Goal: Task Accomplishment & Management: Manage account settings

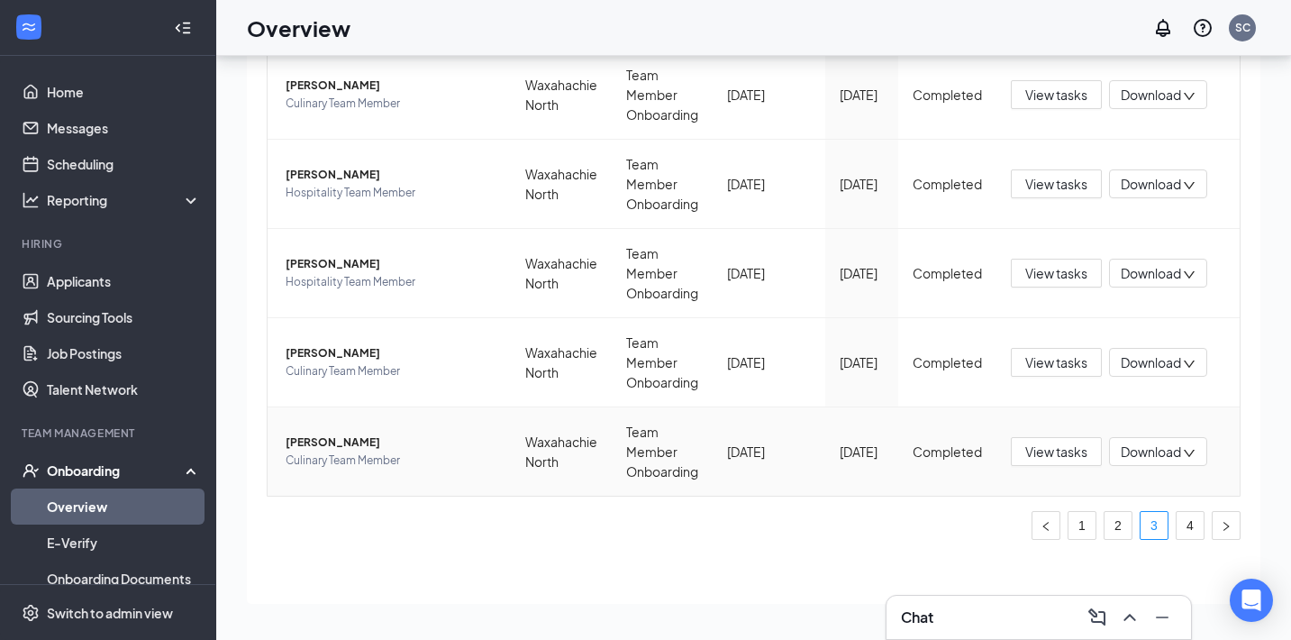
scroll to position [81, 0]
click at [1187, 532] on link "4" at bounding box center [1190, 525] width 27 height 27
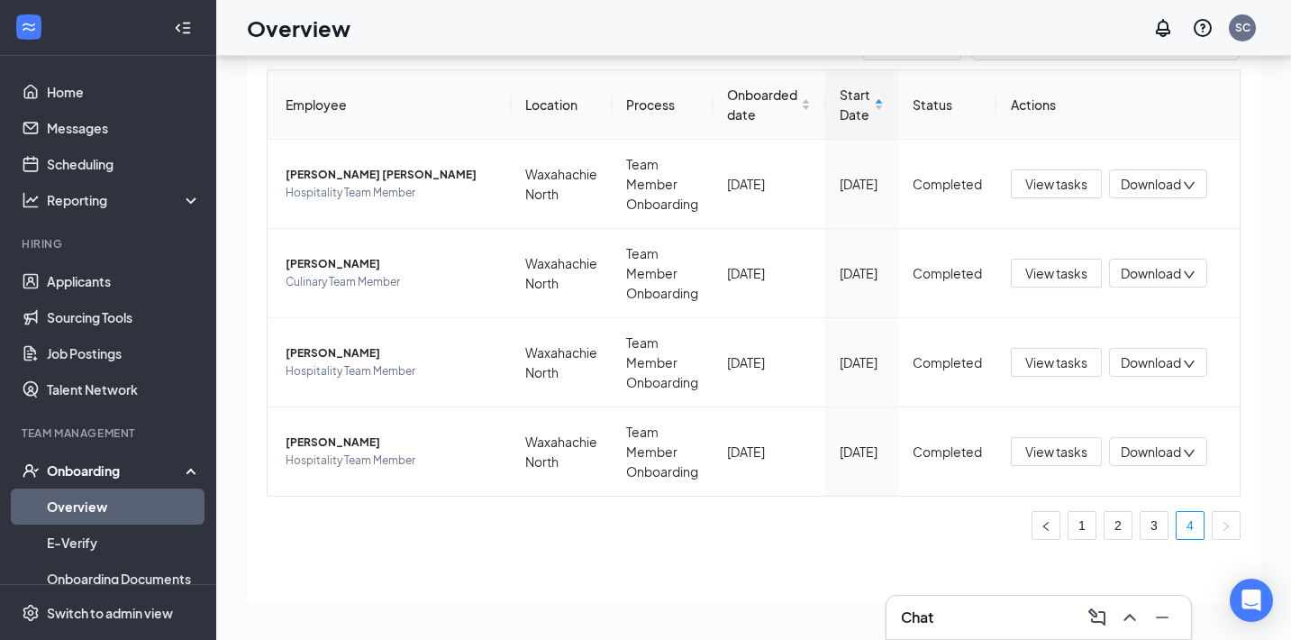
scroll to position [103, 0]
click at [1171, 460] on span "Download" at bounding box center [1151, 451] width 60 height 19
click at [846, 521] on ul "1 2 3 4" at bounding box center [754, 525] width 974 height 29
click at [340, 433] on td "Jashanti Denson Hospitality Team Member" at bounding box center [389, 451] width 243 height 88
click at [340, 441] on span "Jashanti Denson" at bounding box center [391, 442] width 211 height 18
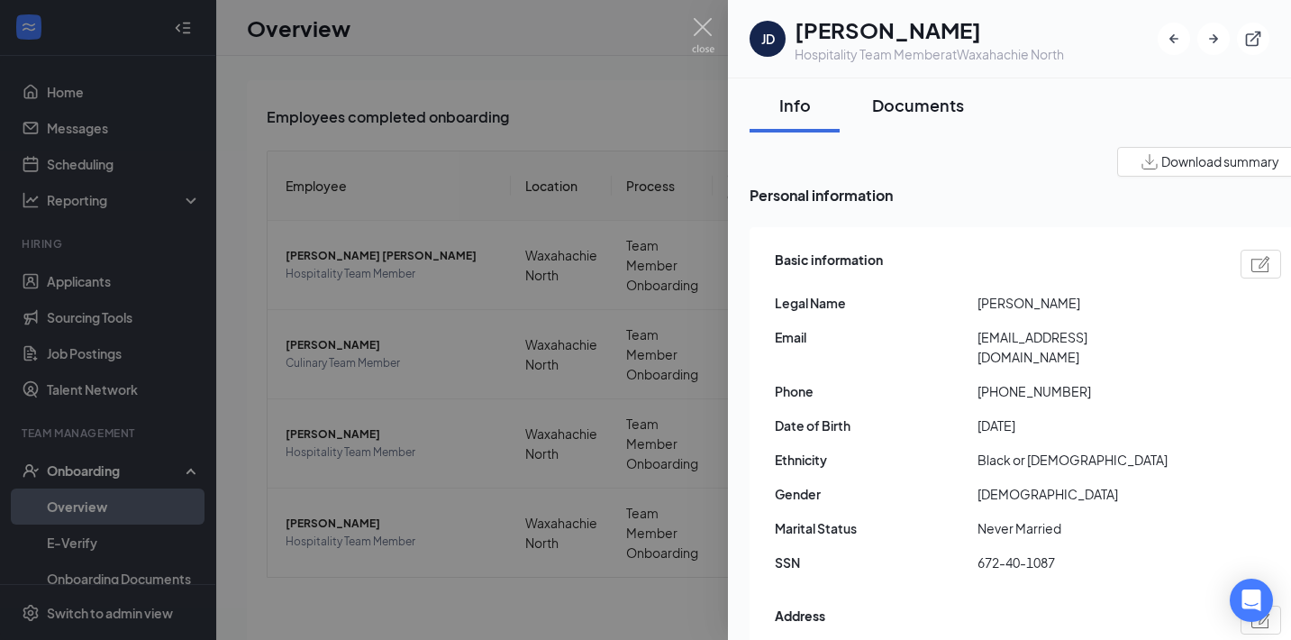
click at [947, 111] on div "Documents" at bounding box center [918, 105] width 92 height 23
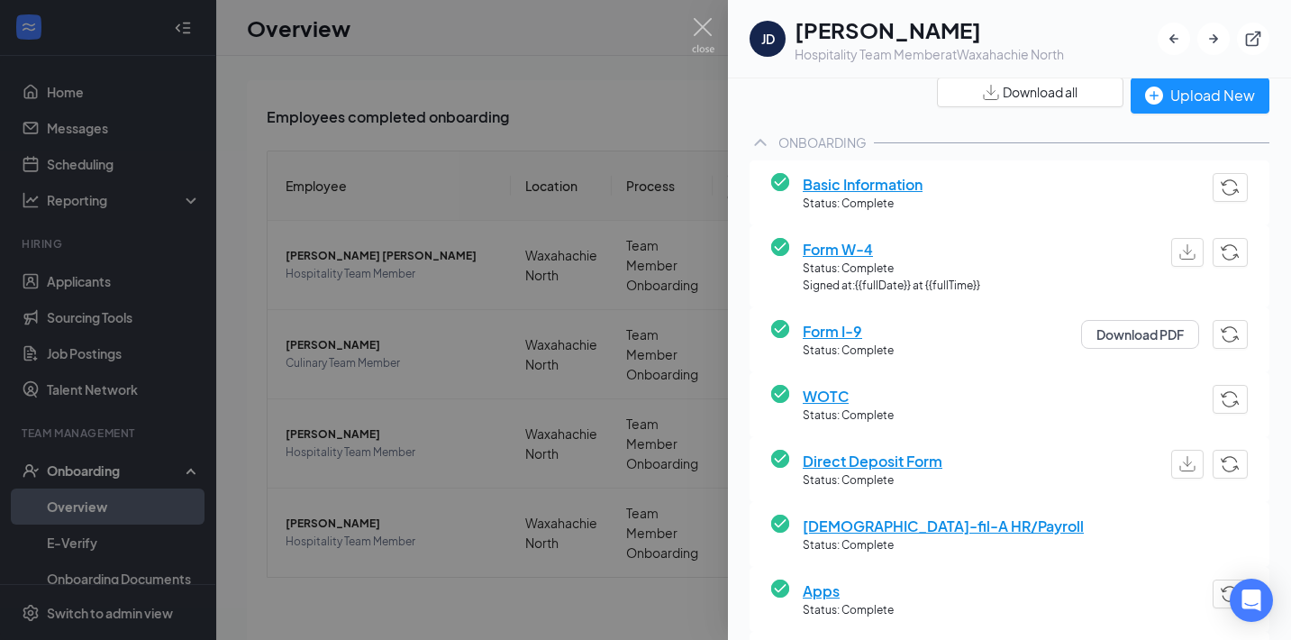
scroll to position [59, 0]
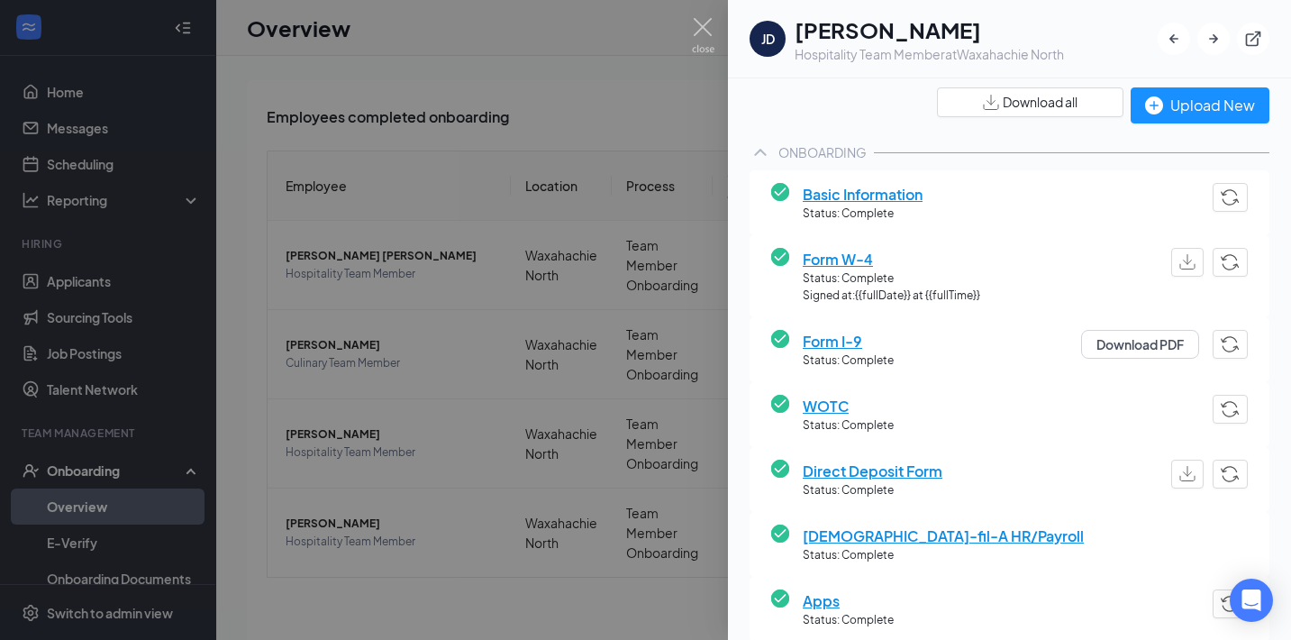
click at [859, 188] on span "Basic Information" at bounding box center [863, 194] width 120 height 23
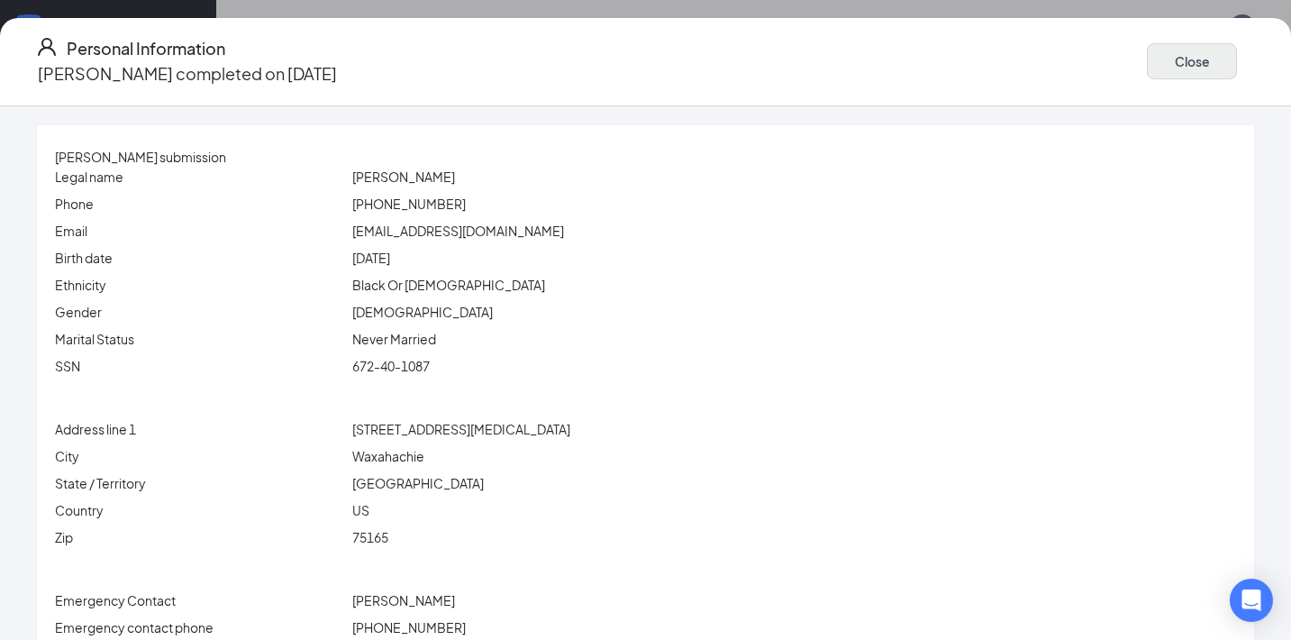
click at [1147, 55] on button "Close" at bounding box center [1192, 61] width 90 height 36
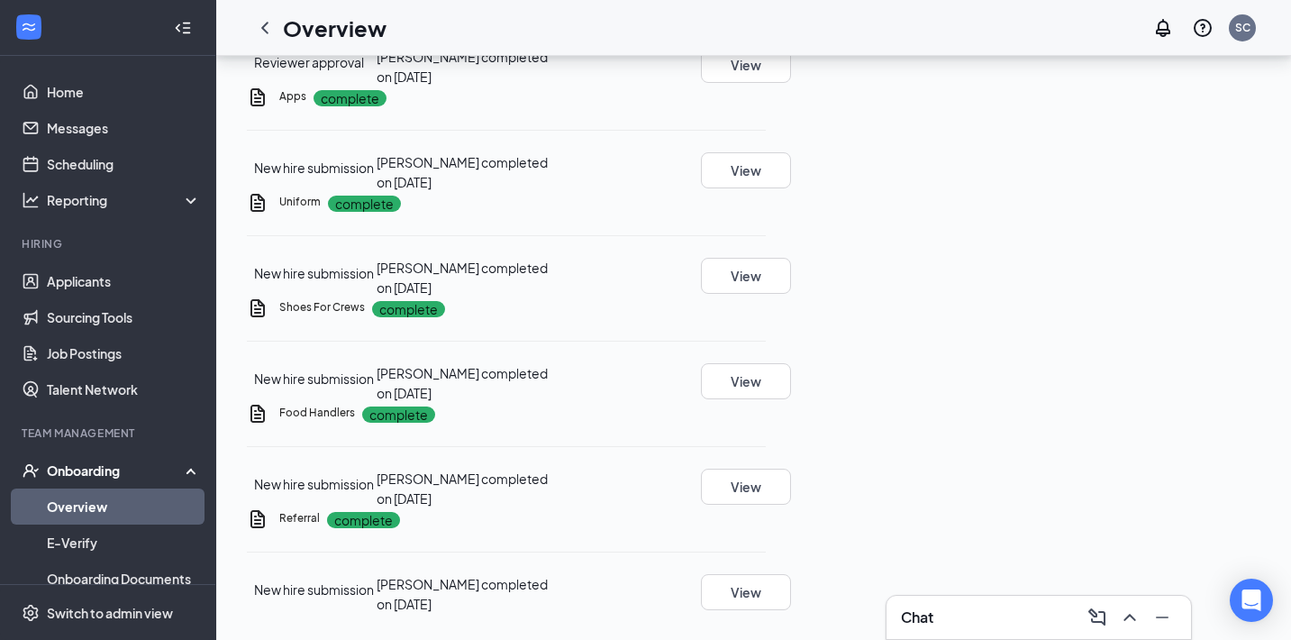
scroll to position [120, 0]
click at [791, 189] on button "View" at bounding box center [746, 171] width 90 height 36
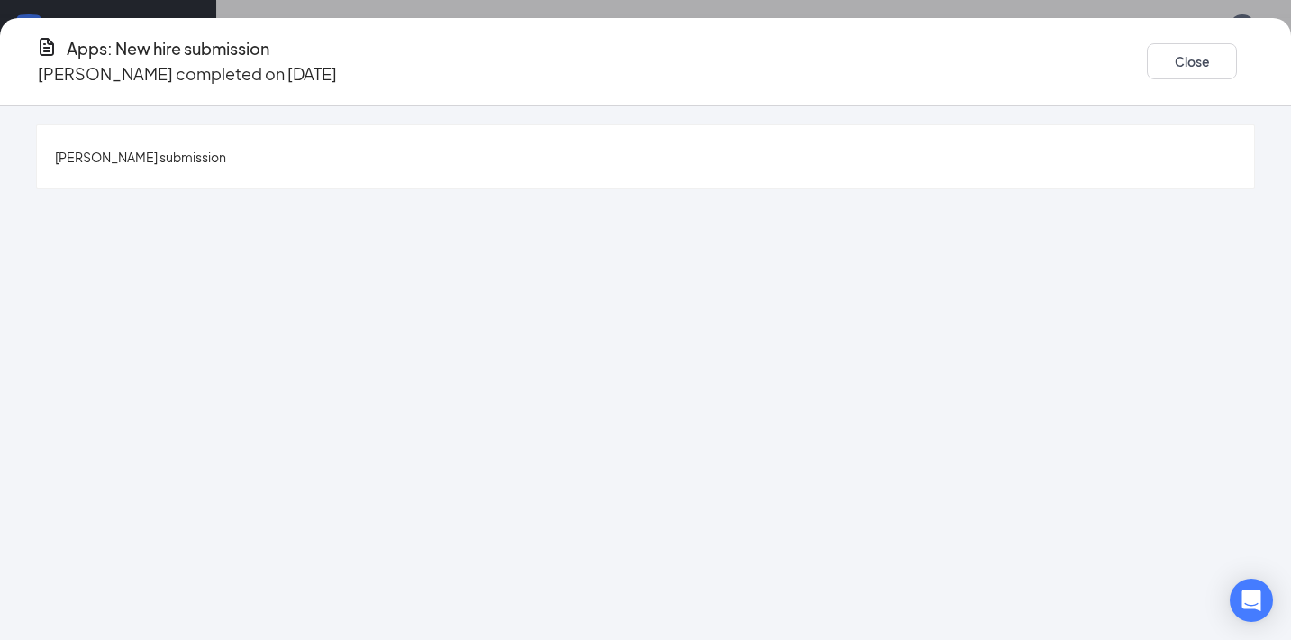
click at [226, 149] on span "Jashanti Denson's submission" at bounding box center [140, 157] width 171 height 16
click at [1147, 49] on button "Close" at bounding box center [1192, 61] width 90 height 36
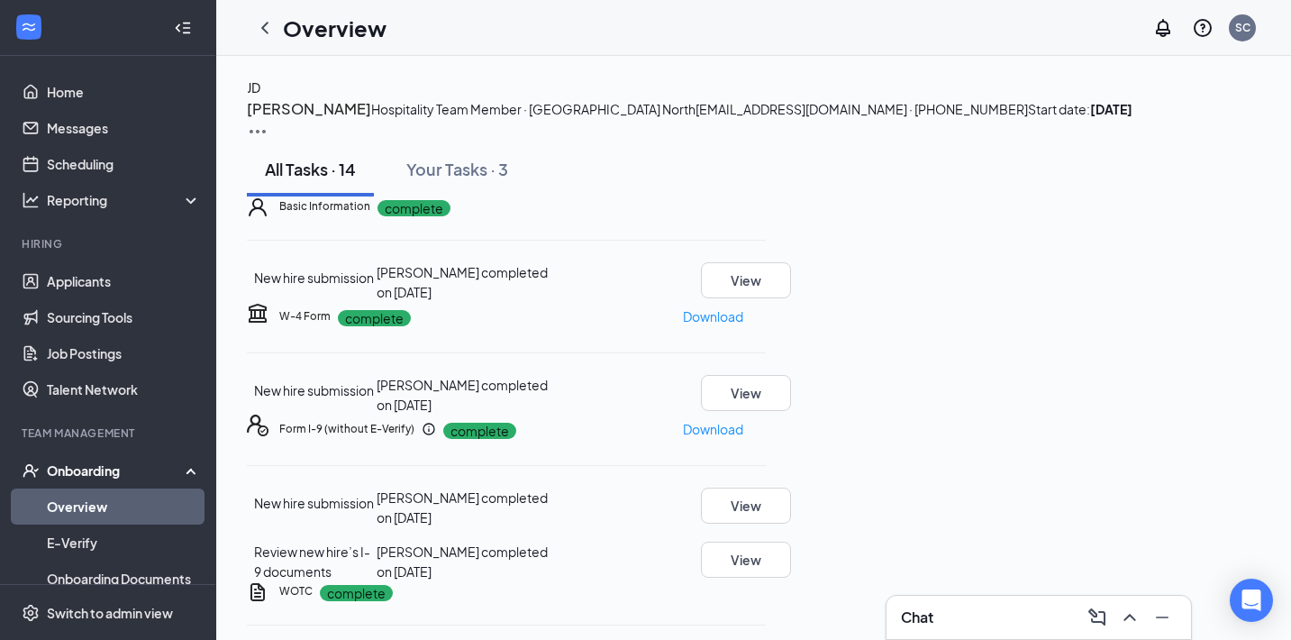
scroll to position [0, 0]
click at [264, 29] on icon "ChevronLeft" at bounding box center [264, 28] width 7 height 12
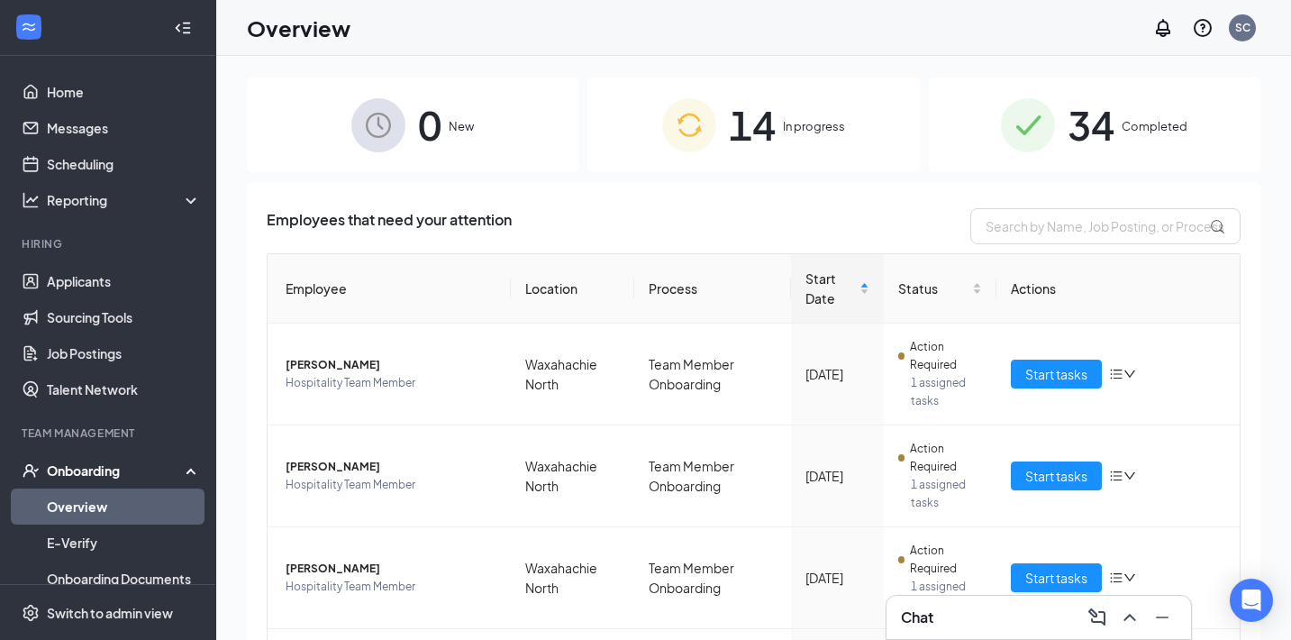
click at [1075, 132] on span "34" at bounding box center [1091, 125] width 47 height 62
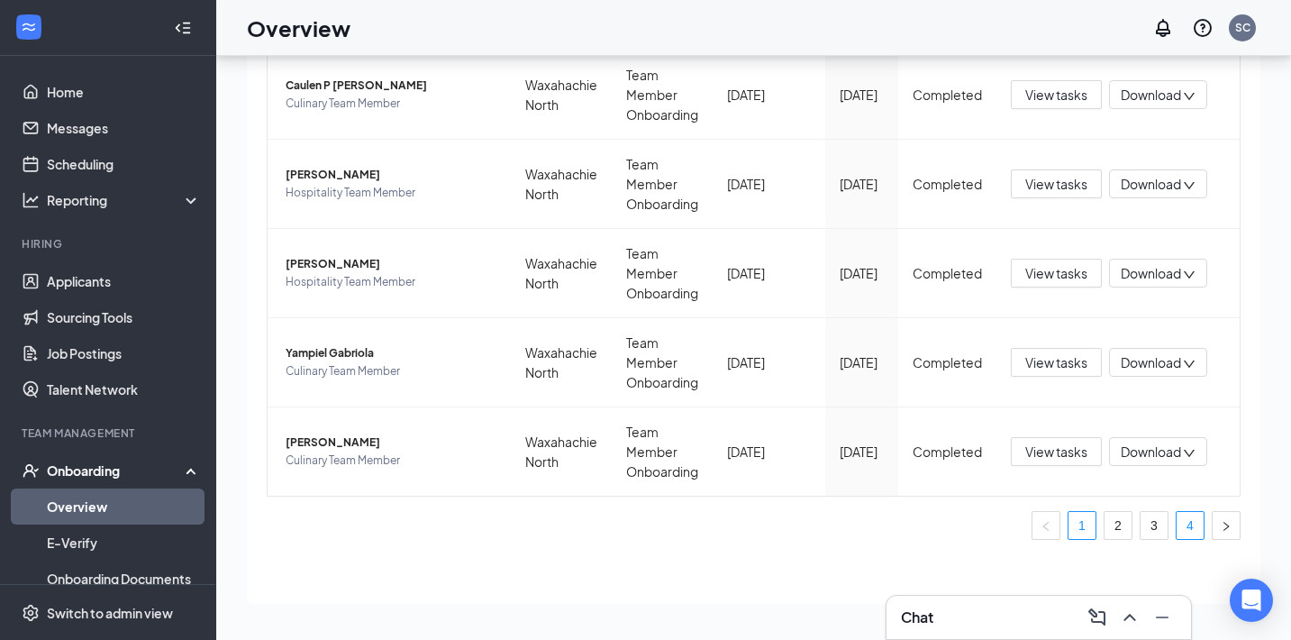
scroll to position [81, 0]
click at [1163, 520] on link "3" at bounding box center [1154, 525] width 27 height 27
click at [344, 446] on span "Cameron G Reardon" at bounding box center [391, 442] width 211 height 18
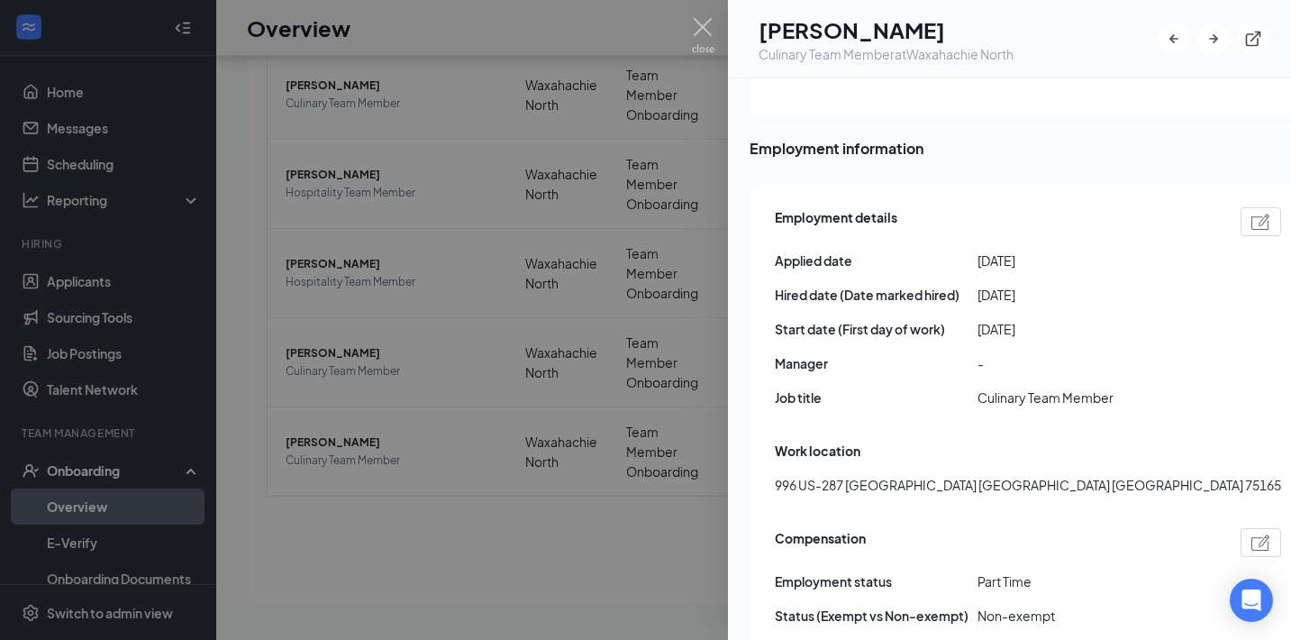
scroll to position [809, 0]
click at [670, 556] on div at bounding box center [645, 320] width 1291 height 640
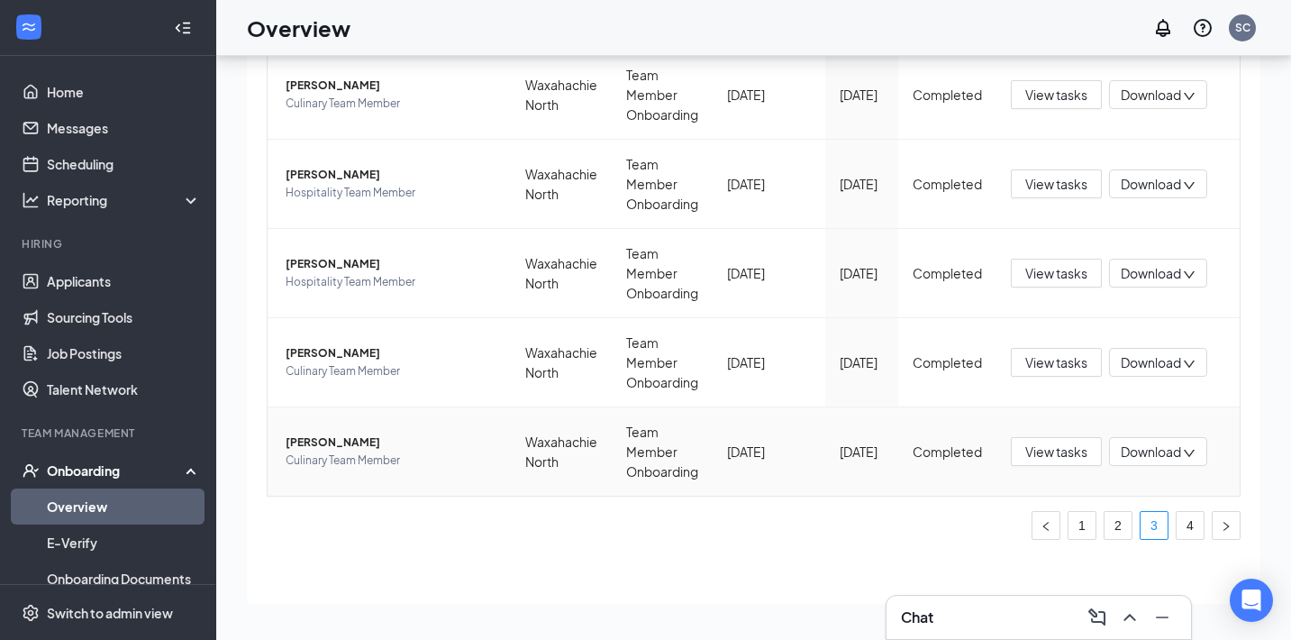
scroll to position [638, 0]
click at [1182, 530] on link "4" at bounding box center [1190, 525] width 27 height 27
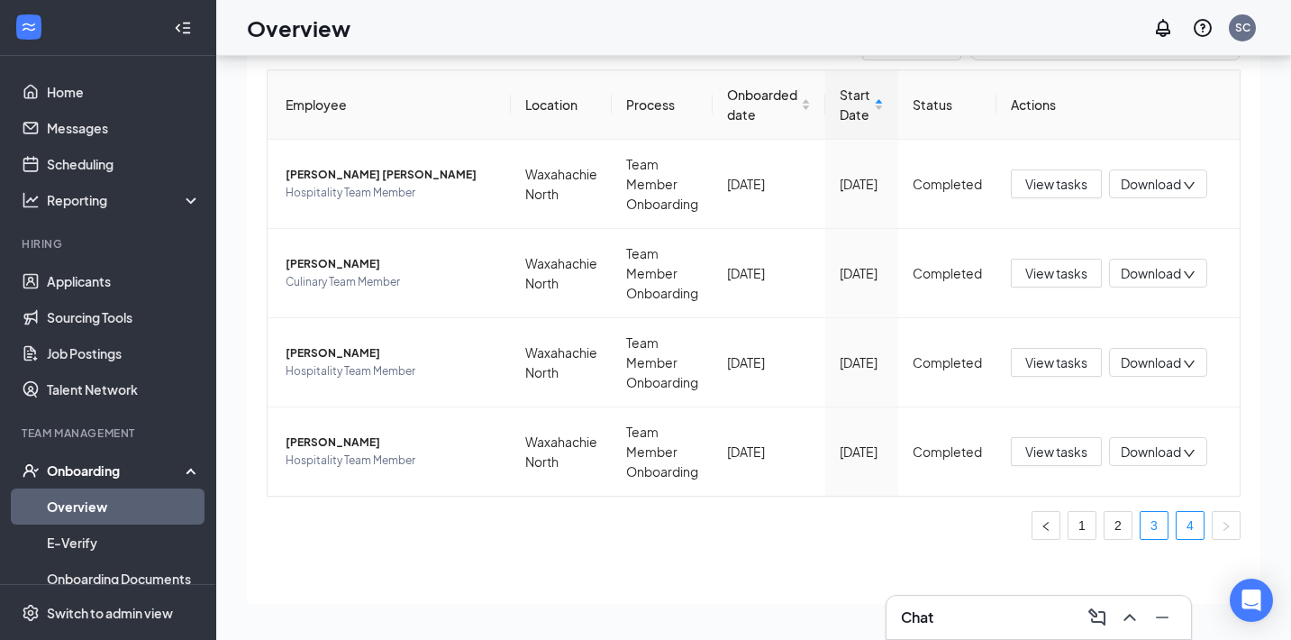
scroll to position [103, 0]
click at [1149, 521] on link "3" at bounding box center [1154, 525] width 27 height 27
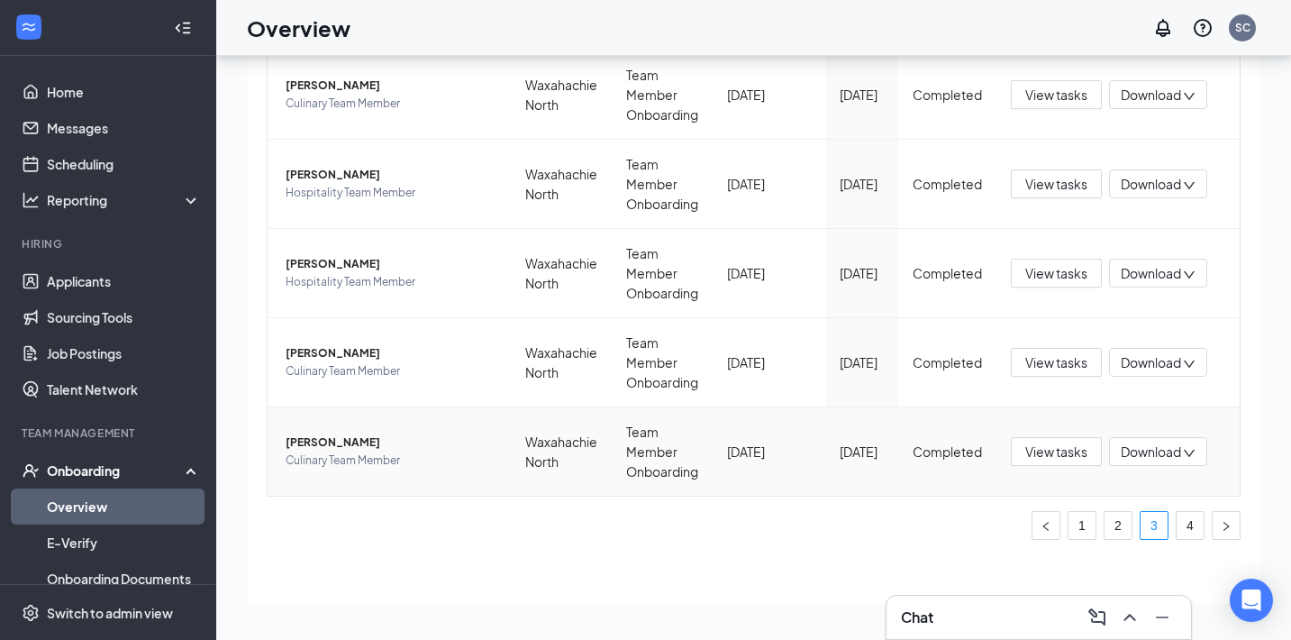
scroll to position [638, 0]
click at [356, 446] on span "Cameron G Reardon" at bounding box center [391, 442] width 211 height 18
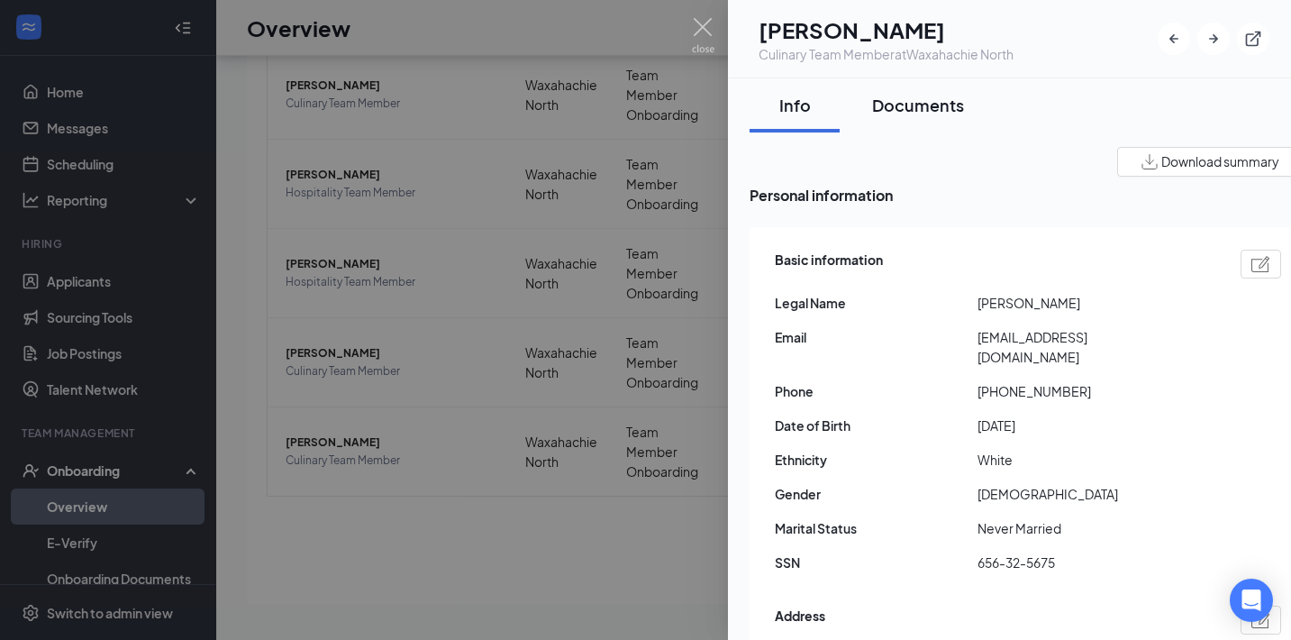
click at [906, 97] on div "Documents" at bounding box center [918, 105] width 92 height 23
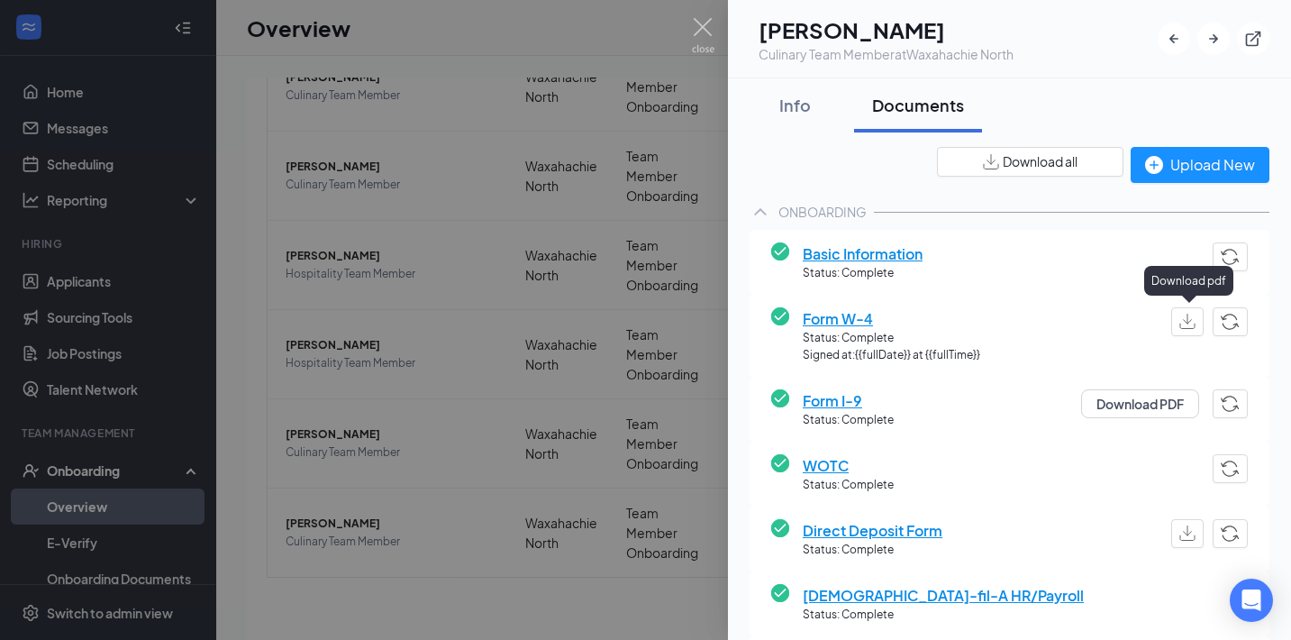
click at [1196, 321] on button "button" at bounding box center [1188, 321] width 32 height 29
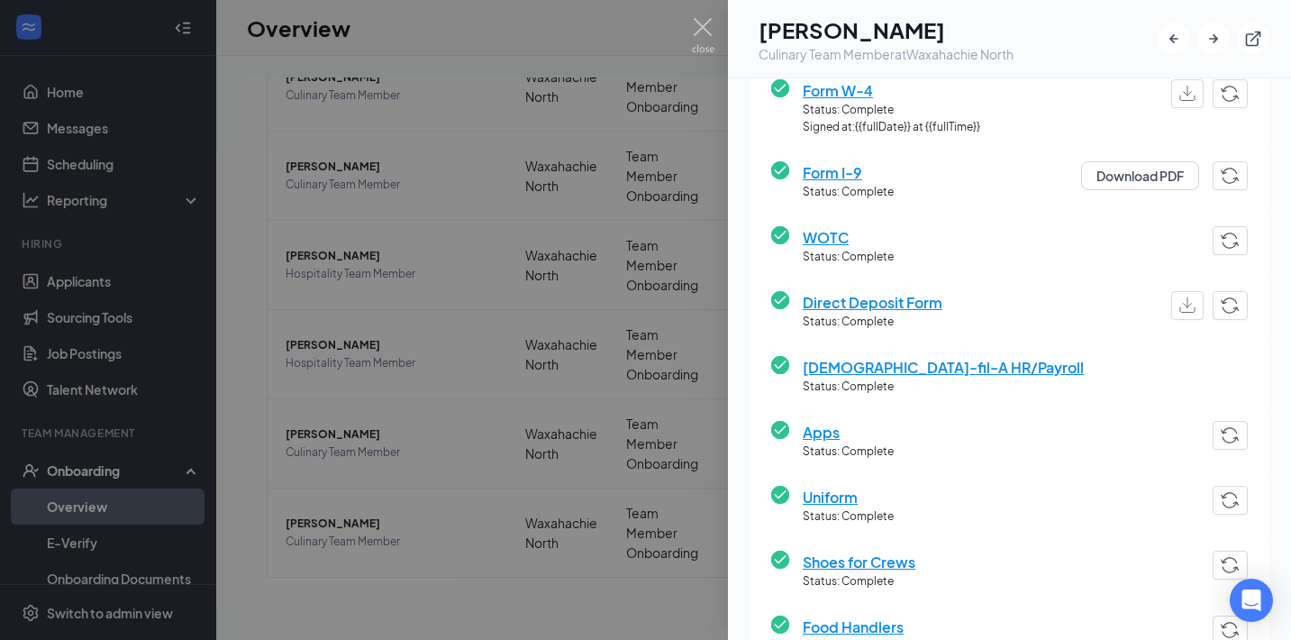
scroll to position [229, 0]
click at [850, 359] on span "Chick-fil-A HR/Payroll" at bounding box center [943, 366] width 281 height 23
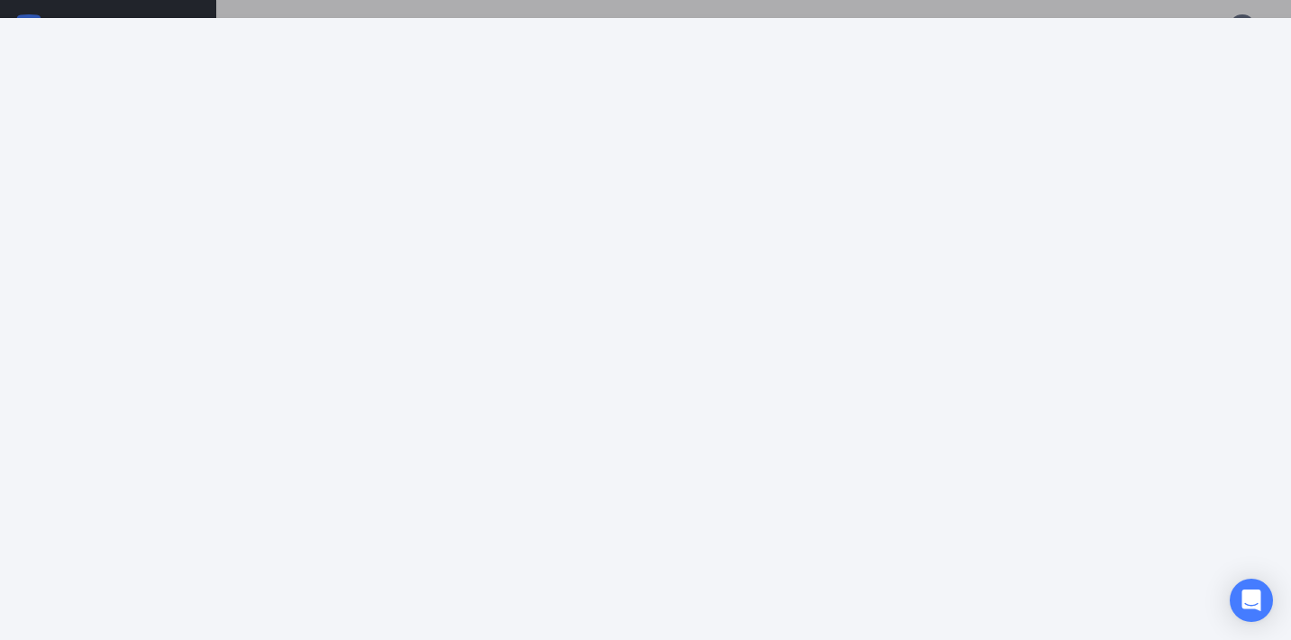
scroll to position [34, 0]
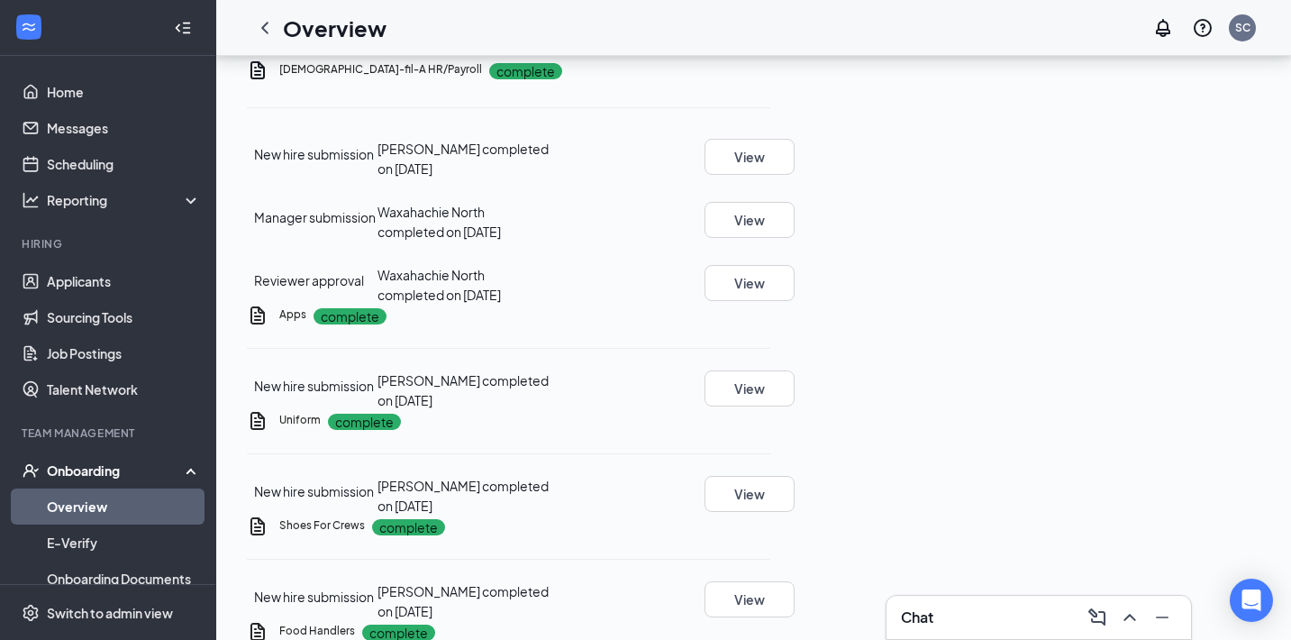
scroll to position [222, 0]
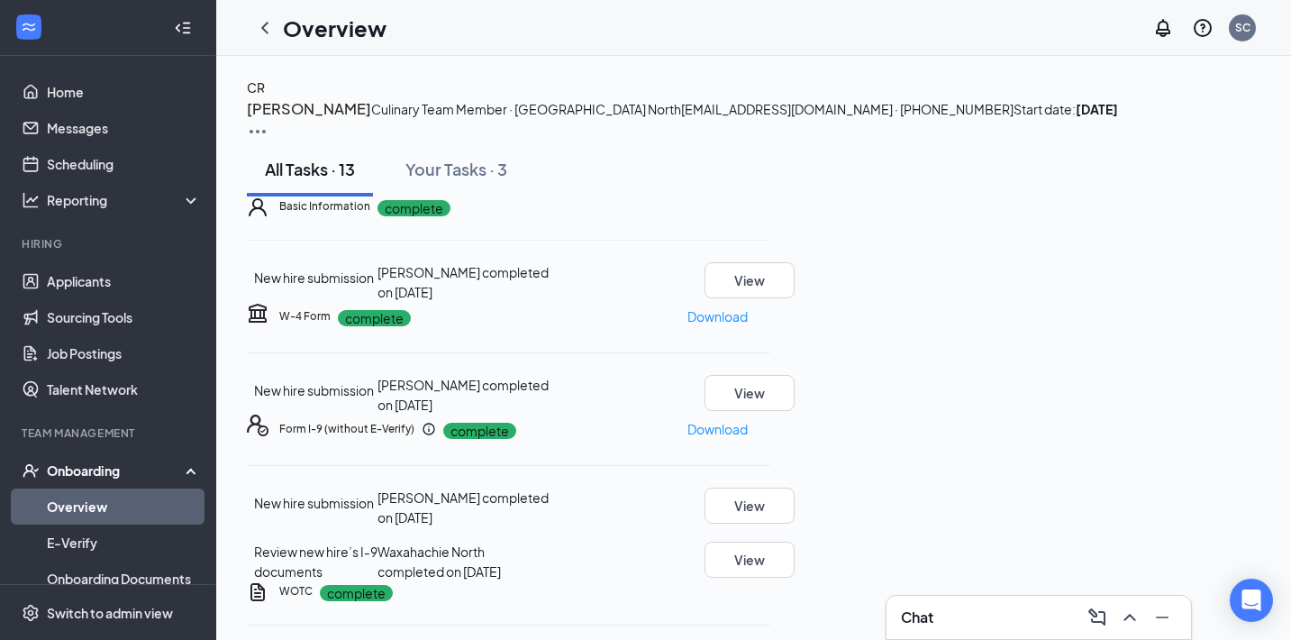
scroll to position [0, 0]
click at [269, 37] on icon "ChevronLeft" at bounding box center [265, 28] width 22 height 22
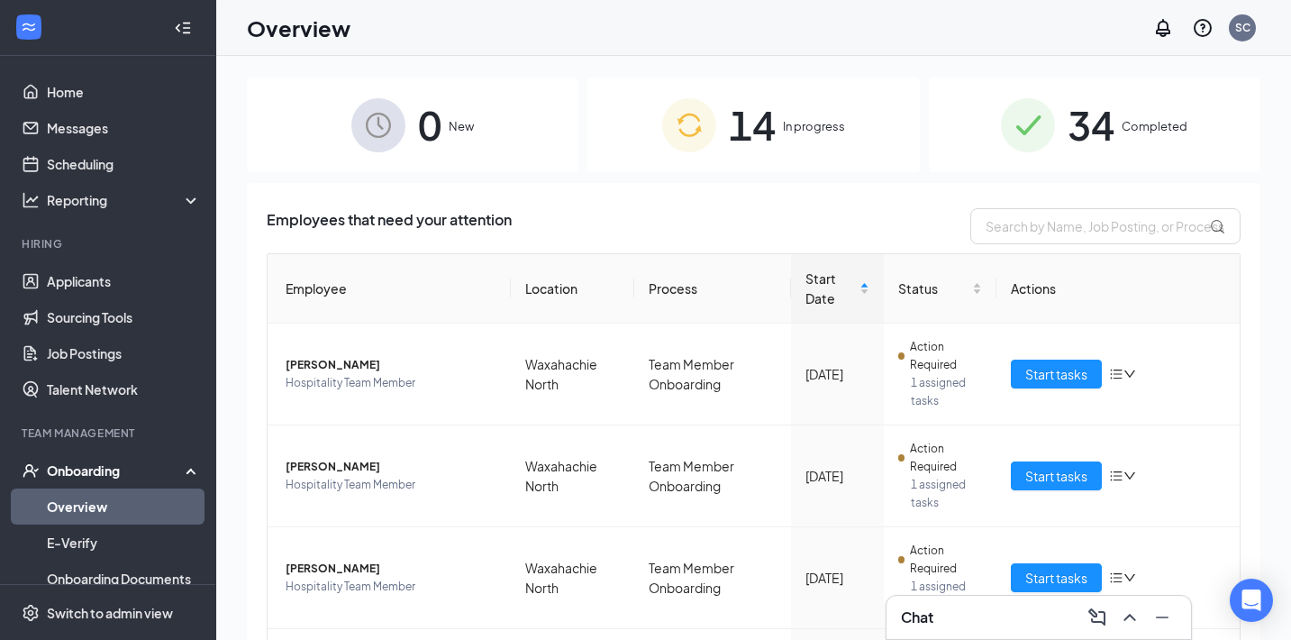
click at [1071, 115] on span "34" at bounding box center [1091, 125] width 47 height 62
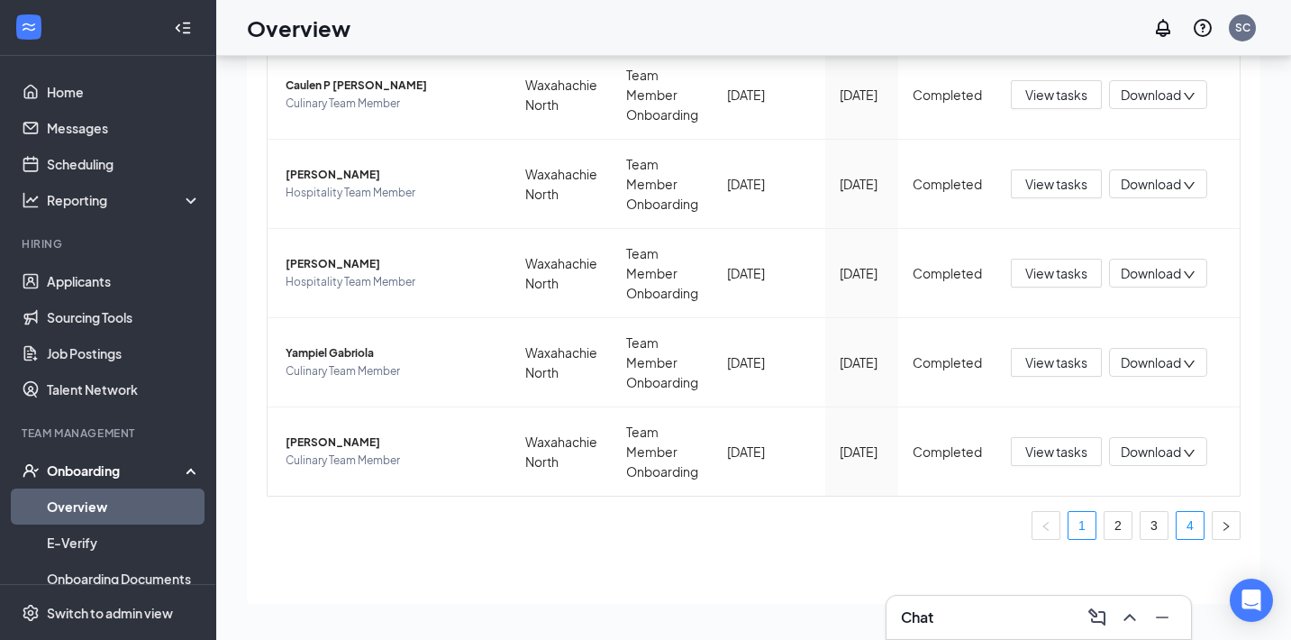
click at [1188, 529] on link "4" at bounding box center [1190, 525] width 27 height 27
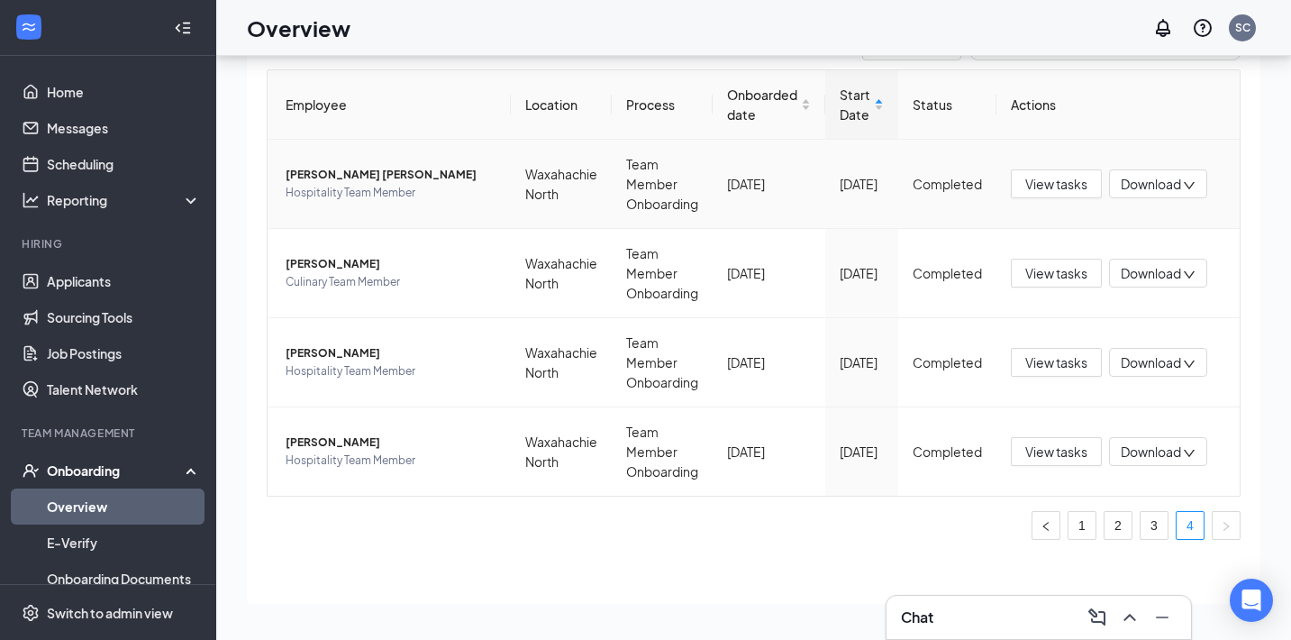
click at [402, 179] on span "Madelyn A Montoya Campos" at bounding box center [391, 175] width 211 height 18
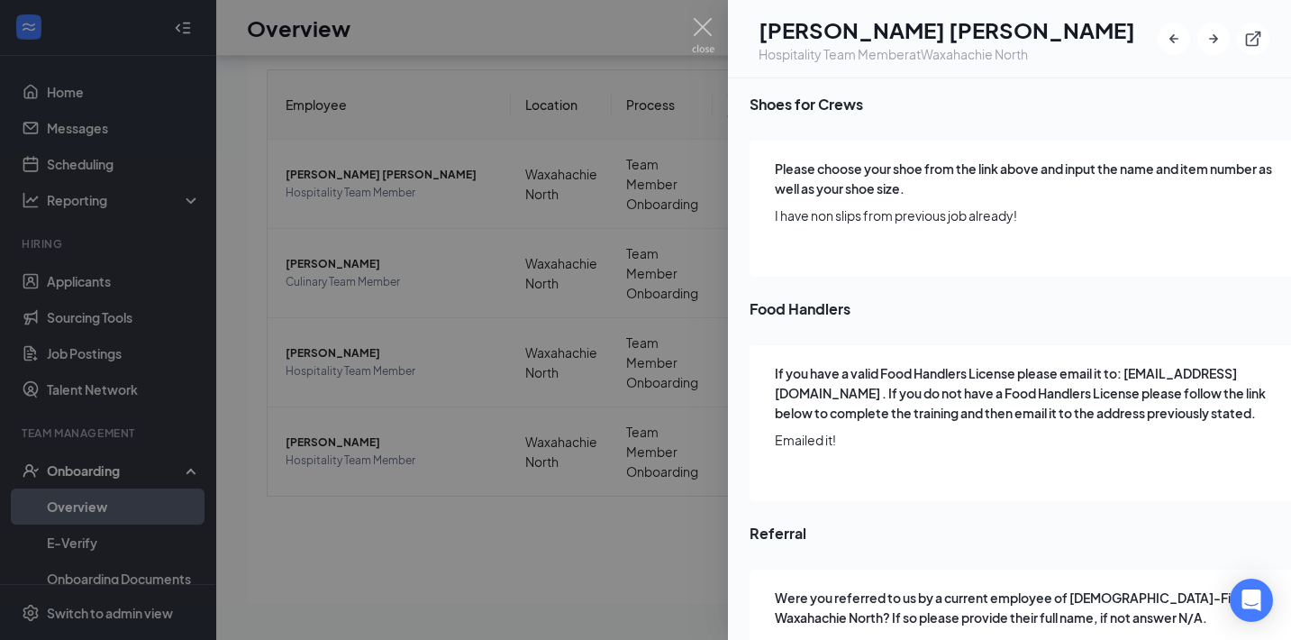
scroll to position [81, 0]
click at [578, 153] on div at bounding box center [645, 320] width 1291 height 640
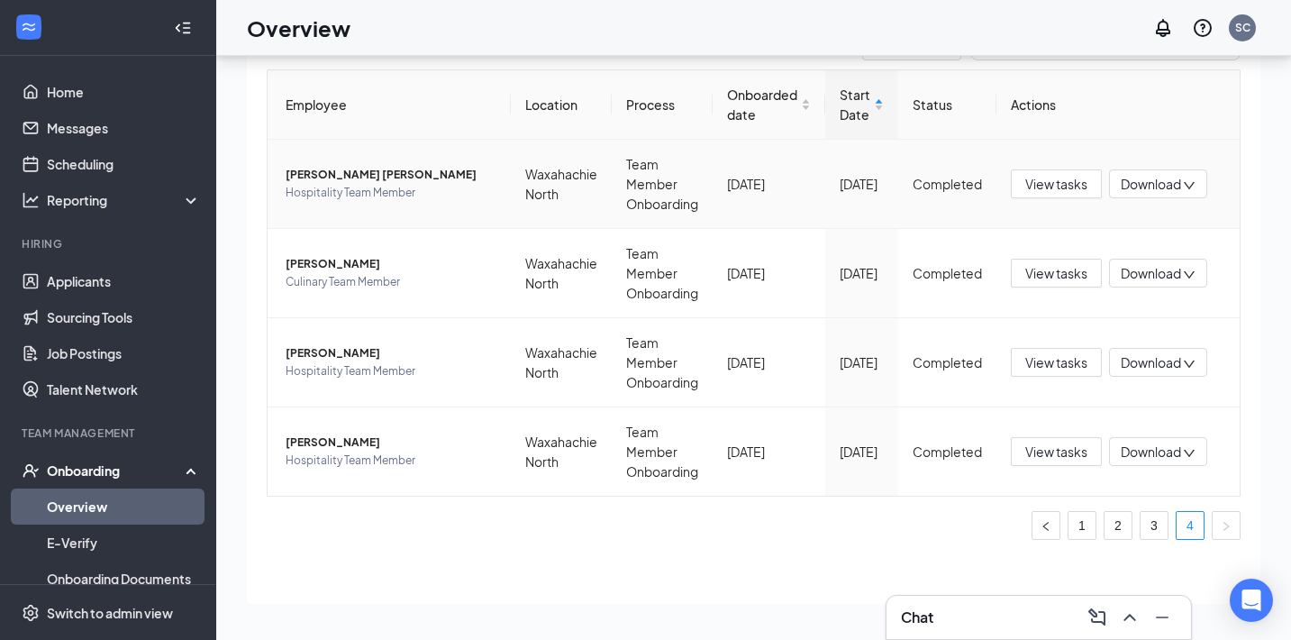
click at [322, 172] on span "Madelyn A Montoya Campos" at bounding box center [391, 175] width 211 height 18
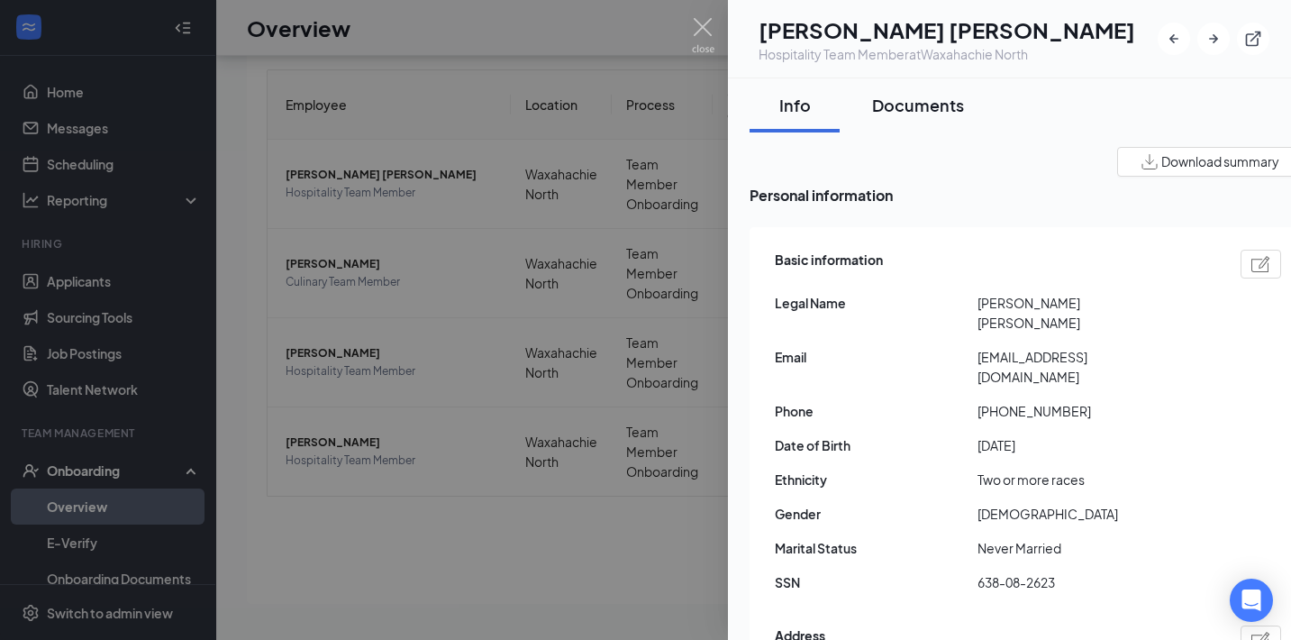
click at [879, 111] on div "Documents" at bounding box center [918, 105] width 92 height 23
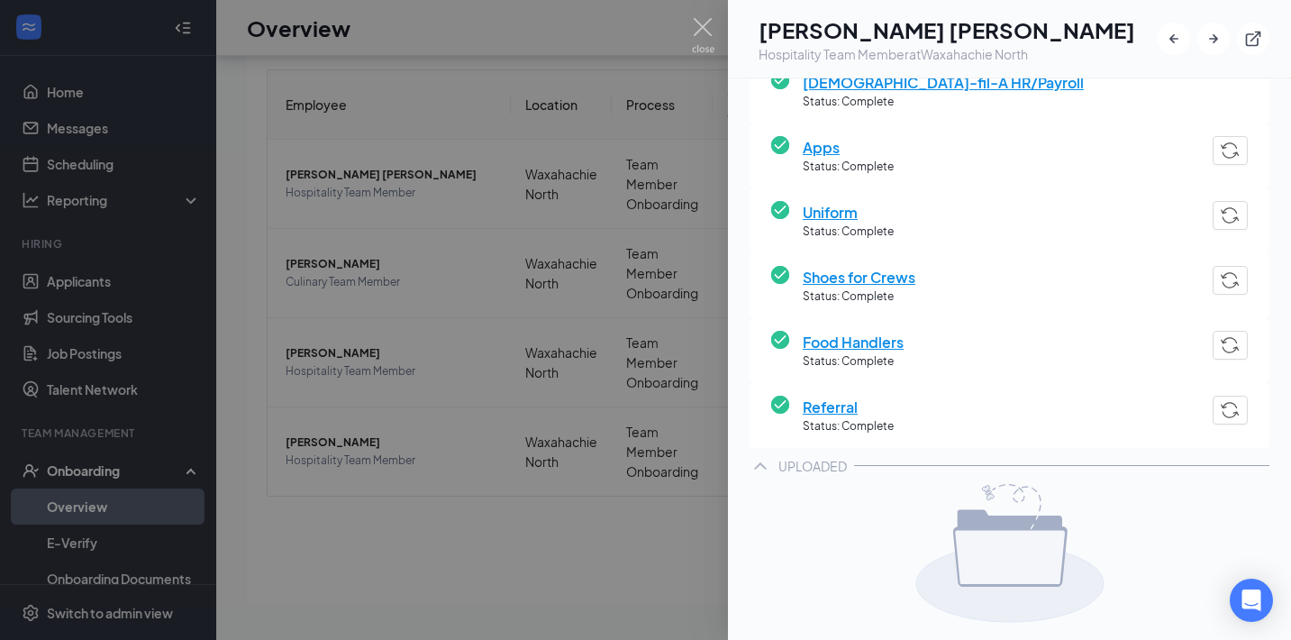
scroll to position [501, 0]
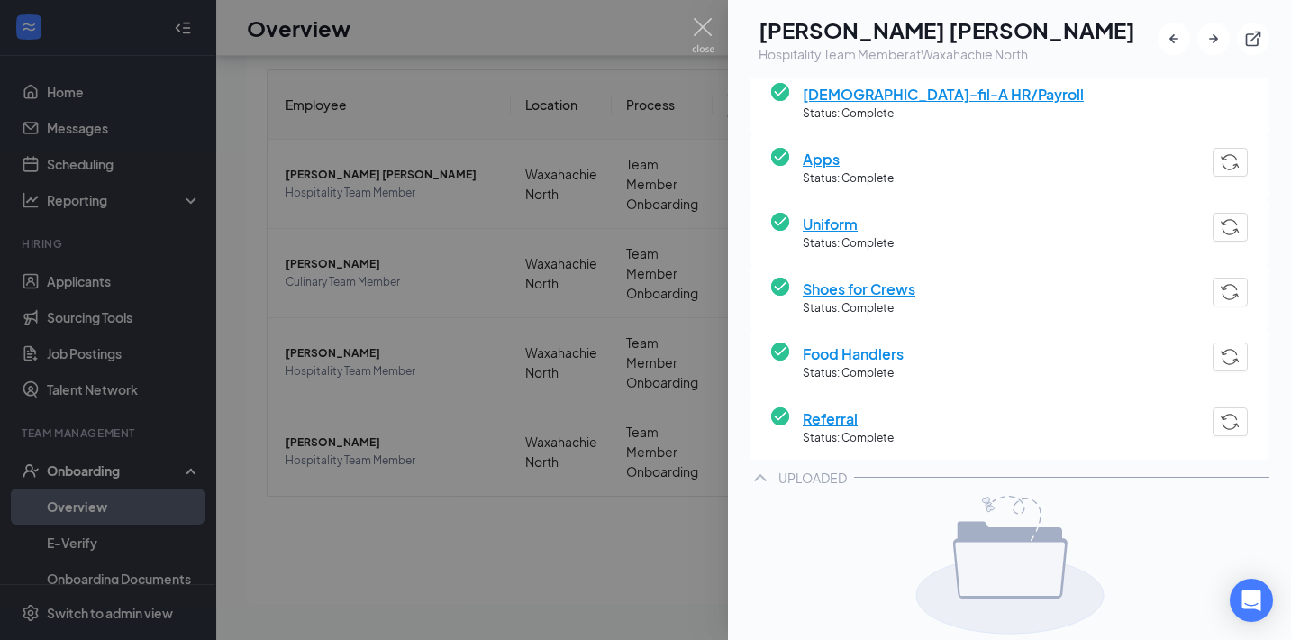
click at [829, 226] on span "Uniform" at bounding box center [848, 224] width 91 height 23
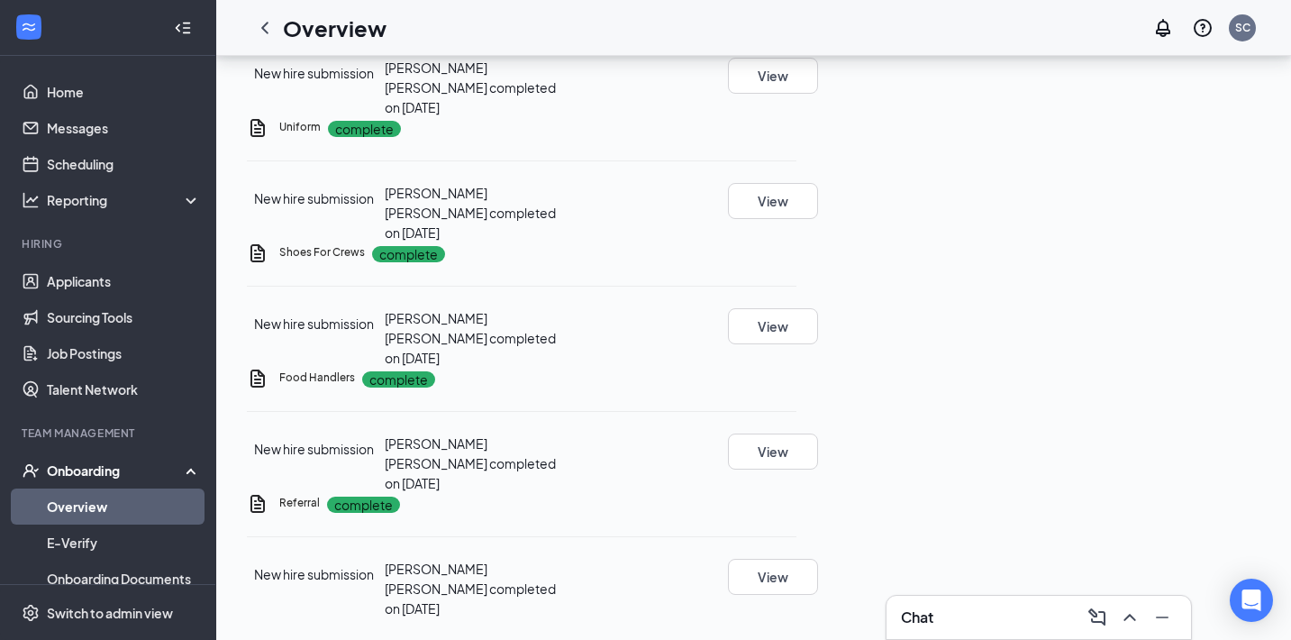
scroll to position [1385, 0]
click at [818, 219] on button "View" at bounding box center [773, 201] width 90 height 36
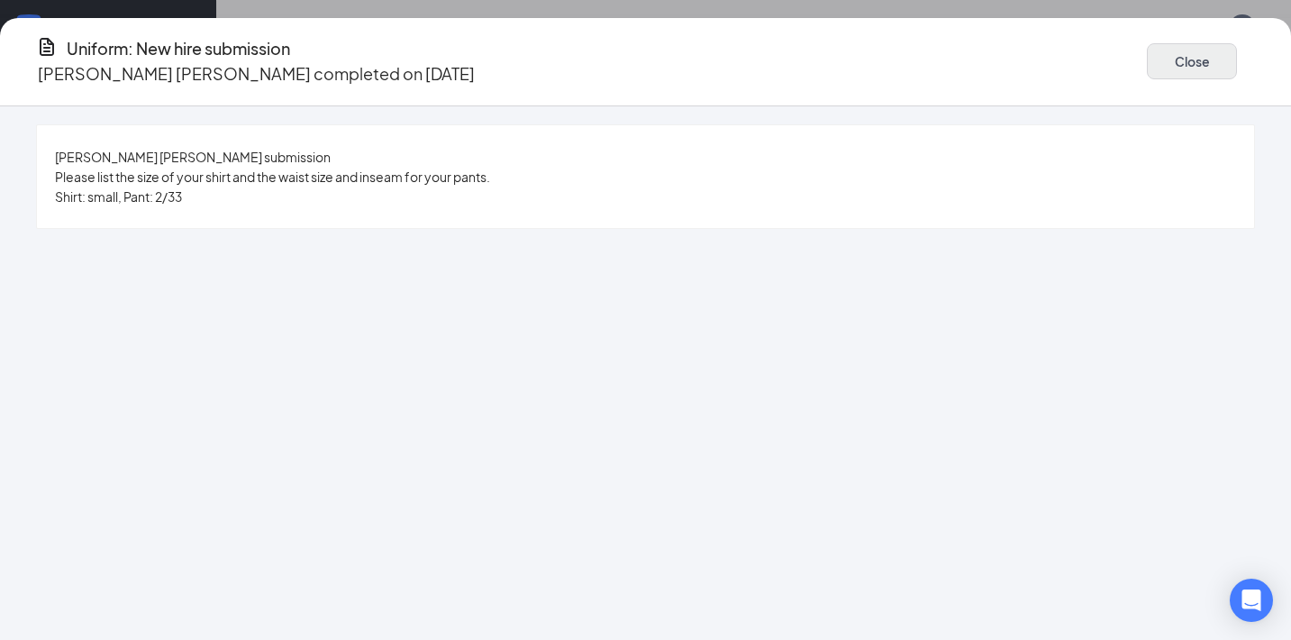
click at [1147, 59] on button "Close" at bounding box center [1192, 61] width 90 height 36
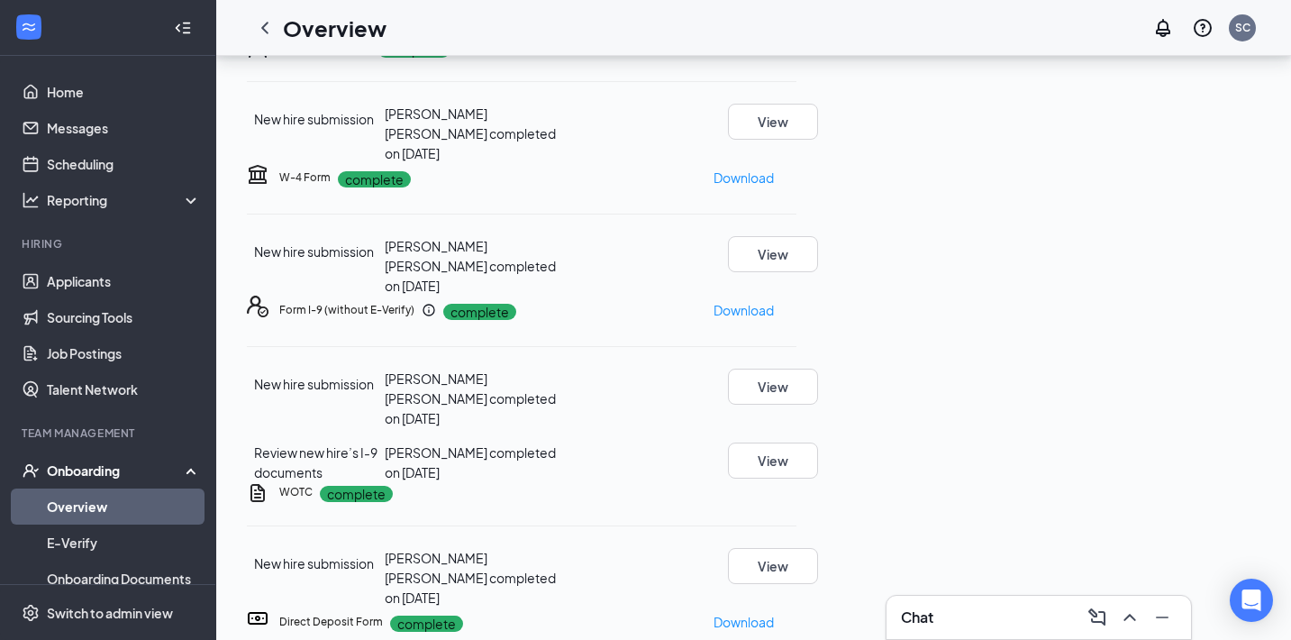
scroll to position [154, 0]
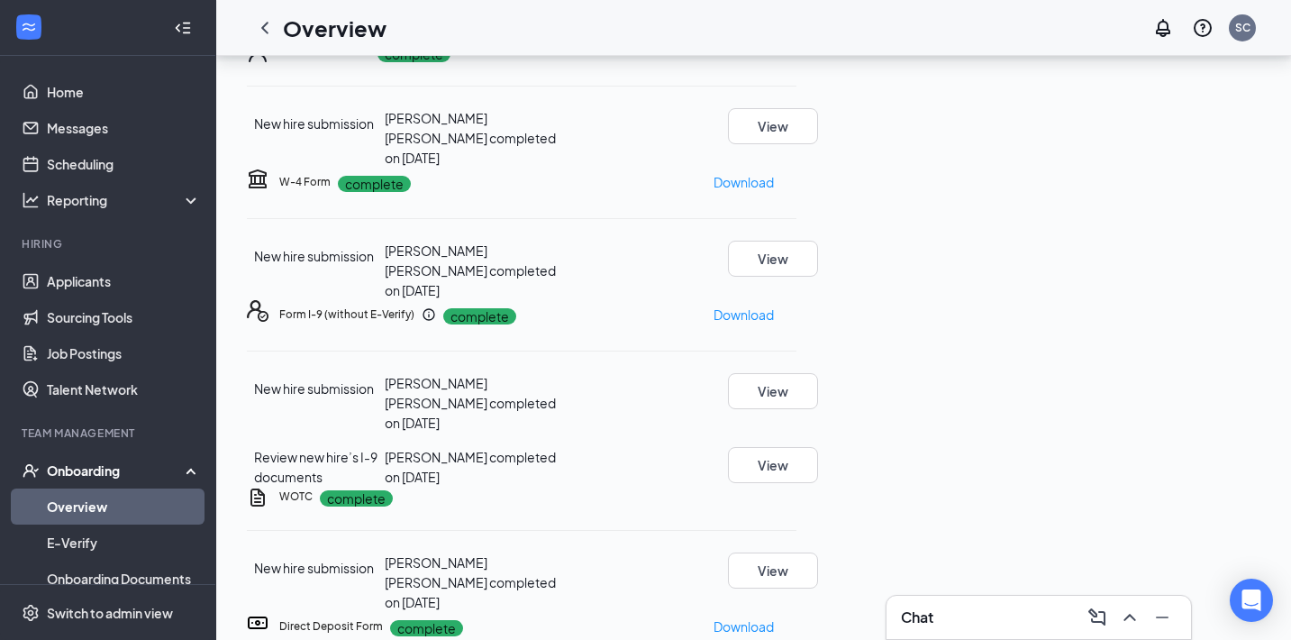
click at [444, 42] on button "Your Tasks · 3" at bounding box center [457, 15] width 138 height 54
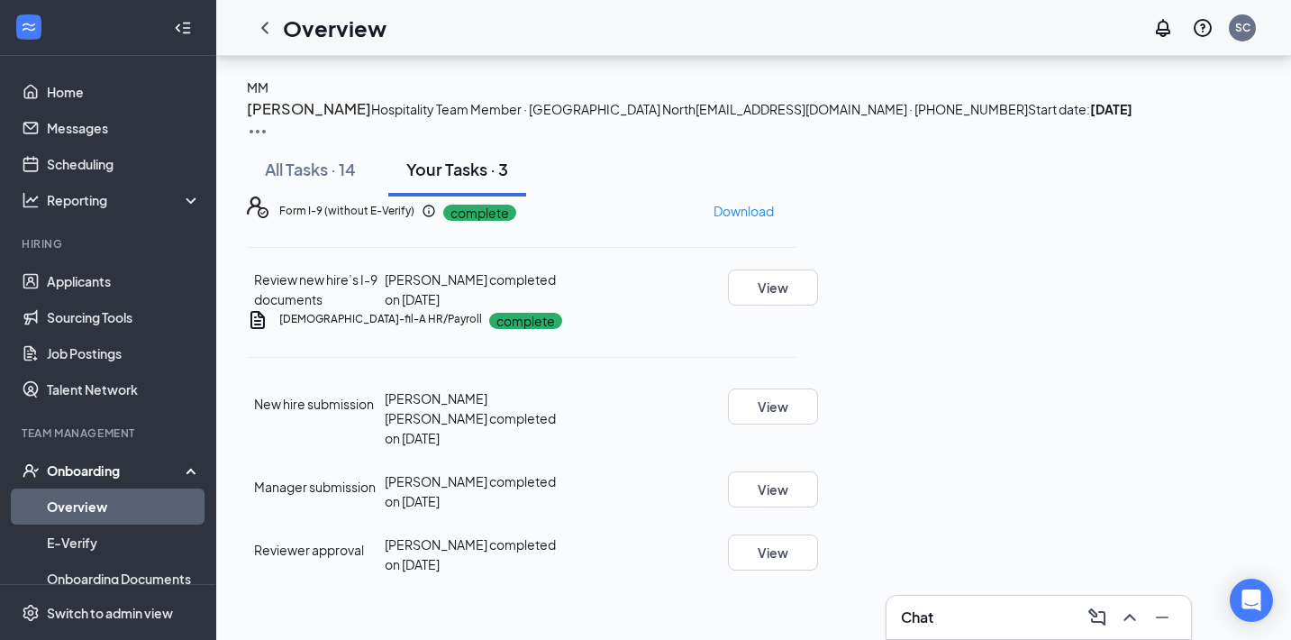
scroll to position [126, 0]
click at [359, 157] on button "All Tasks · 14" at bounding box center [310, 169] width 127 height 54
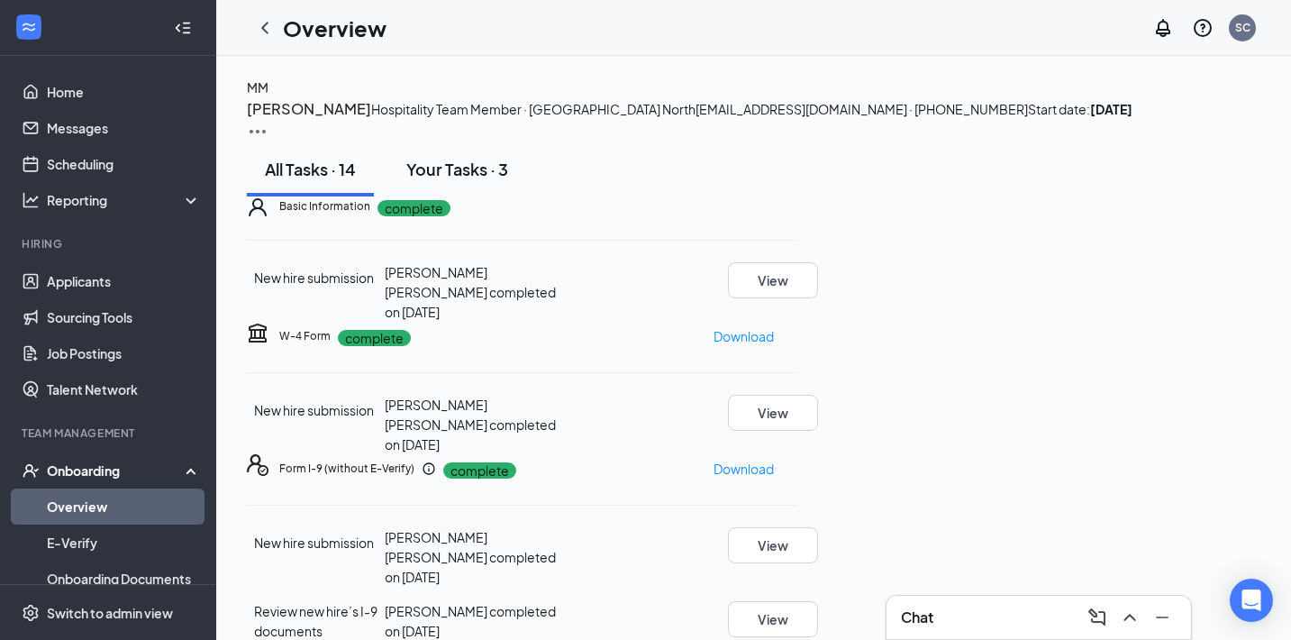
scroll to position [0, 0]
click at [440, 180] on div "Your Tasks · 3" at bounding box center [457, 169] width 102 height 23
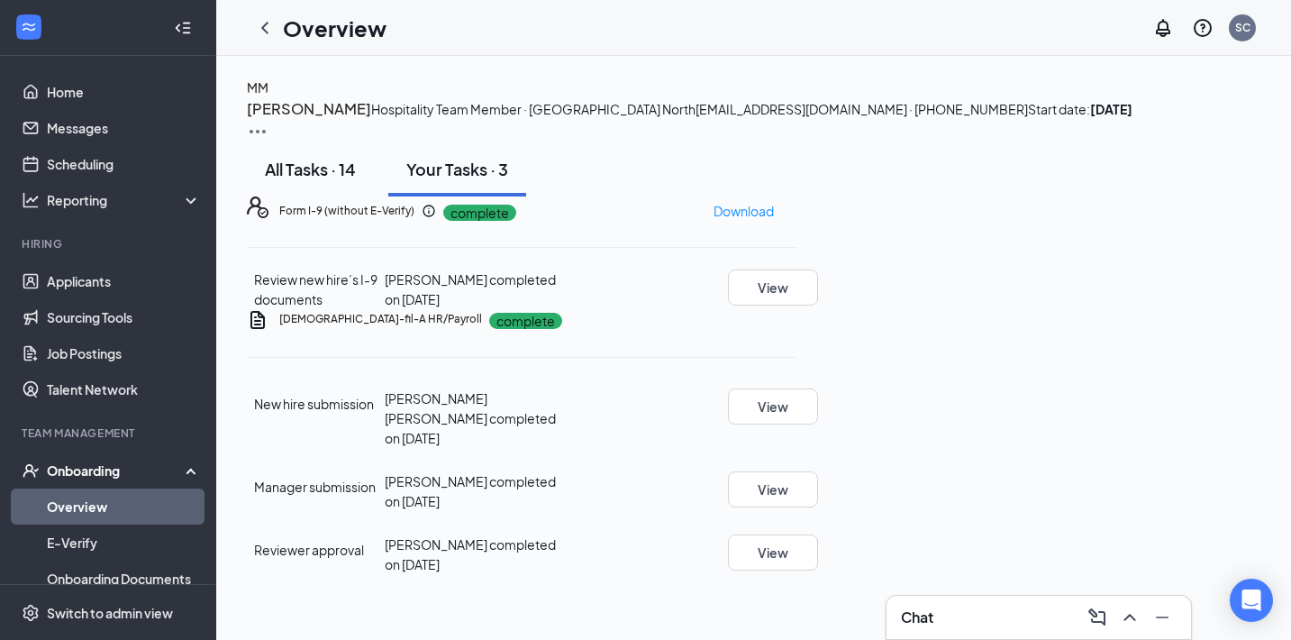
click at [310, 180] on div "All Tasks · 14" at bounding box center [310, 169] width 91 height 23
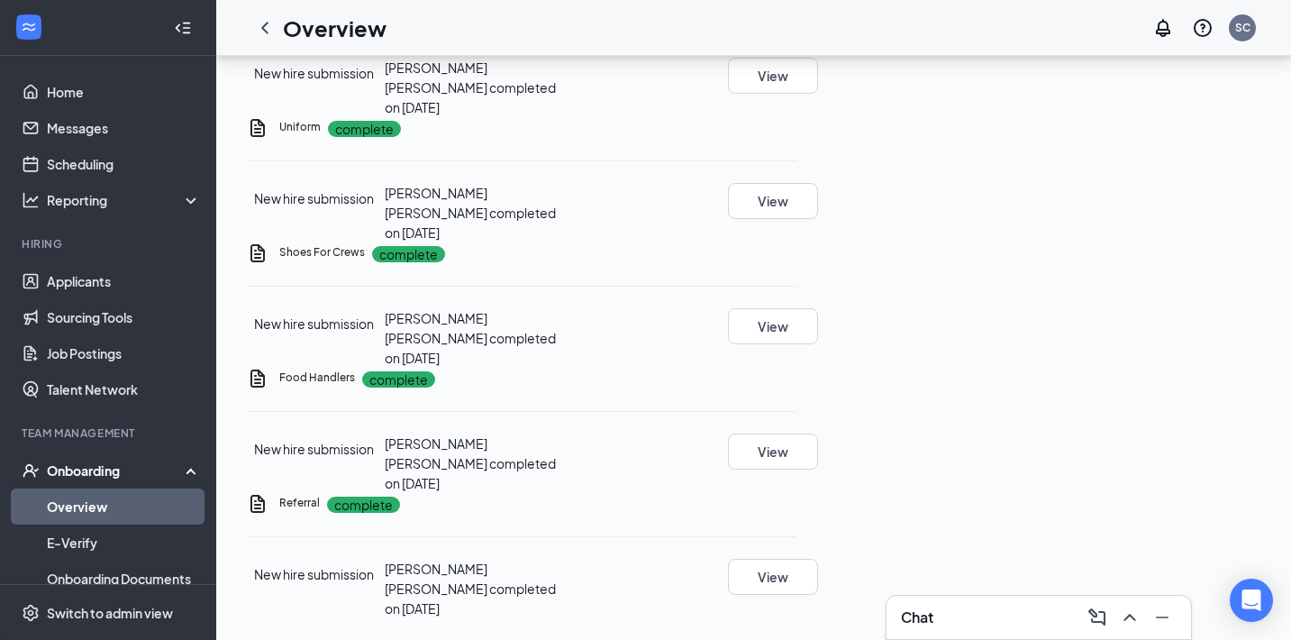
scroll to position [1394, 0]
click at [797, 182] on div "Uniform complete New hire submission Madelyn A Montoya Campos completed on Aug …" at bounding box center [522, 179] width 550 height 125
click at [797, 127] on icon "Ellipses" at bounding box center [797, 127] width 0 height 0
click at [797, 242] on div "New hire submission Madelyn A Montoya Campos completed on Aug 17, 2025 View" at bounding box center [522, 212] width 550 height 59
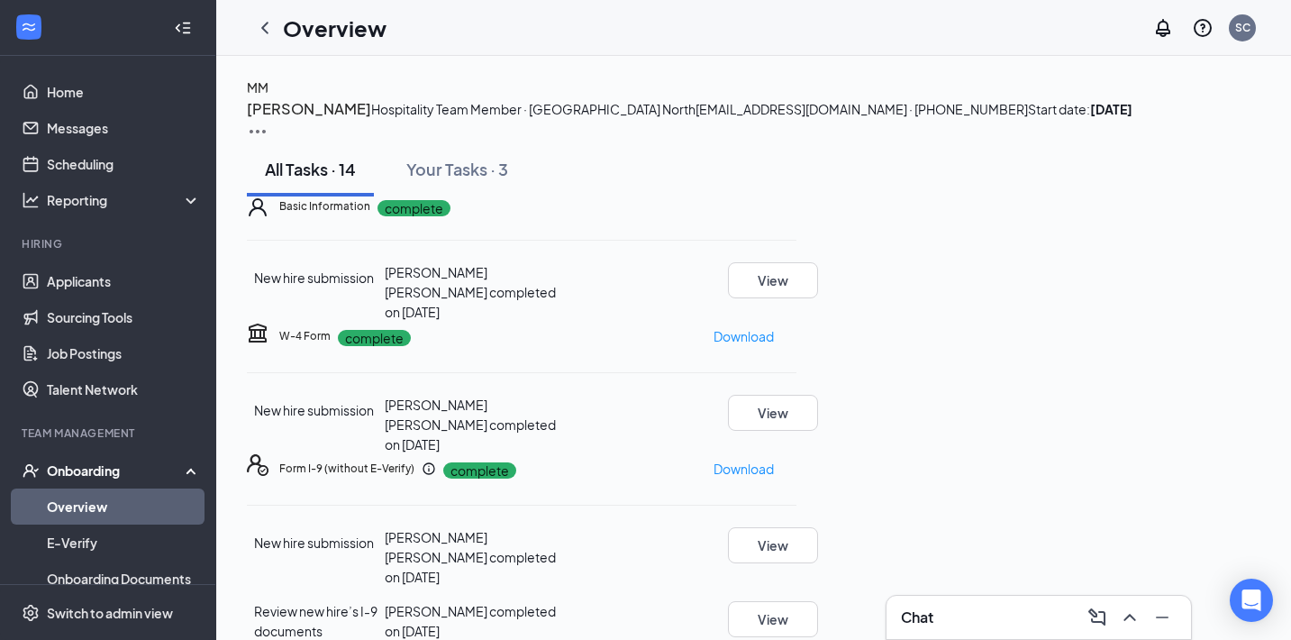
scroll to position [0, 0]
drag, startPoint x: 509, startPoint y: 415, endPoint x: 538, endPoint y: 421, distance: 29.5
click at [538, 320] on span "Madelyn A Montoya Campos completed on Aug 16, 2025" at bounding box center [470, 292] width 171 height 56
click at [538, 322] on div "Madelyn A Montoya Campos completed on Aug 16, 2025" at bounding box center [476, 291] width 183 height 59
click at [511, 320] on span "Madelyn A Montoya Campos completed on Aug 16, 2025" at bounding box center [470, 292] width 171 height 56
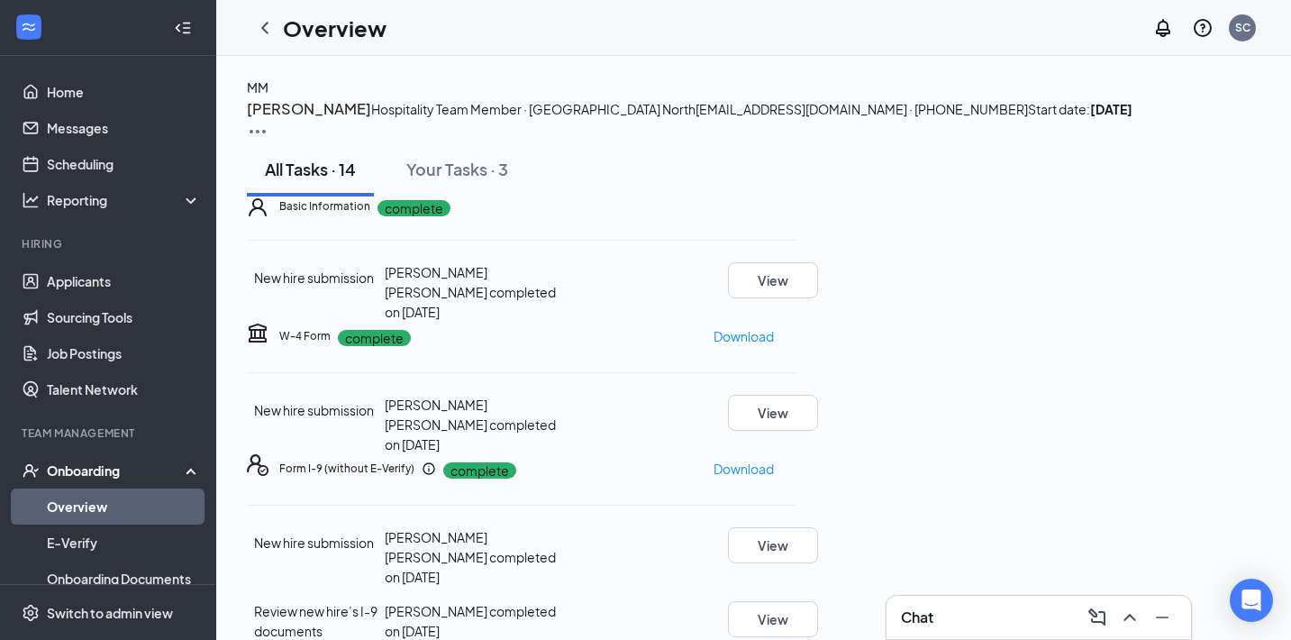
drag, startPoint x: 511, startPoint y: 415, endPoint x: 552, endPoint y: 449, distance: 52.5
click at [552, 322] on div "Basic Information complete New hire submission Madelyn A Montoya Campos complet…" at bounding box center [522, 258] width 550 height 125
drag, startPoint x: 498, startPoint y: 414, endPoint x: 534, endPoint y: 439, distance: 43.3
click at [534, 322] on div "New hire submission Madelyn A Montoya Campos completed on Aug 16, 2025 View" at bounding box center [522, 291] width 550 height 59
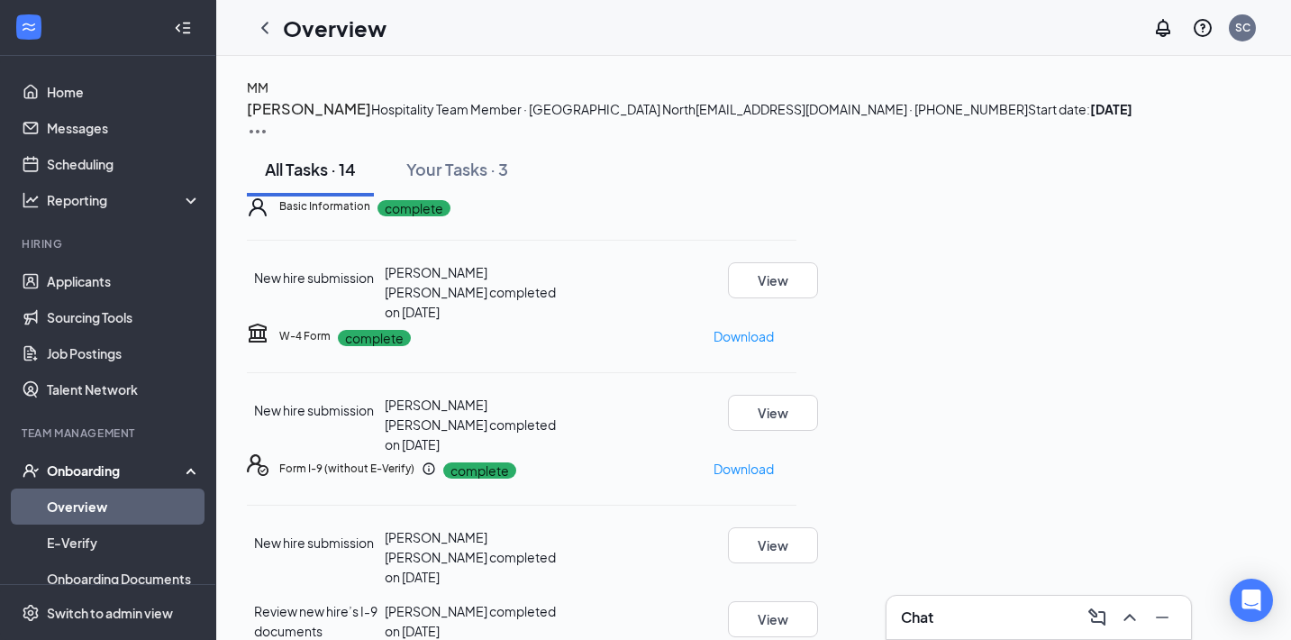
click at [551, 322] on div "Madelyn A Montoya Campos completed on Aug 16, 2025" at bounding box center [476, 291] width 183 height 59
drag, startPoint x: 509, startPoint y: 414, endPoint x: 550, endPoint y: 442, distance: 49.2
click at [550, 322] on div "Madelyn A Montoya Campos completed on Aug 16, 2025" at bounding box center [476, 291] width 183 height 59
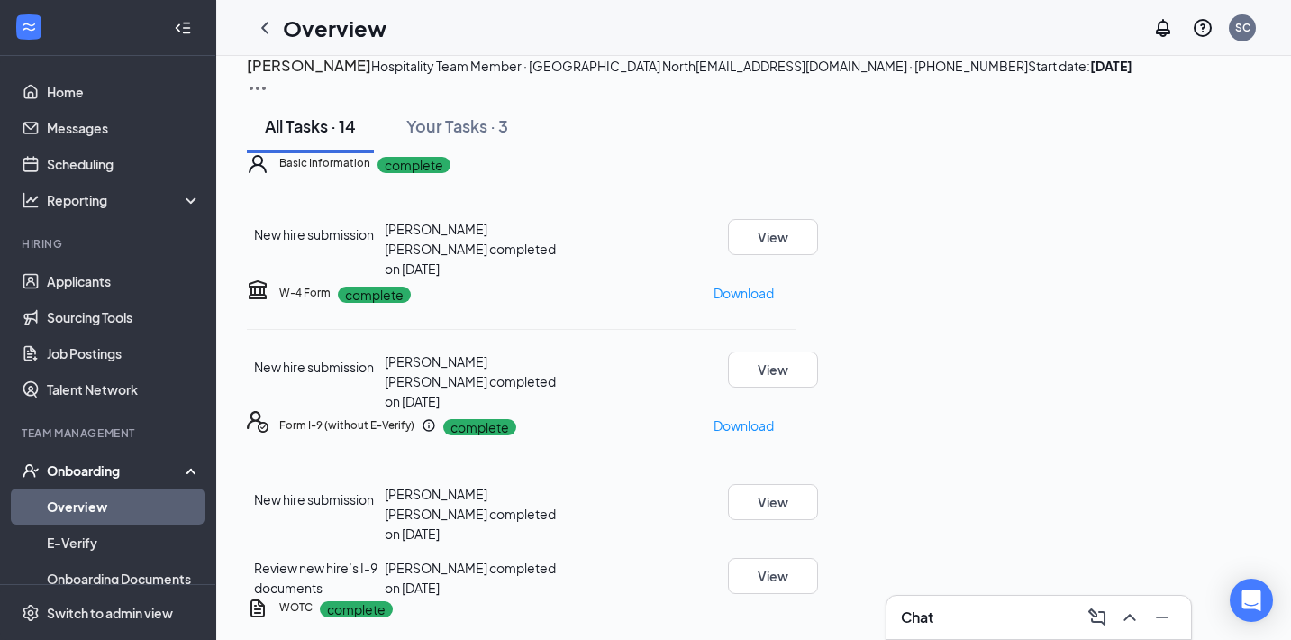
scroll to position [48, 0]
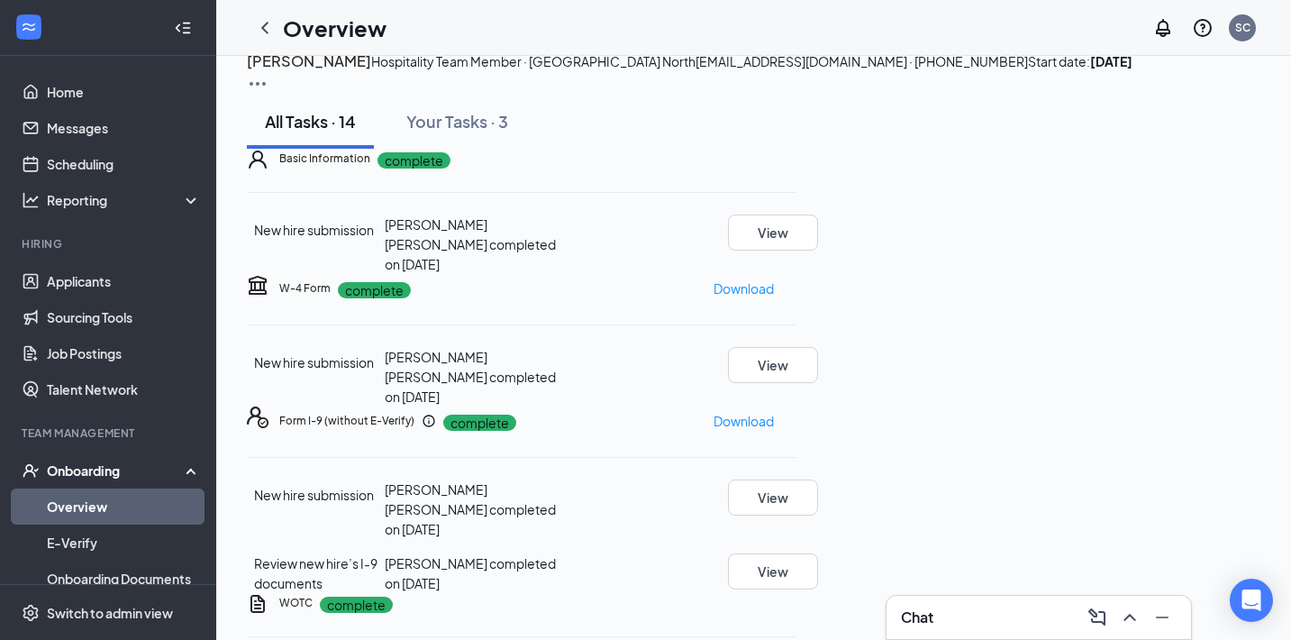
drag, startPoint x: 502, startPoint y: 362, endPoint x: 542, endPoint y: 393, distance: 50.1
click at [542, 274] on div "New hire submission Madelyn A Montoya Campos completed on Aug 16, 2025 View" at bounding box center [522, 243] width 550 height 59
click at [542, 274] on div "Madelyn A Montoya Campos completed on Aug 16, 2025" at bounding box center [476, 243] width 183 height 59
drag, startPoint x: 501, startPoint y: 360, endPoint x: 543, endPoint y: 401, distance: 59.3
click at [543, 274] on div "Basic Information complete New hire submission Madelyn A Montoya Campos complet…" at bounding box center [522, 211] width 550 height 125
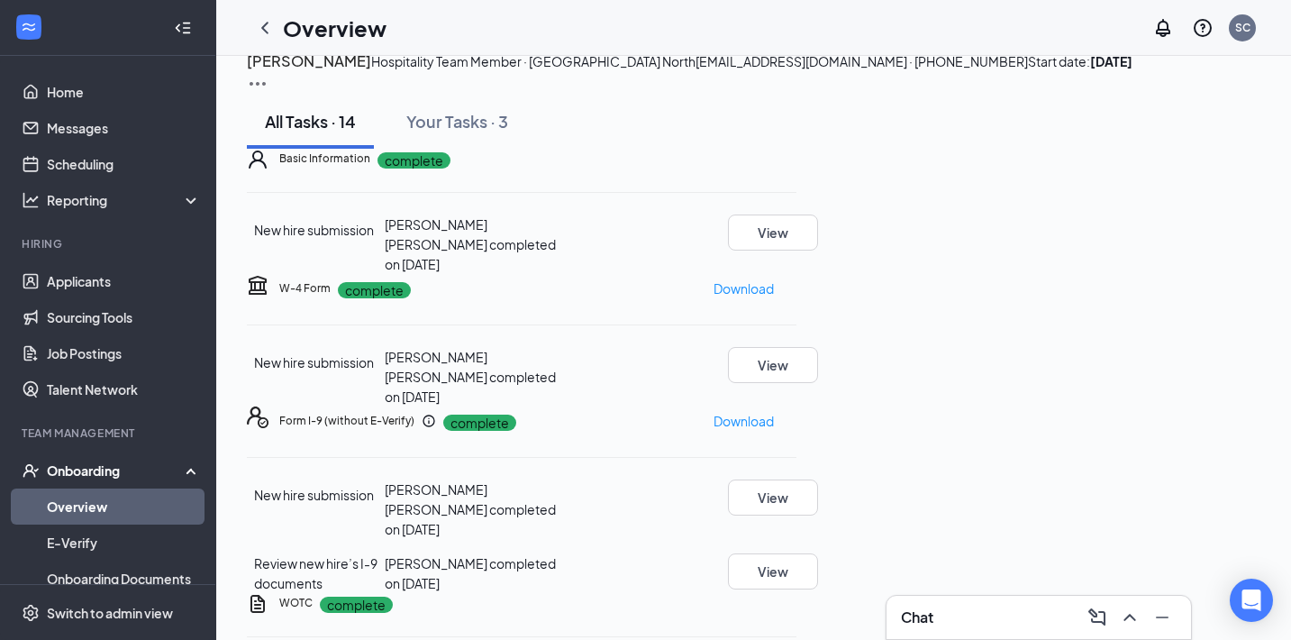
click at [543, 274] on div "Basic Information complete New hire submission Madelyn A Montoya Campos complet…" at bounding box center [522, 211] width 550 height 125
drag, startPoint x: 510, startPoint y: 364, endPoint x: 561, endPoint y: 402, distance: 63.8
click at [561, 274] on div "Basic Information complete New hire submission Madelyn A Montoya Campos complet…" at bounding box center [522, 211] width 550 height 125
drag, startPoint x: 502, startPoint y: 365, endPoint x: 561, endPoint y: 394, distance: 66.1
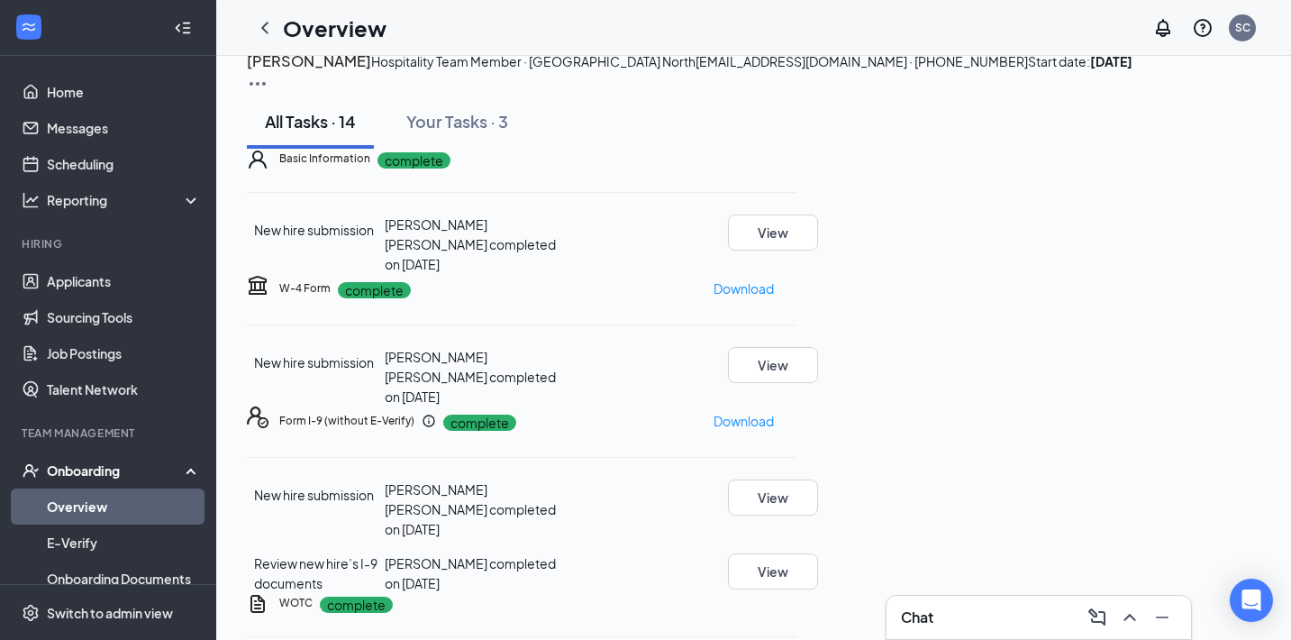
click at [561, 274] on div "New hire submission Madelyn A Montoya Campos completed on Aug 16, 2025 View" at bounding box center [522, 243] width 550 height 59
click at [561, 274] on div "Madelyn A Montoya Campos completed on Aug 16, 2025" at bounding box center [476, 243] width 183 height 59
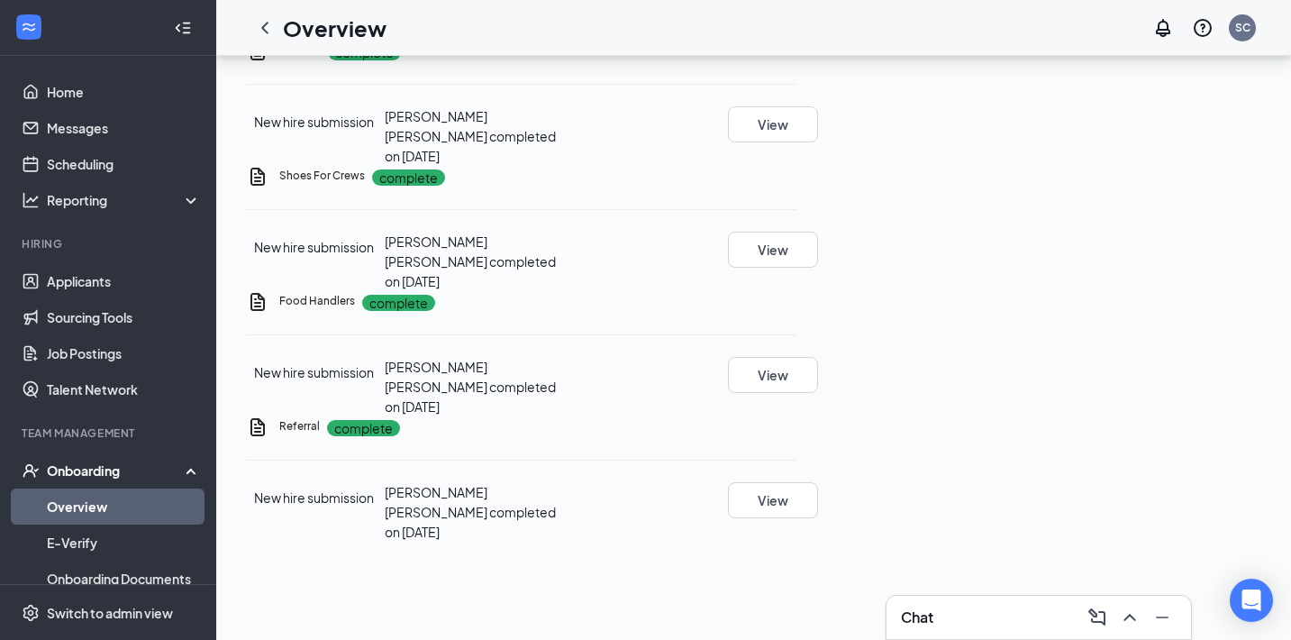
scroll to position [1482, 0]
drag, startPoint x: 503, startPoint y: 486, endPoint x: 577, endPoint y: 515, distance: 79.3
click at [577, 515] on div "New hire submission Madelyn A Montoya Campos completed on Aug 17, 2025 View" at bounding box center [522, 511] width 550 height 59
click at [568, 515] on div "Madelyn A Montoya Campos completed on Aug 17, 2025" at bounding box center [476, 511] width 183 height 59
drag, startPoint x: 501, startPoint y: 488, endPoint x: 565, endPoint y: 545, distance: 86.1
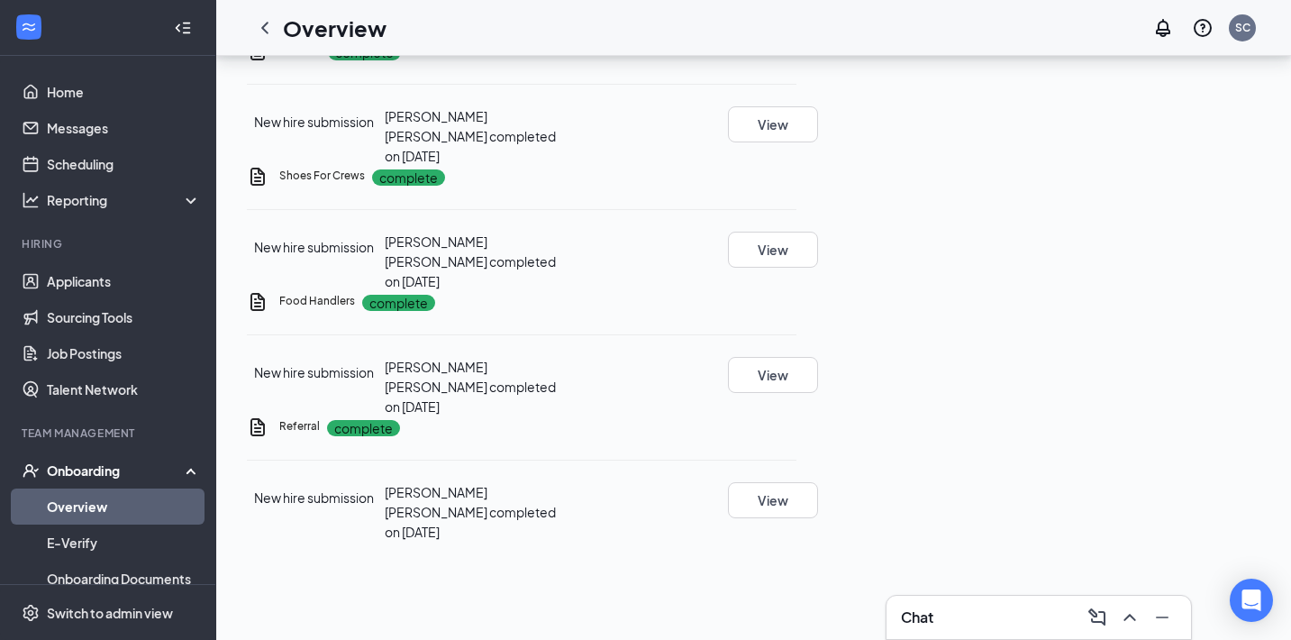
drag, startPoint x: 507, startPoint y: 488, endPoint x: 576, endPoint y: 539, distance: 85.1
click at [576, 539] on div "Referral complete New hire submission Madelyn A Montoya Campos completed on Aug…" at bounding box center [522, 478] width 550 height 125
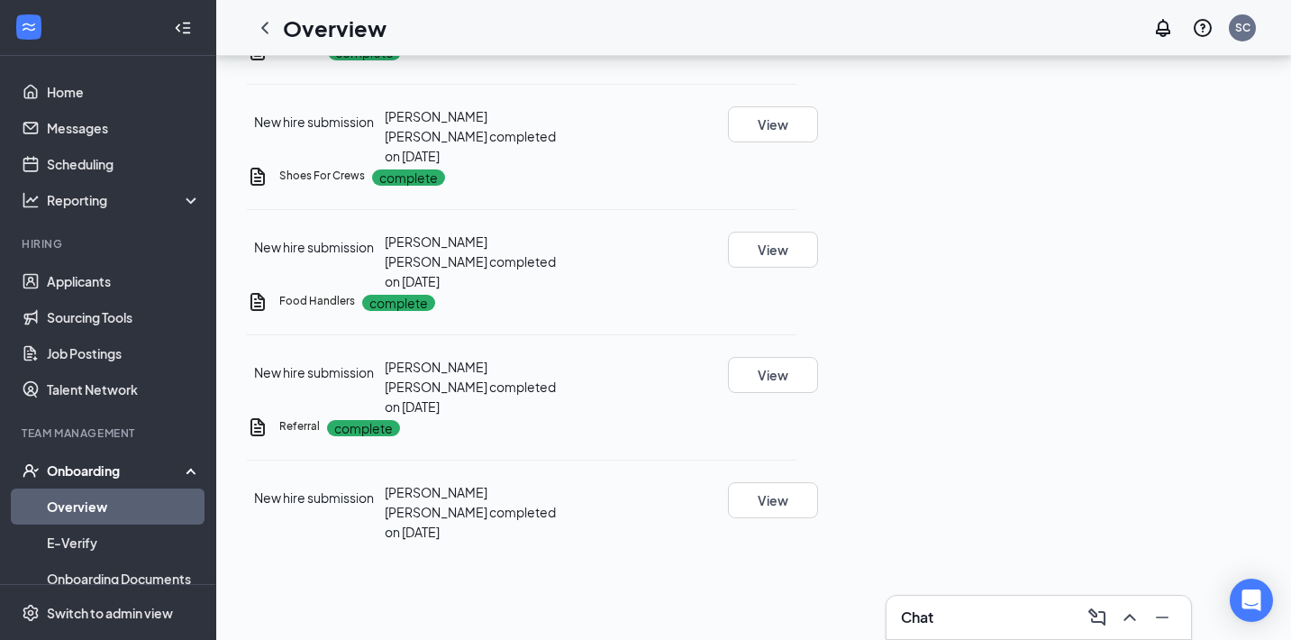
drag, startPoint x: 507, startPoint y: 494, endPoint x: 561, endPoint y: 537, distance: 68.5
click at [561, 537] on div "Referral complete New hire submission Madelyn A Montoya Campos completed on Aug…" at bounding box center [522, 478] width 550 height 125
drag, startPoint x: 504, startPoint y: 492, endPoint x: 541, endPoint y: 515, distance: 43.3
click at [541, 515] on div "New hire submission Madelyn A Montoya Campos completed on Aug 17, 2025 View" at bounding box center [522, 511] width 550 height 59
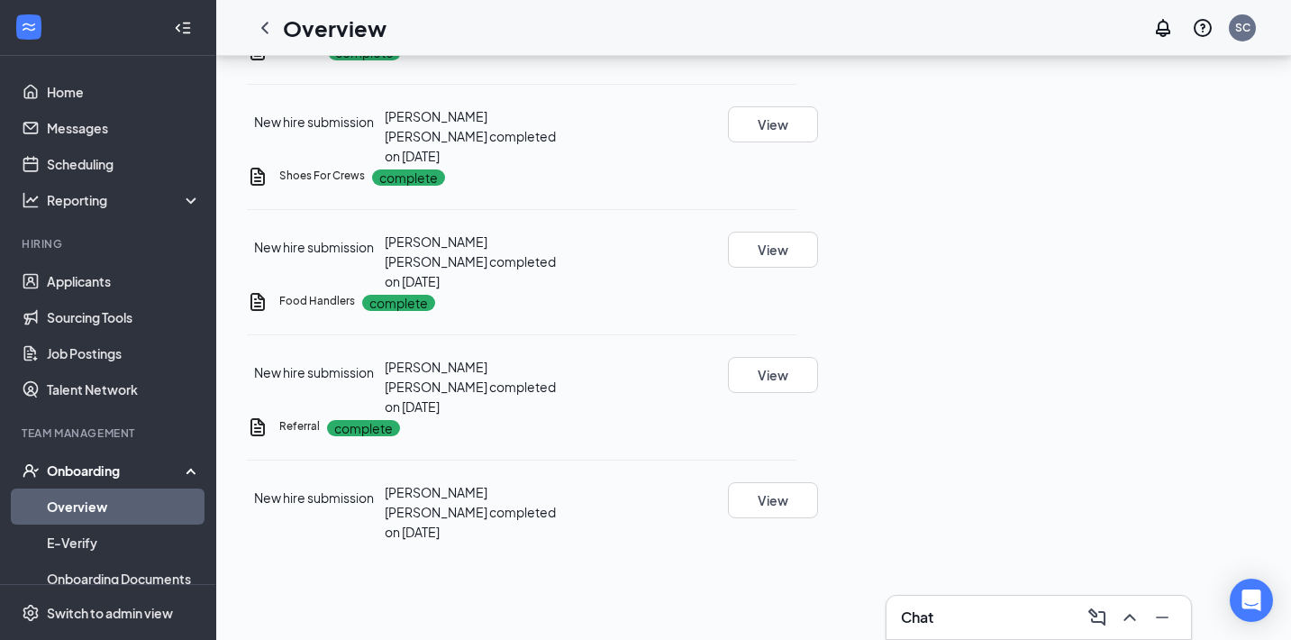
click at [541, 515] on div "Madelyn A Montoya Campos completed on Aug 17, 2025" at bounding box center [476, 511] width 183 height 59
drag, startPoint x: 510, startPoint y: 493, endPoint x: 560, endPoint y: 519, distance: 56.0
click at [560, 519] on div "Madelyn A Montoya Campos completed on Aug 17, 2025" at bounding box center [476, 511] width 183 height 59
drag, startPoint x: 504, startPoint y: 489, endPoint x: 562, endPoint y: 525, distance: 68.8
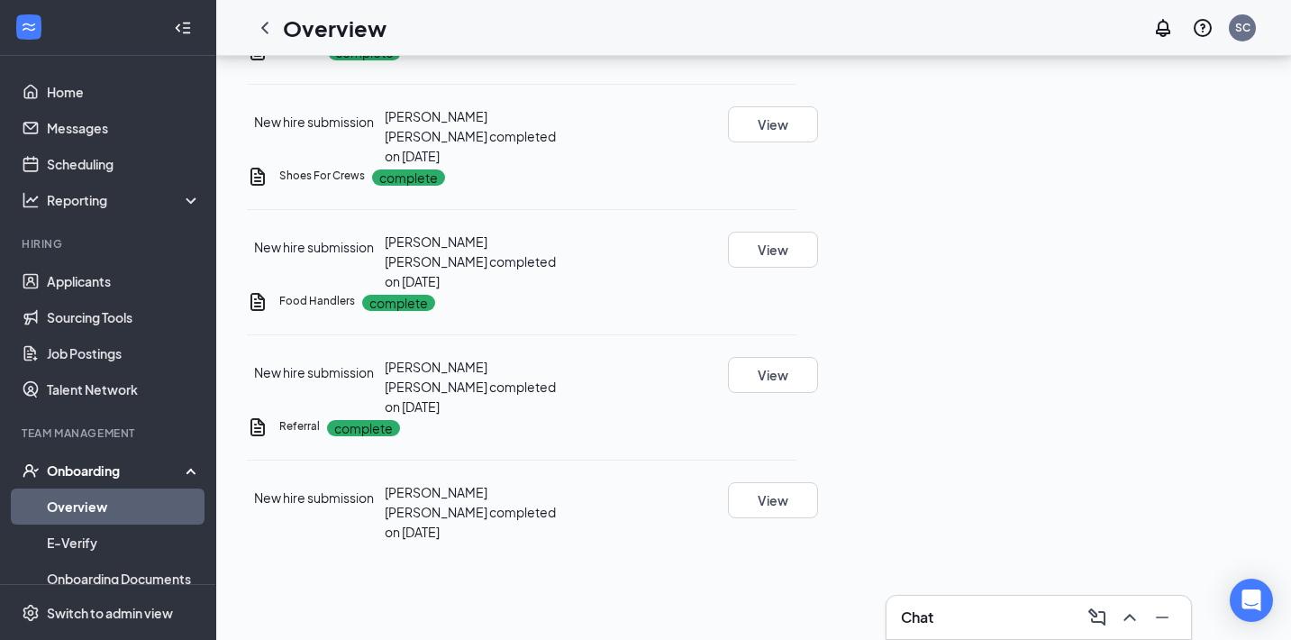
click at [562, 525] on div "Referral complete New hire submission Madelyn A Montoya Campos completed on Aug…" at bounding box center [522, 478] width 550 height 125
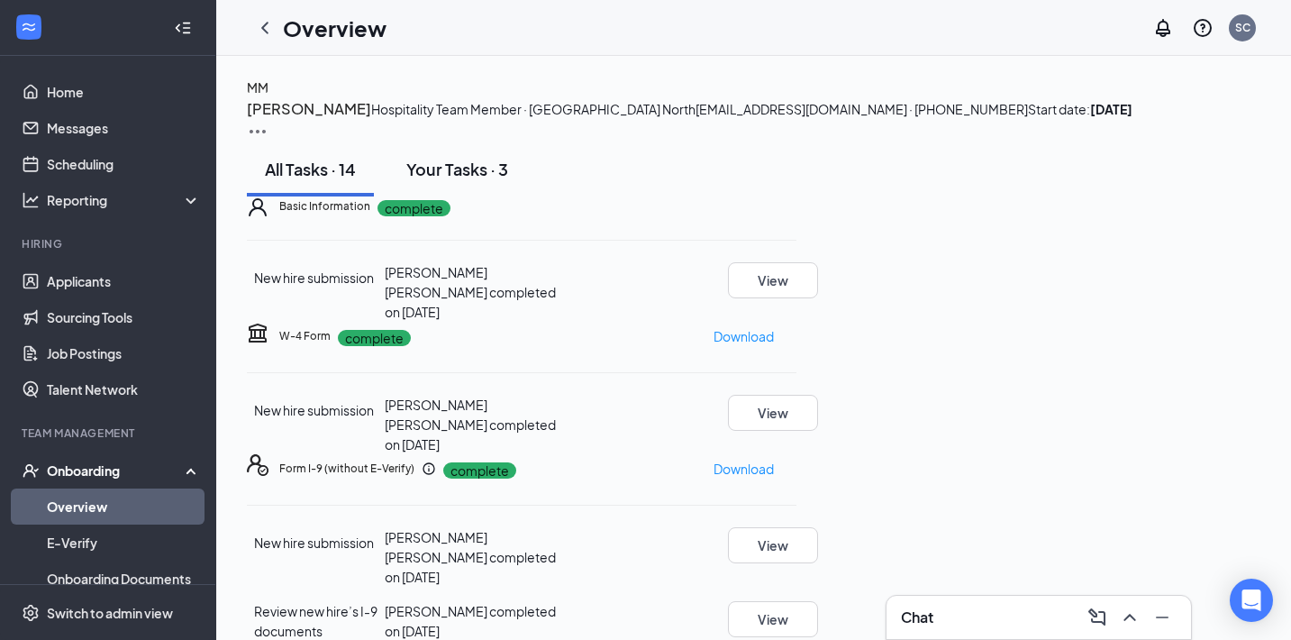
scroll to position [0, 0]
click at [458, 180] on div "Your Tasks · 3" at bounding box center [457, 169] width 102 height 23
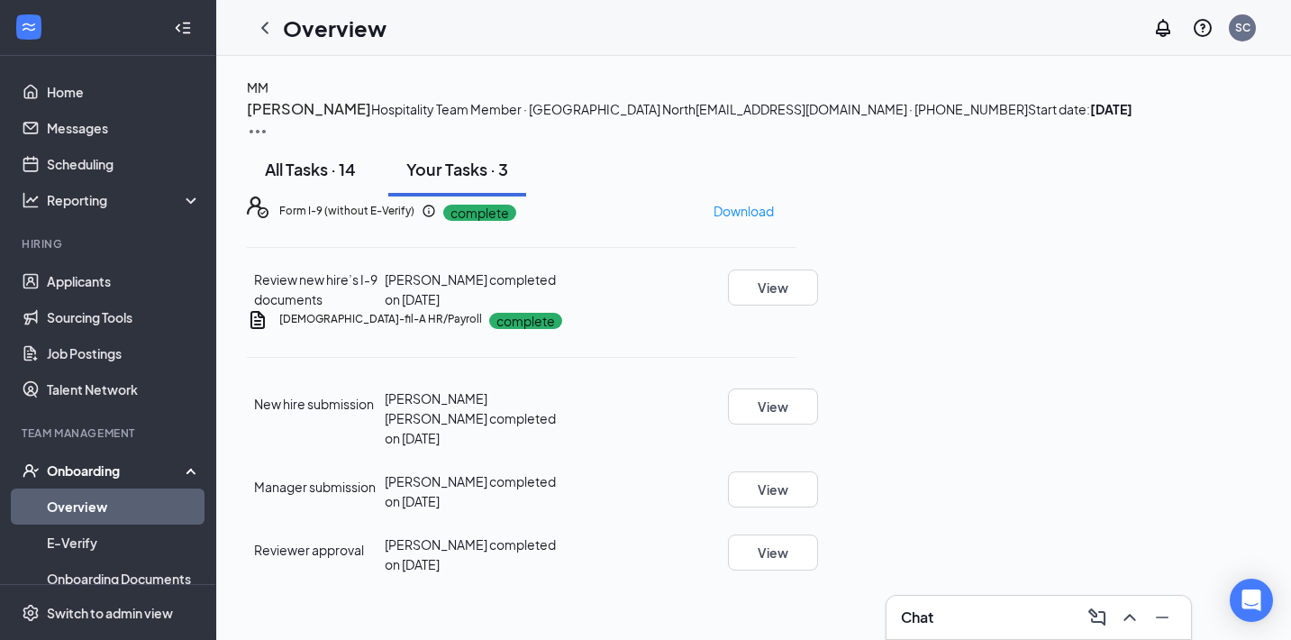
click at [293, 180] on div "All Tasks · 14" at bounding box center [310, 169] width 91 height 23
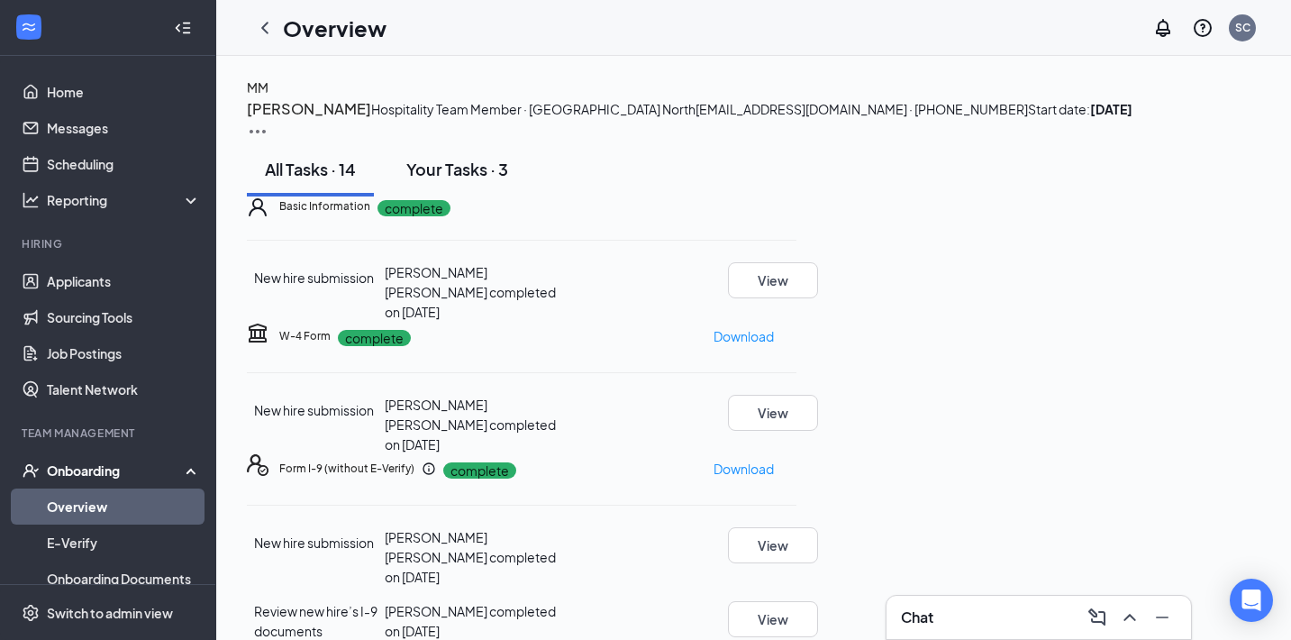
click at [480, 180] on div "Your Tasks · 3" at bounding box center [457, 169] width 102 height 23
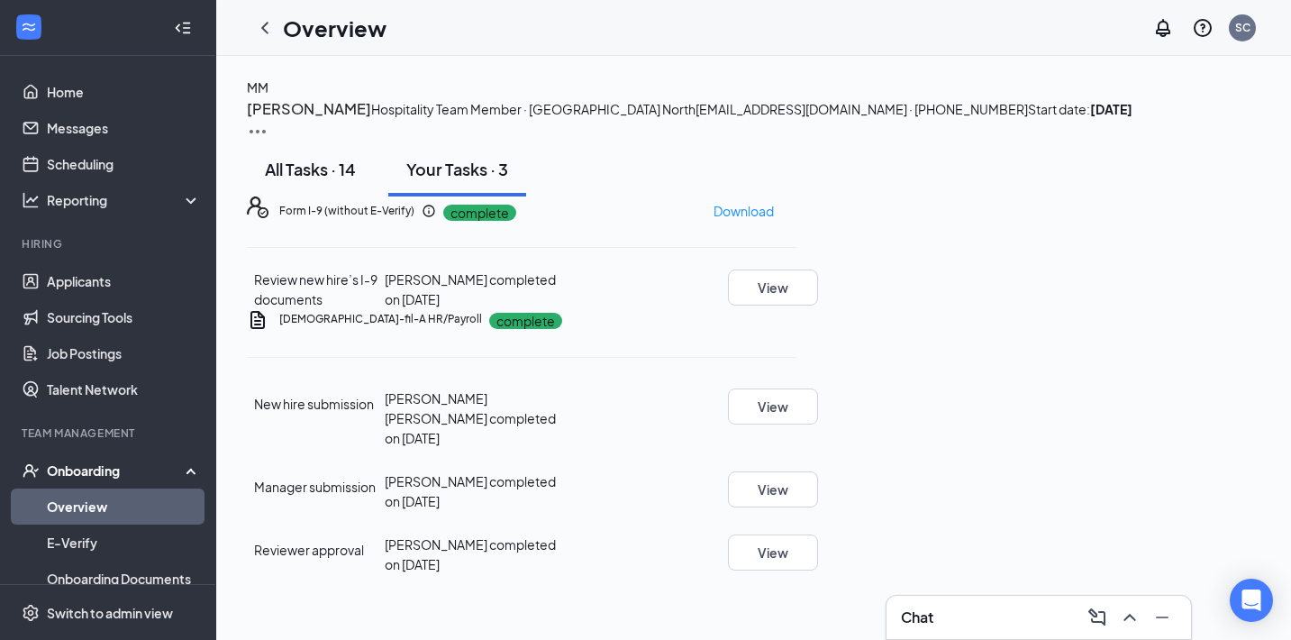
click at [287, 180] on div "All Tasks · 14" at bounding box center [310, 169] width 91 height 23
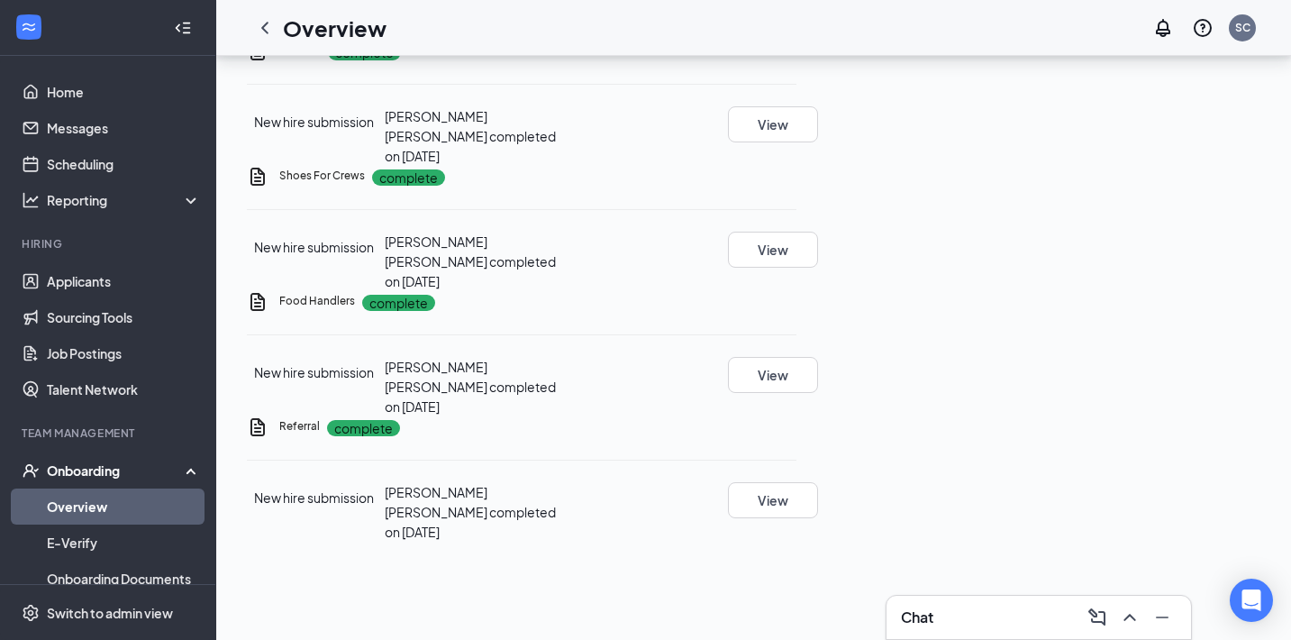
scroll to position [1482, 0]
drag, startPoint x: 514, startPoint y: 490, endPoint x: 609, endPoint y: 551, distance: 113.0
drag, startPoint x: 500, startPoint y: 491, endPoint x: 593, endPoint y: 530, distance: 100.6
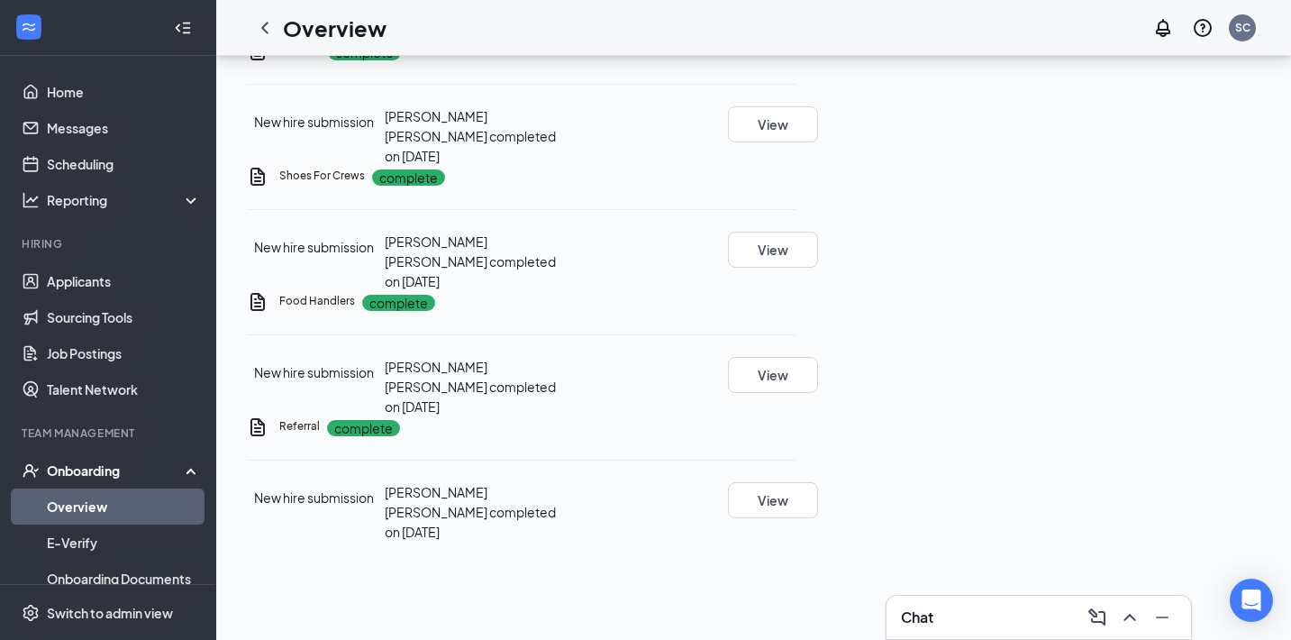
click at [593, 530] on div "Referral complete New hire submission Madelyn A Montoya Campos completed on Aug…" at bounding box center [522, 478] width 550 height 125
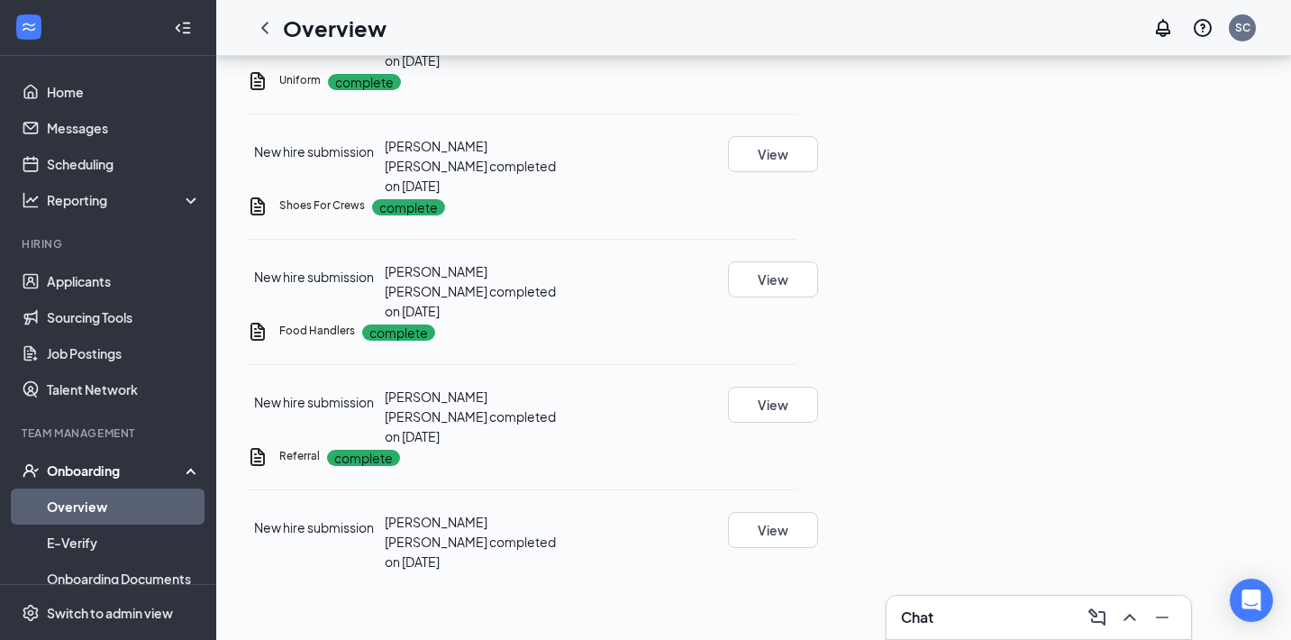
scroll to position [43, 0]
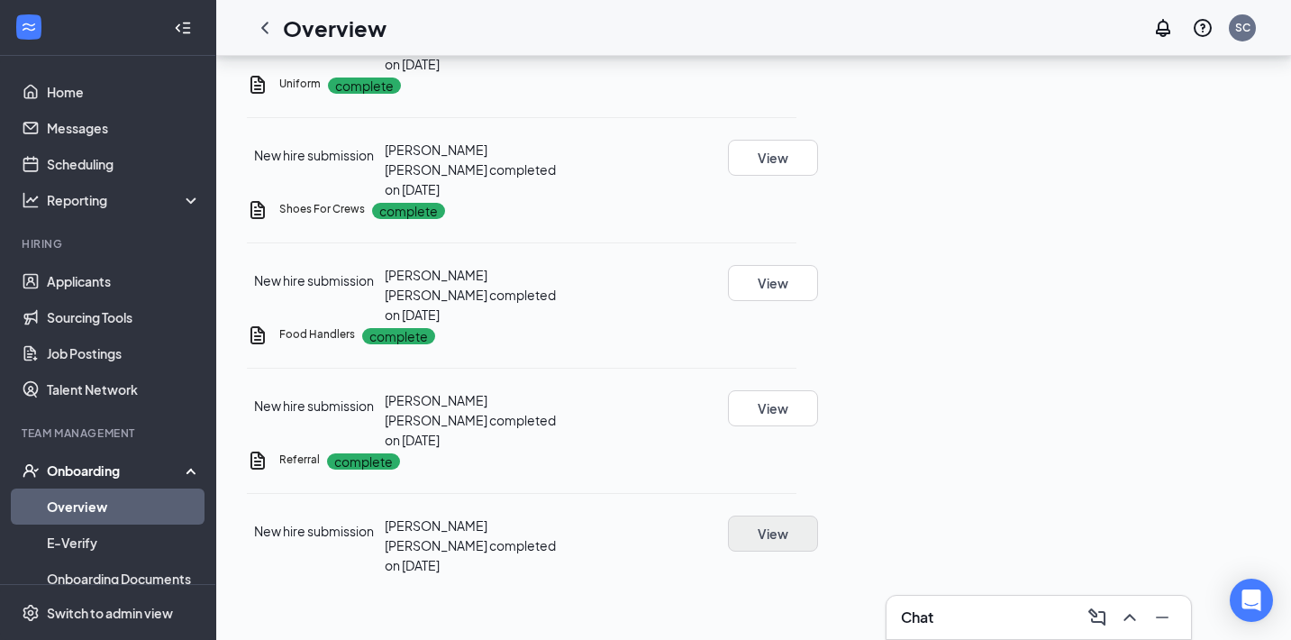
click at [818, 536] on button "View" at bounding box center [773, 533] width 90 height 36
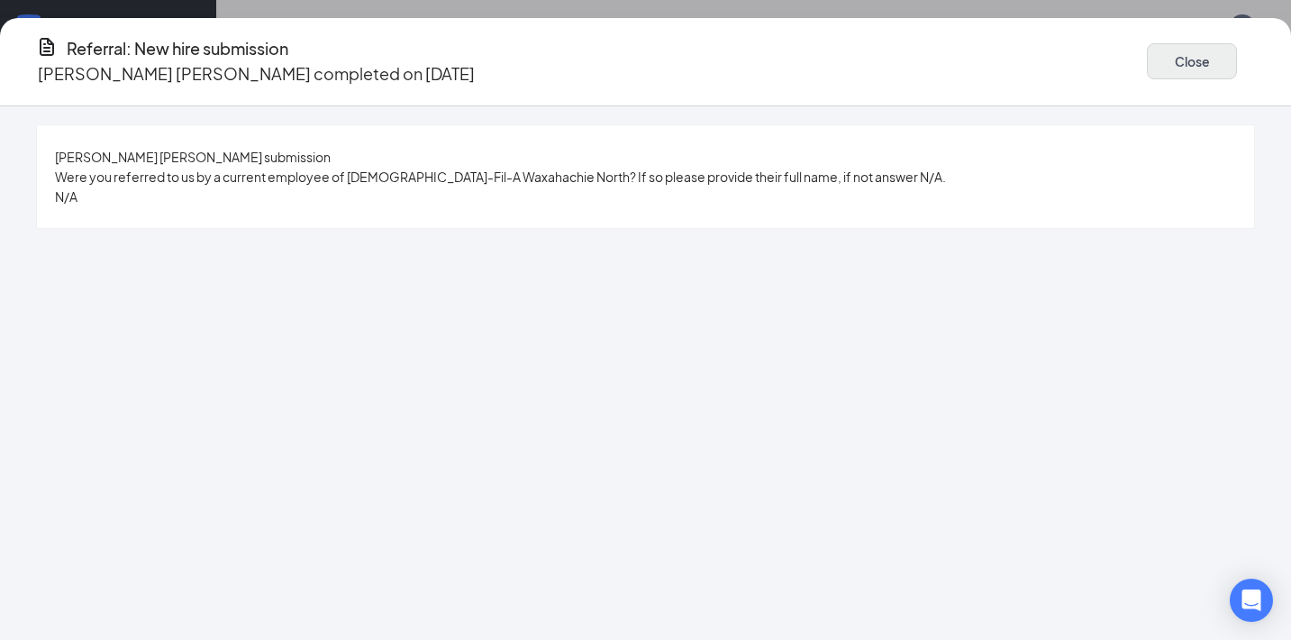
click at [1147, 62] on button "Close" at bounding box center [1192, 61] width 90 height 36
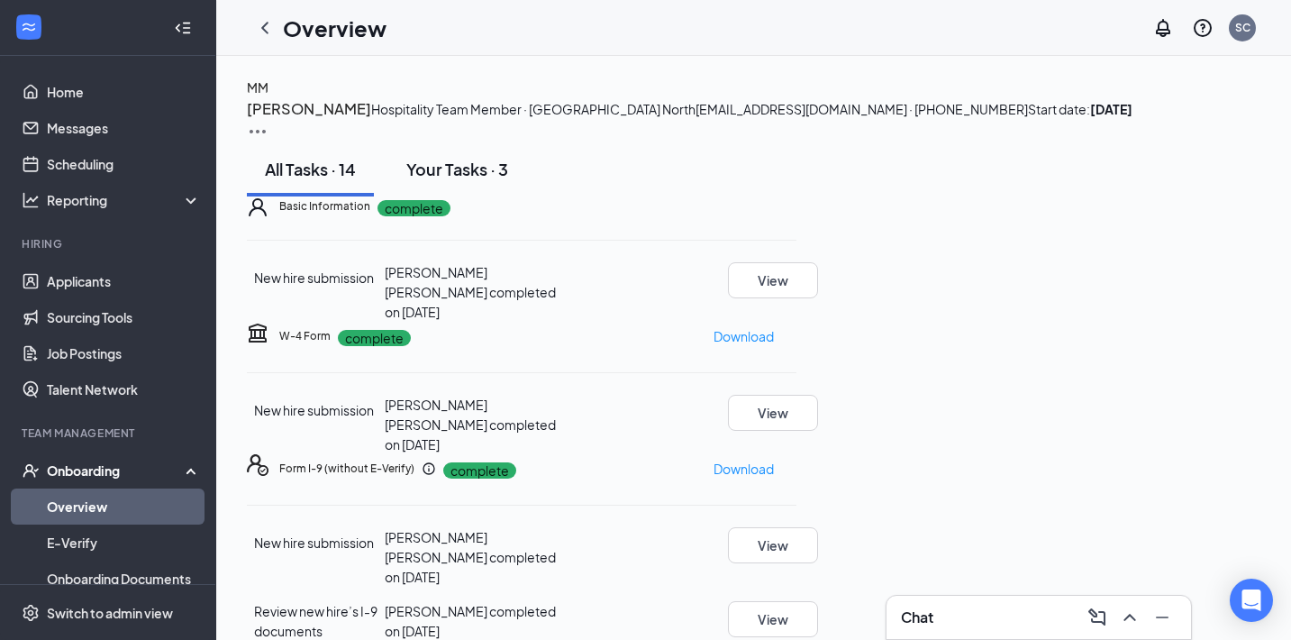
scroll to position [0, 0]
click at [269, 121] on img at bounding box center [258, 132] width 22 height 22
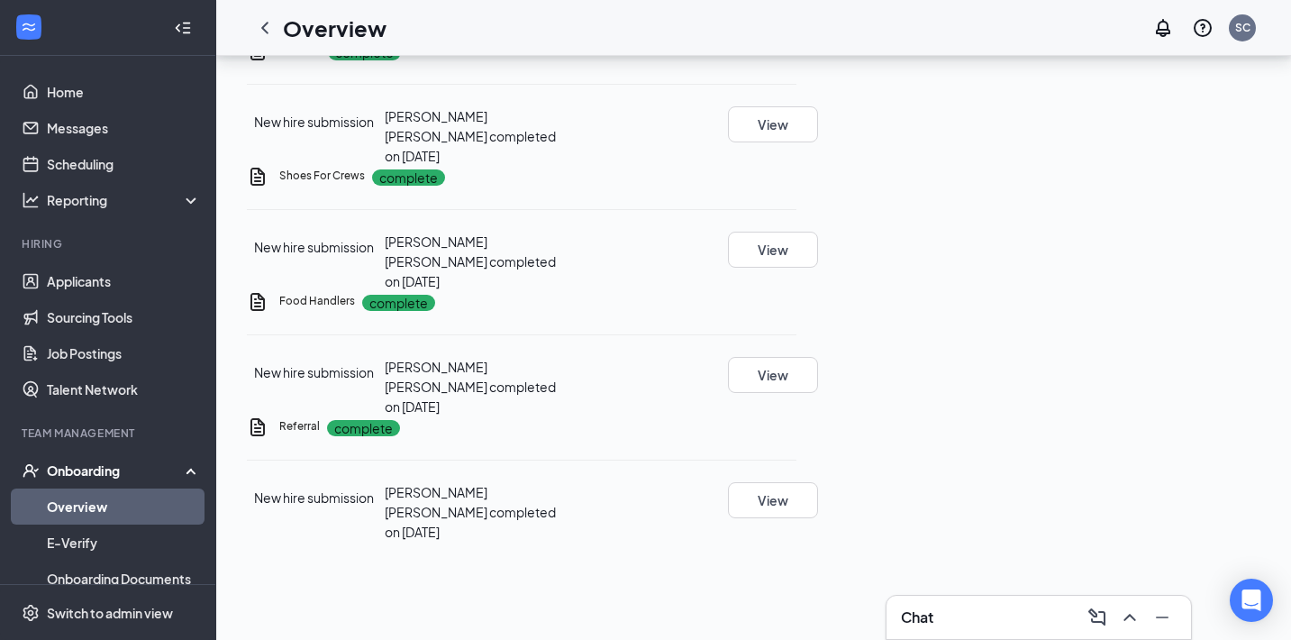
scroll to position [1482, 0]
drag, startPoint x: 506, startPoint y: 492, endPoint x: 537, endPoint y: 501, distance: 31.9
click at [537, 501] on div "New hire submission Madelyn A Montoya Campos completed on Aug 17, 2025 View" at bounding box center [522, 511] width 550 height 59
click at [537, 501] on span "Madelyn A Montoya Campos completed on Aug 17, 2025" at bounding box center [470, 512] width 171 height 56
drag, startPoint x: 539, startPoint y: 515, endPoint x: 509, endPoint y: 486, distance: 42.1
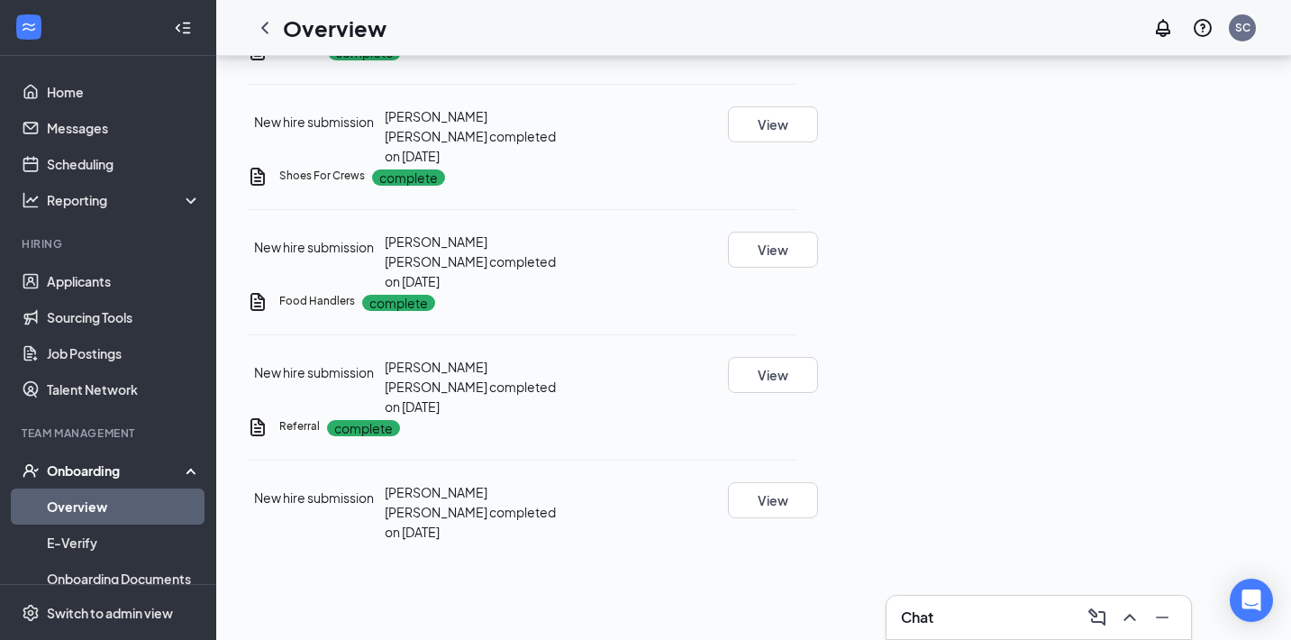
click at [509, 486] on span "Madelyn A Montoya Campos completed on Aug 17, 2025" at bounding box center [470, 512] width 171 height 56
click at [550, 509] on div "Madelyn A Montoya Campos completed on Aug 17, 2025" at bounding box center [476, 511] width 183 height 59
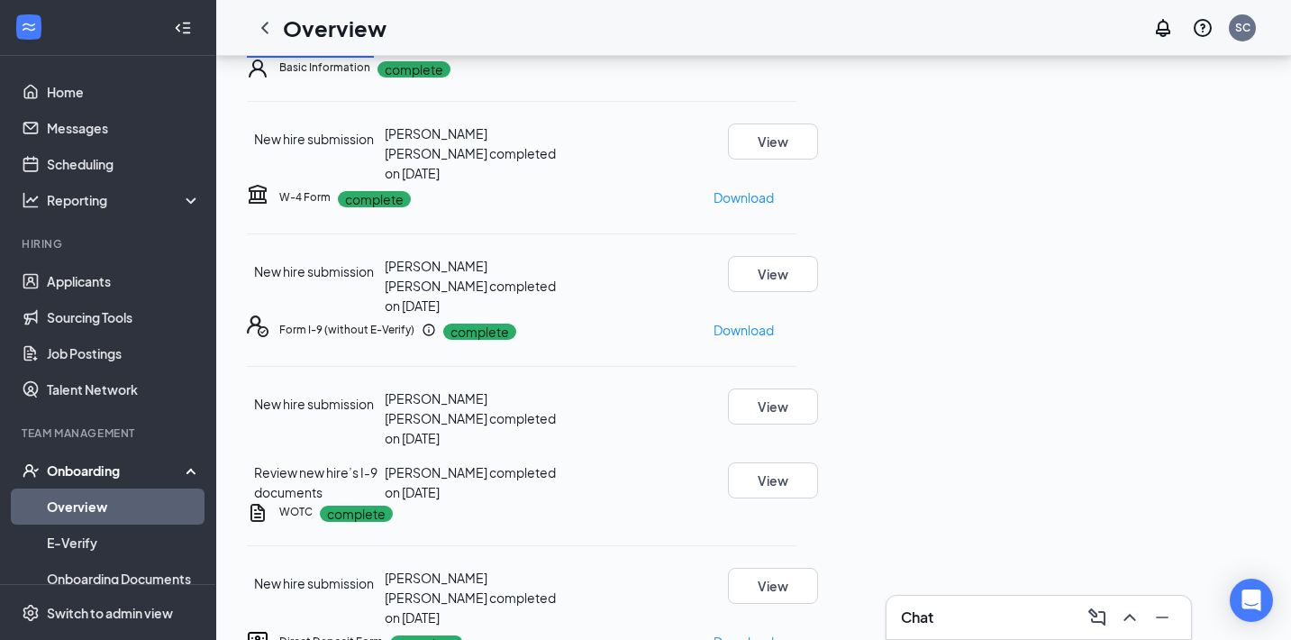
scroll to position [102, 0]
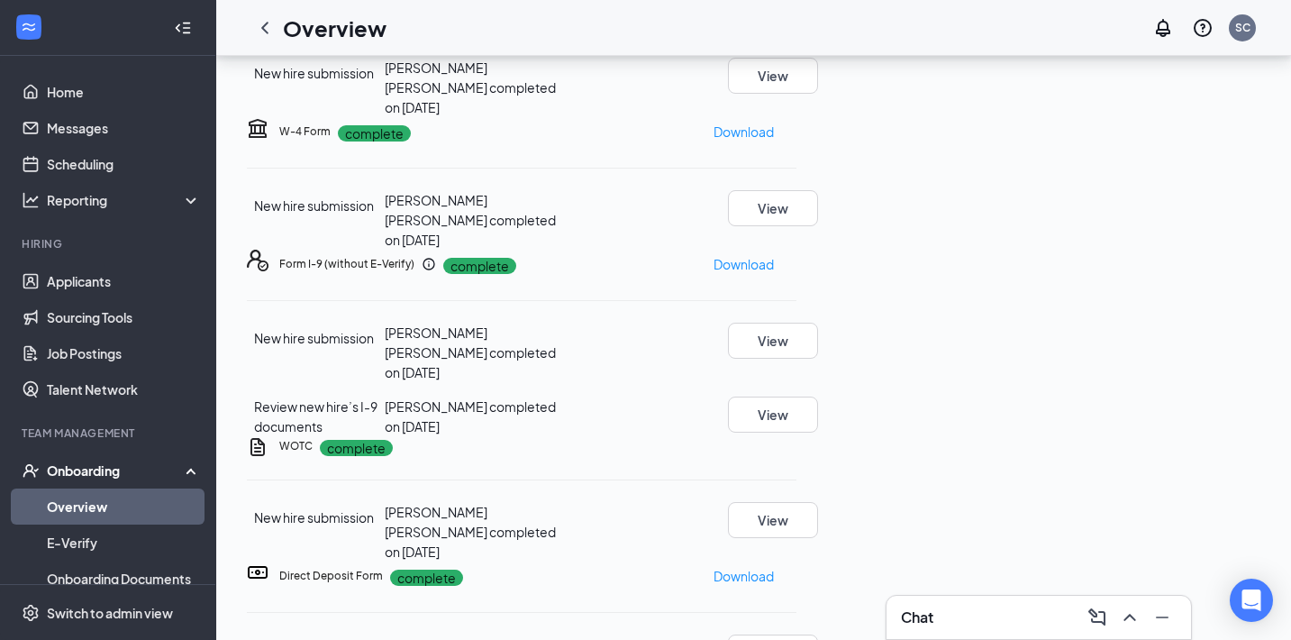
drag, startPoint x: 509, startPoint y: 211, endPoint x: 534, endPoint y: 220, distance: 26.8
click at [534, 117] on div "Madelyn A Montoya Campos completed on Aug 16, 2025" at bounding box center [476, 87] width 183 height 59
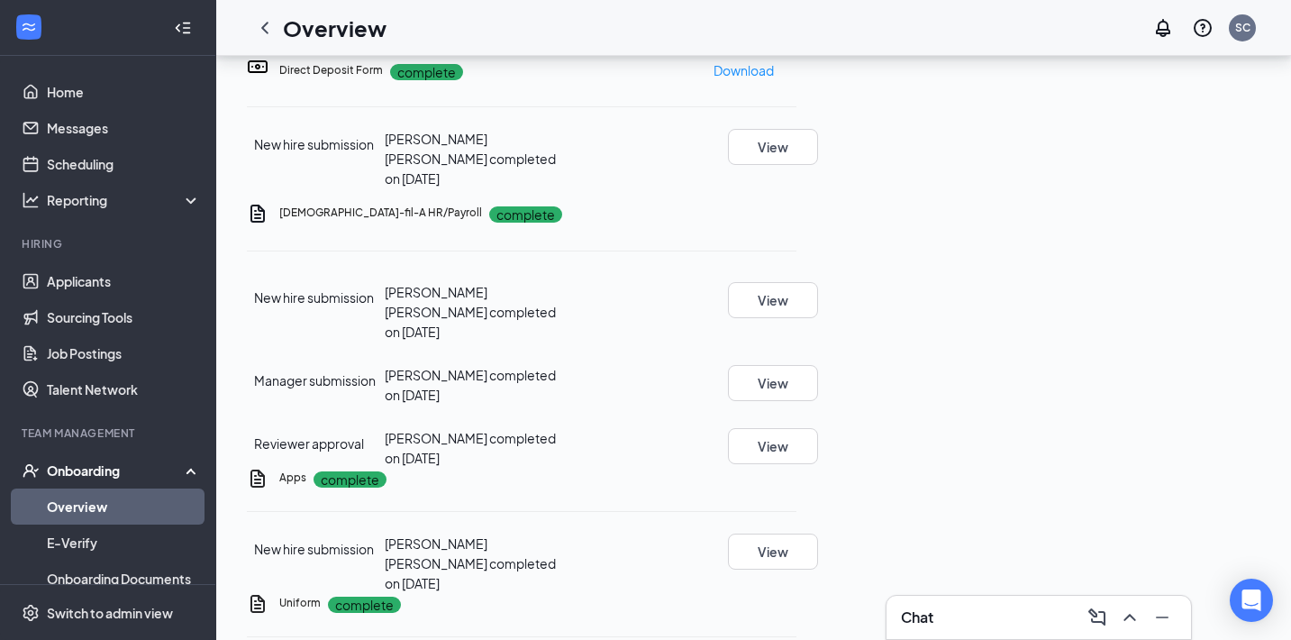
scroll to position [656, 0]
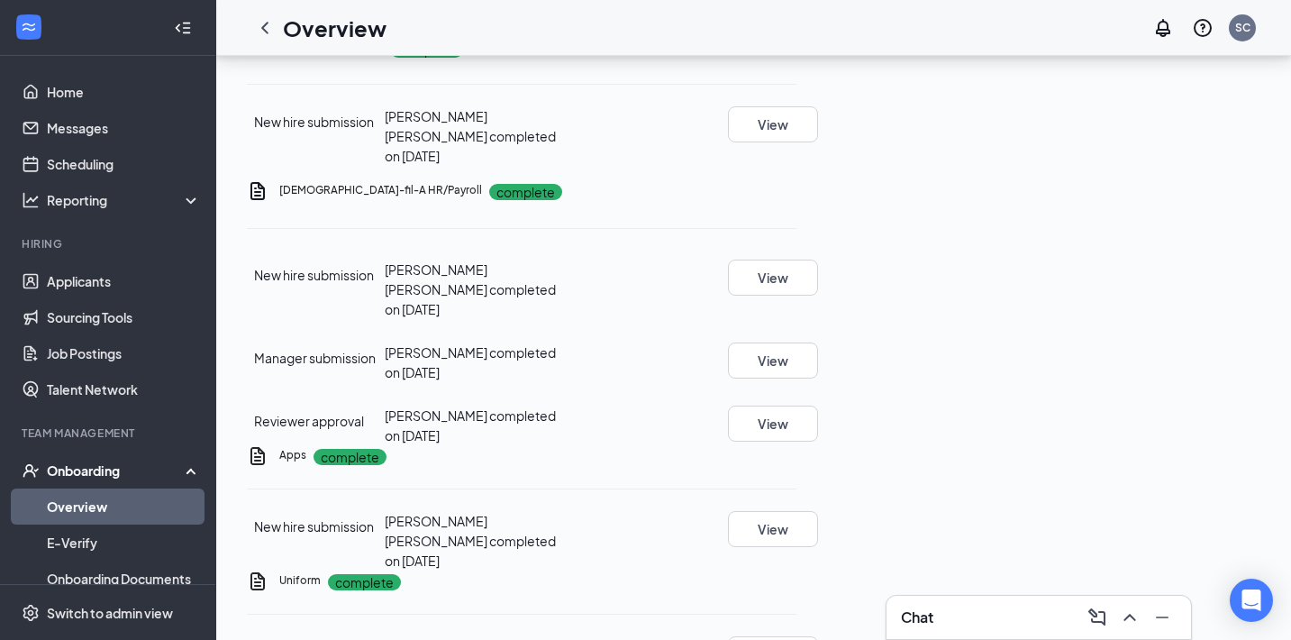
drag, startPoint x: 510, startPoint y: 317, endPoint x: 550, endPoint y: 348, distance: 50.1
click at [550, 180] on div "New hire submission Madelyn A Montoya Campos completed on Aug 17, 2025 View Emp…" at bounding box center [522, 143] width 550 height 74
click at [818, 142] on button "View" at bounding box center [773, 124] width 90 height 36
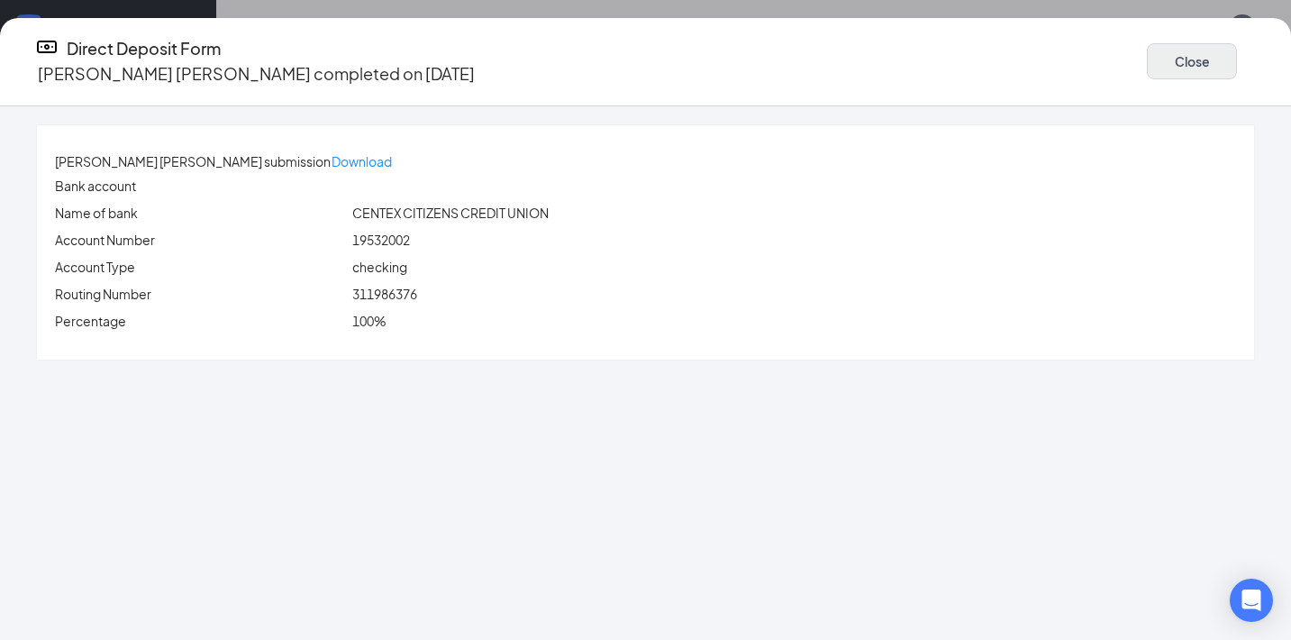
click at [1147, 61] on button "Close" at bounding box center [1192, 61] width 90 height 36
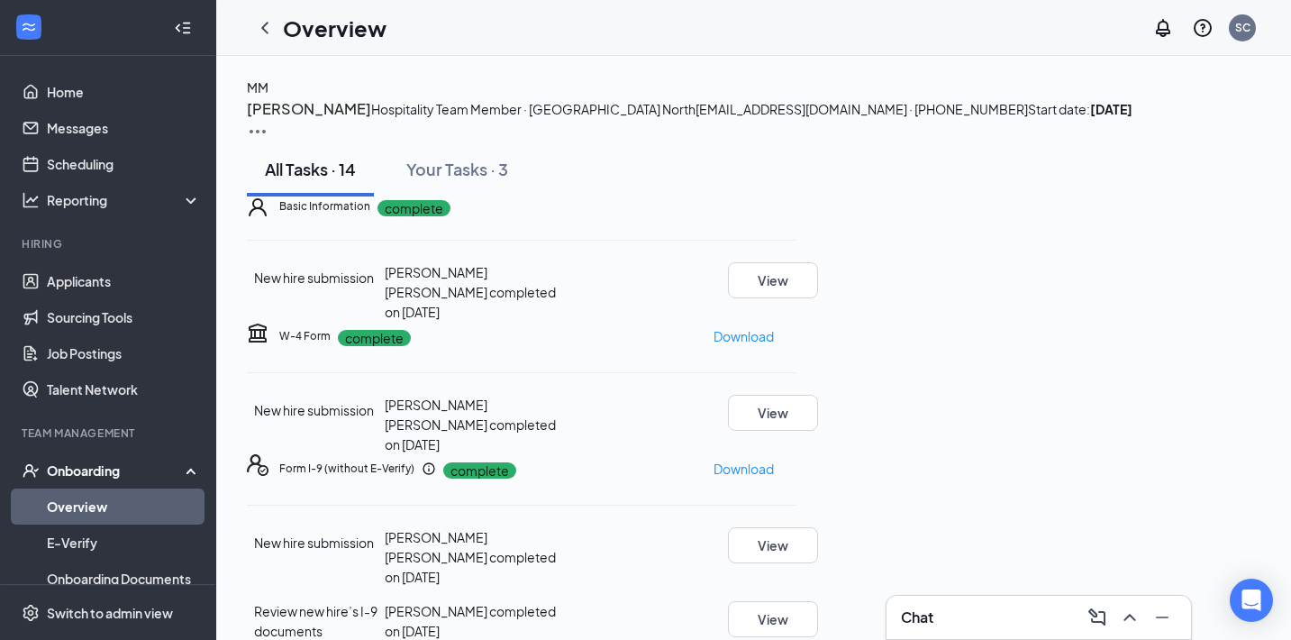
scroll to position [0, 0]
click at [267, 29] on icon "ChevronLeft" at bounding box center [265, 28] width 22 height 22
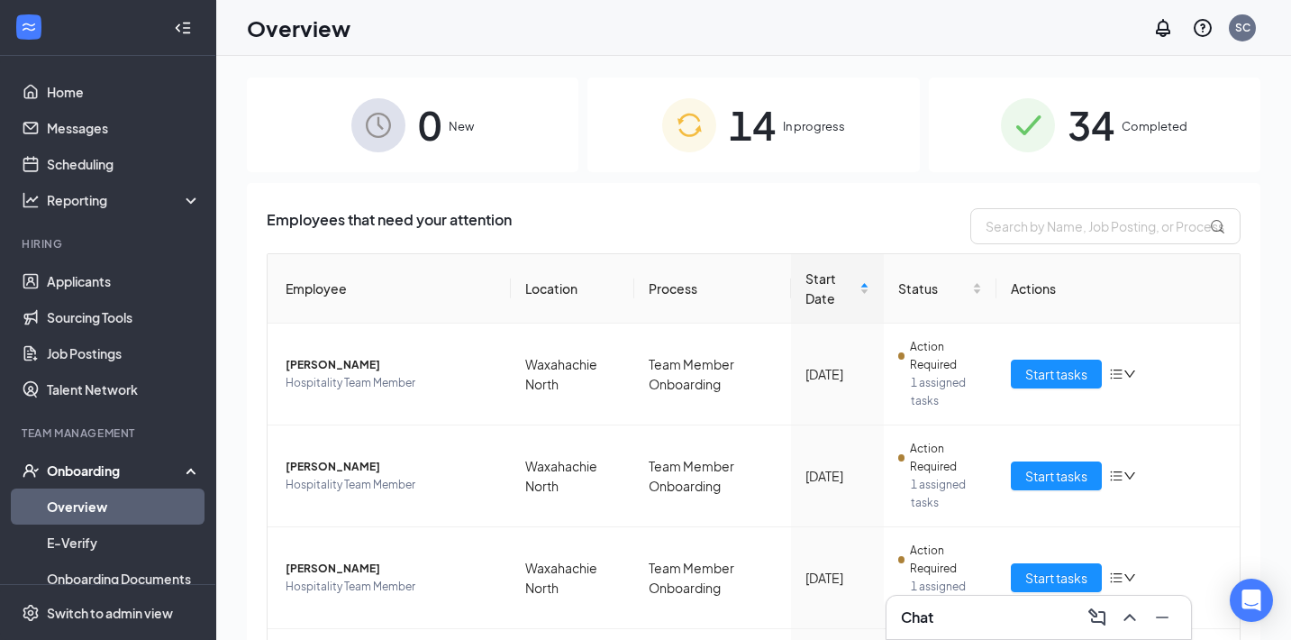
click at [1043, 138] on img at bounding box center [1028, 125] width 54 height 54
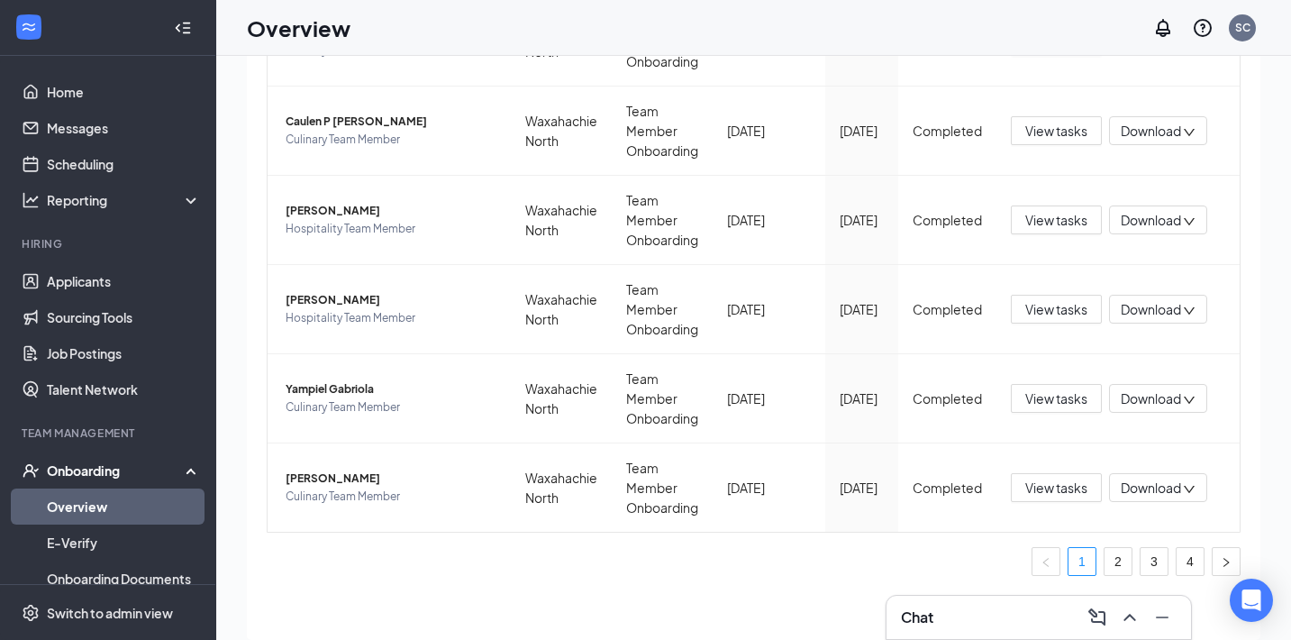
scroll to position [49, 0]
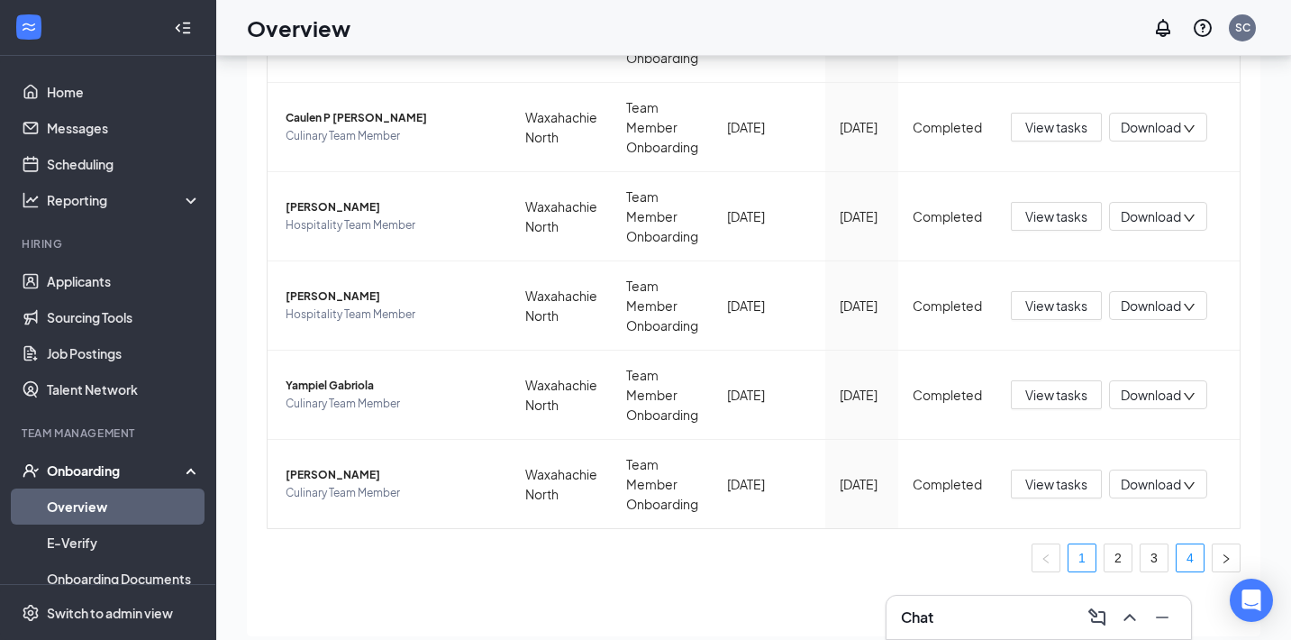
click at [1197, 561] on link "4" at bounding box center [1190, 557] width 27 height 27
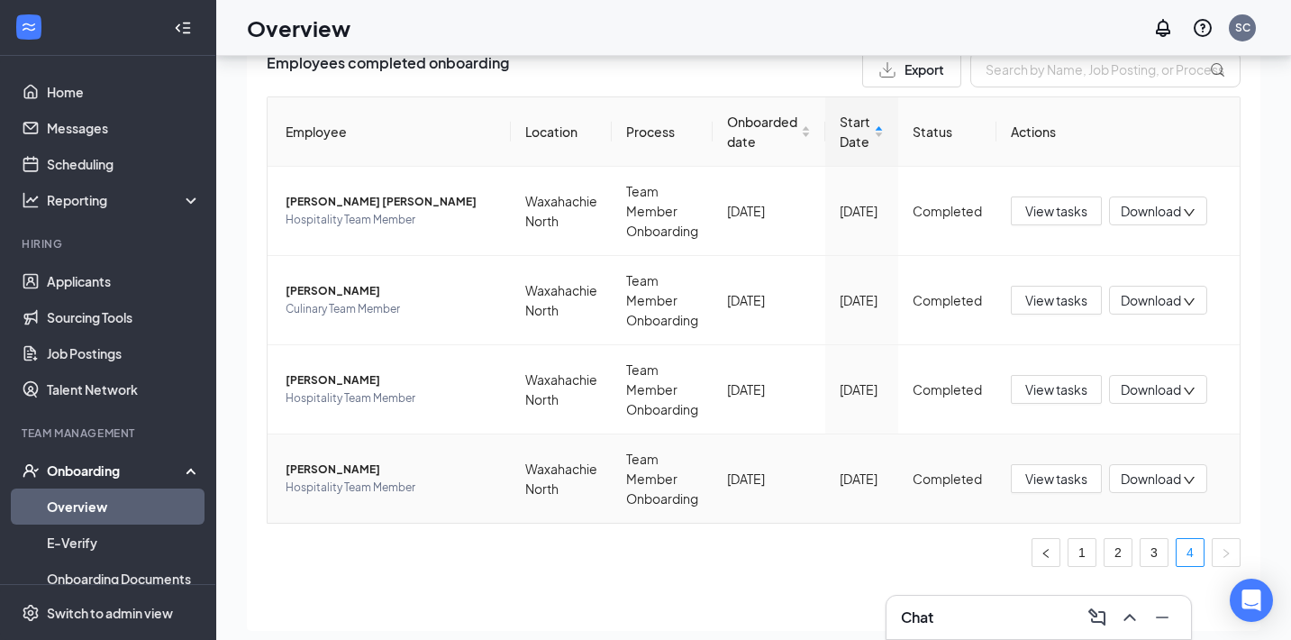
scroll to position [44, 0]
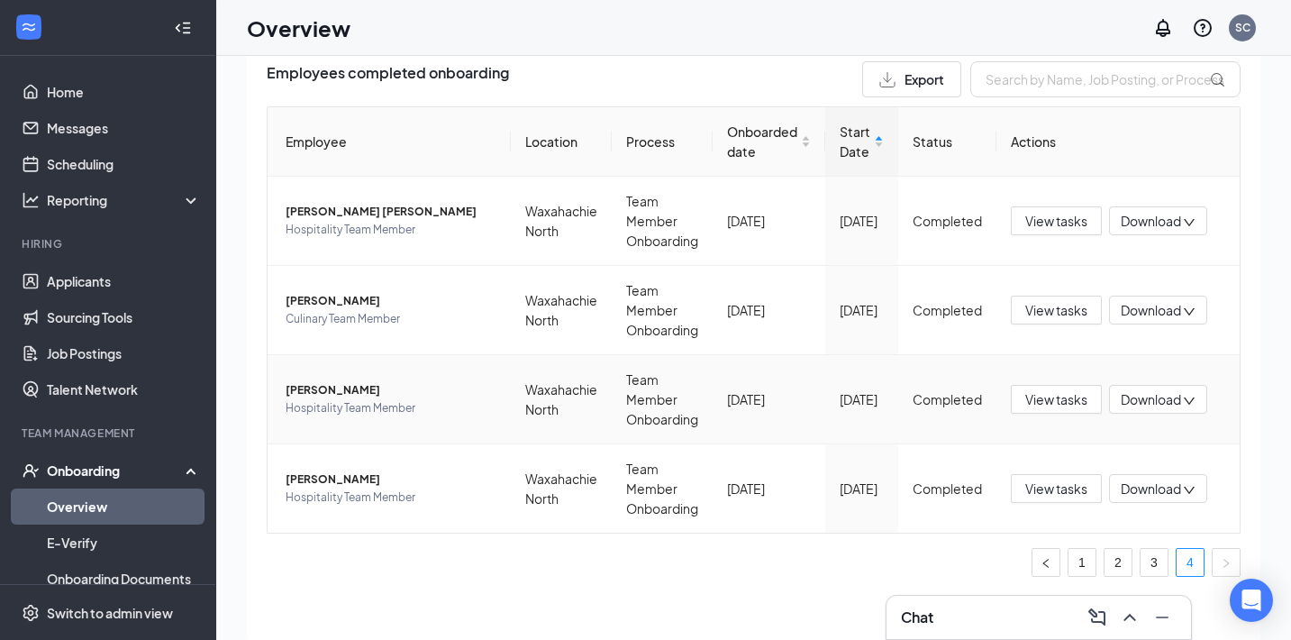
click at [370, 390] on span "Peyton G Saunders" at bounding box center [391, 390] width 211 height 18
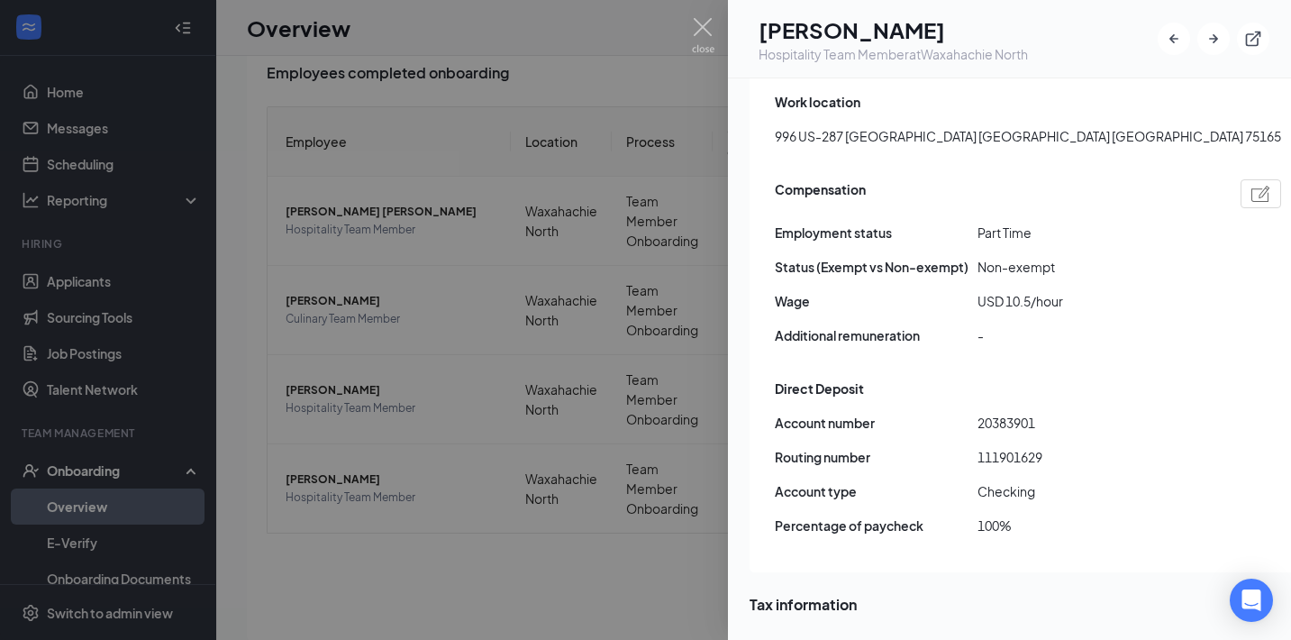
scroll to position [1218, 0]
click at [688, 20] on div at bounding box center [645, 320] width 1291 height 640
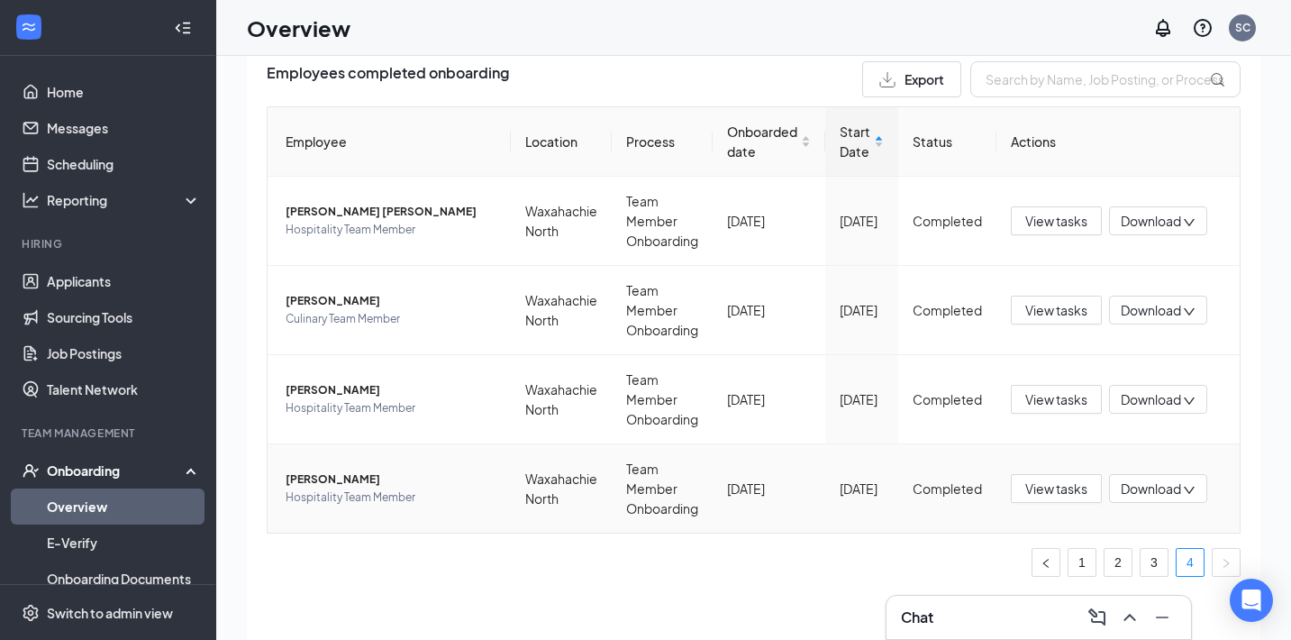
click at [407, 488] on span "Hospitality Team Member" at bounding box center [391, 497] width 211 height 18
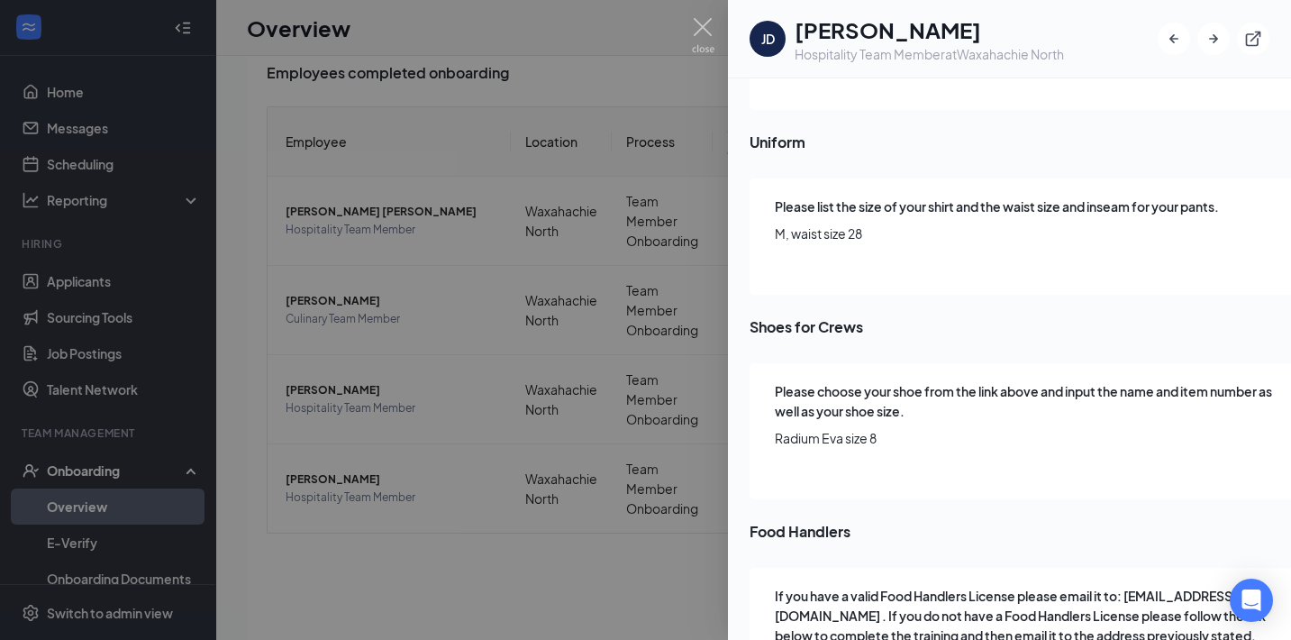
scroll to position [3011, 0]
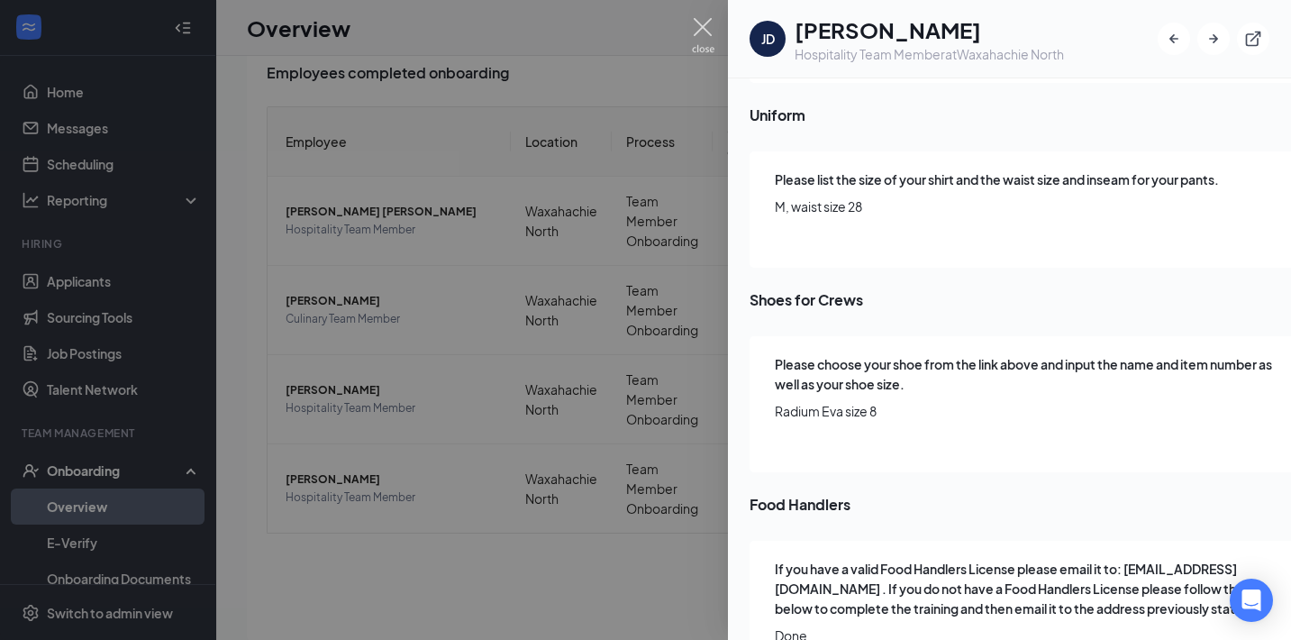
click at [703, 28] on img at bounding box center [703, 35] width 23 height 35
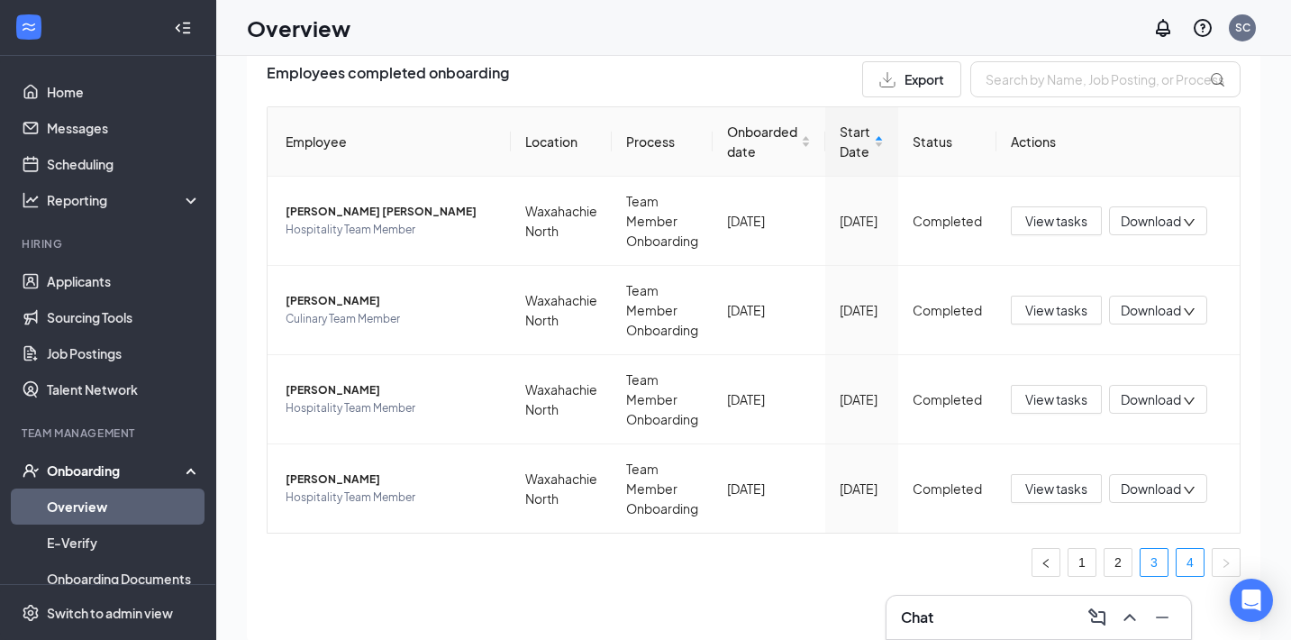
click at [1158, 561] on link "3" at bounding box center [1154, 562] width 27 height 27
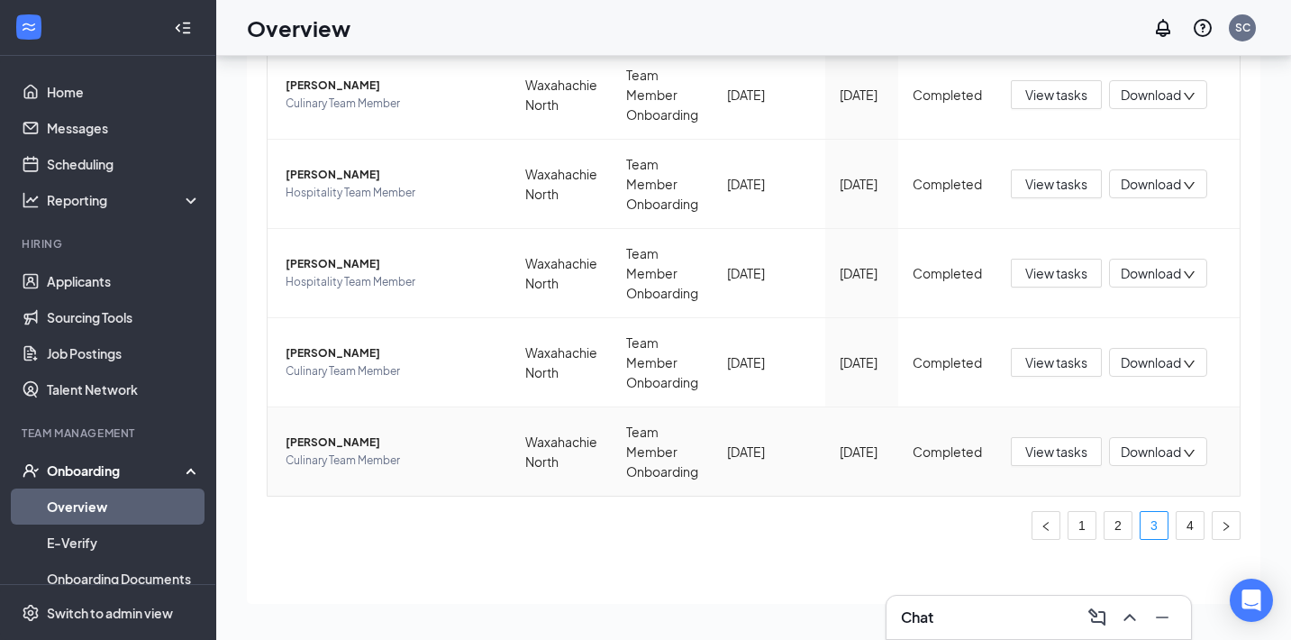
scroll to position [81, 0]
click at [350, 441] on span "Cameron G Reardon" at bounding box center [391, 442] width 211 height 18
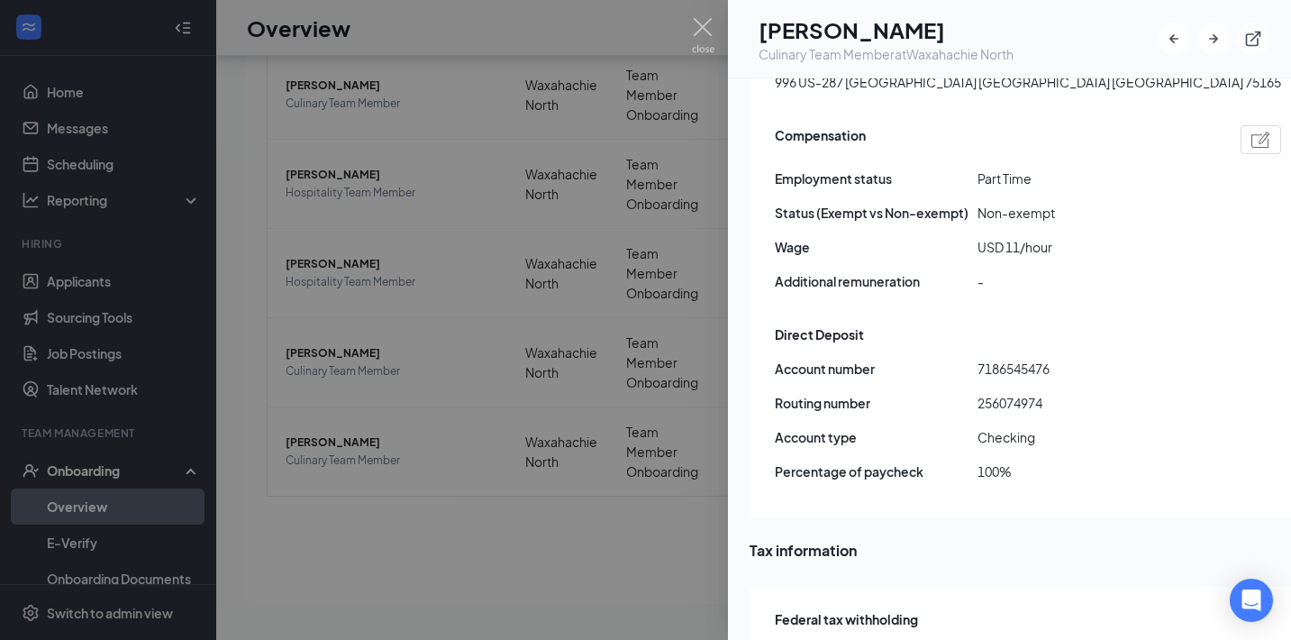
scroll to position [1221, 0]
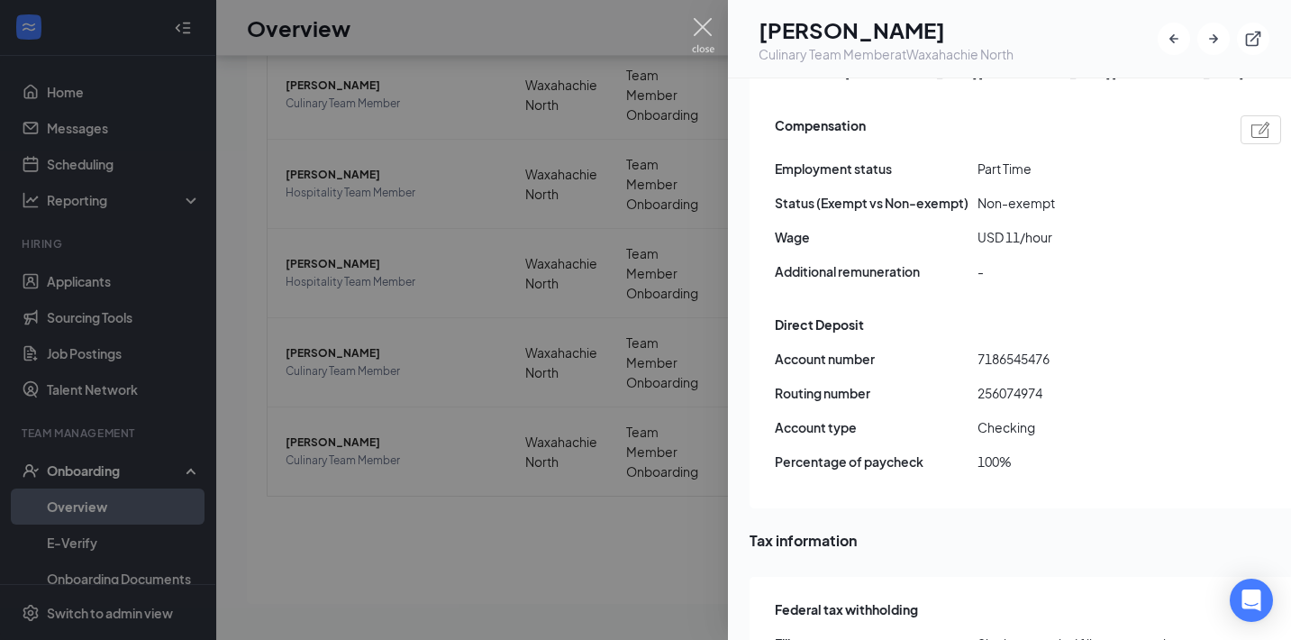
click at [704, 29] on img at bounding box center [703, 35] width 23 height 35
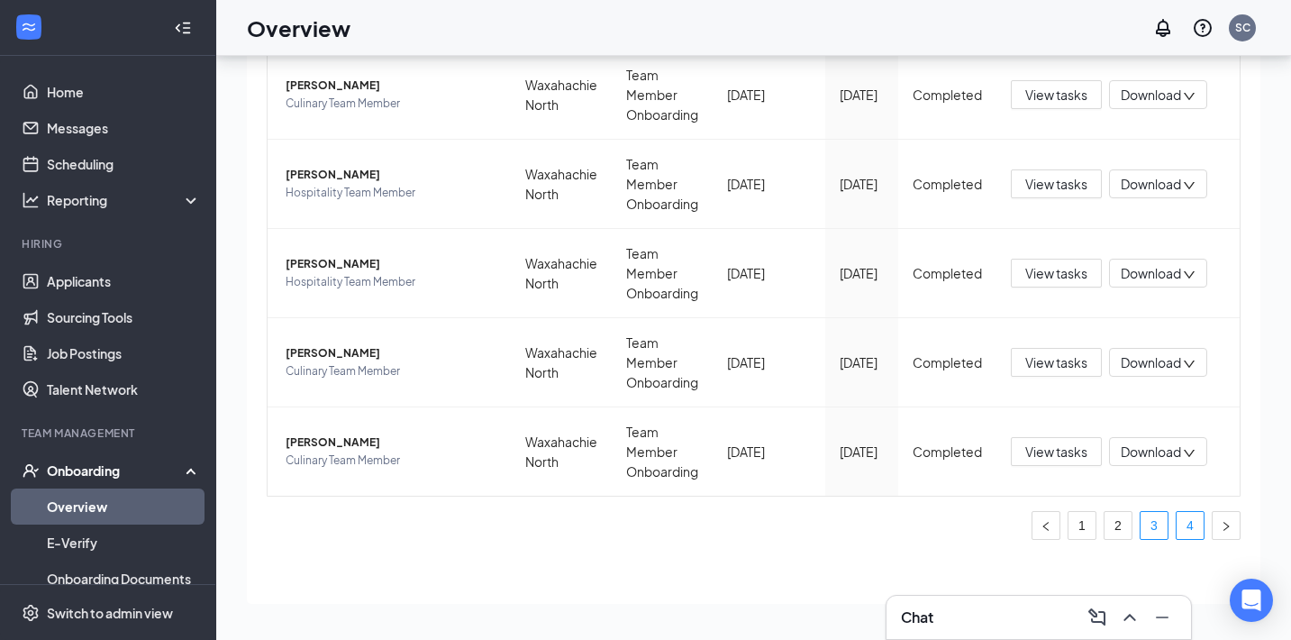
click at [1192, 530] on link "4" at bounding box center [1190, 525] width 27 height 27
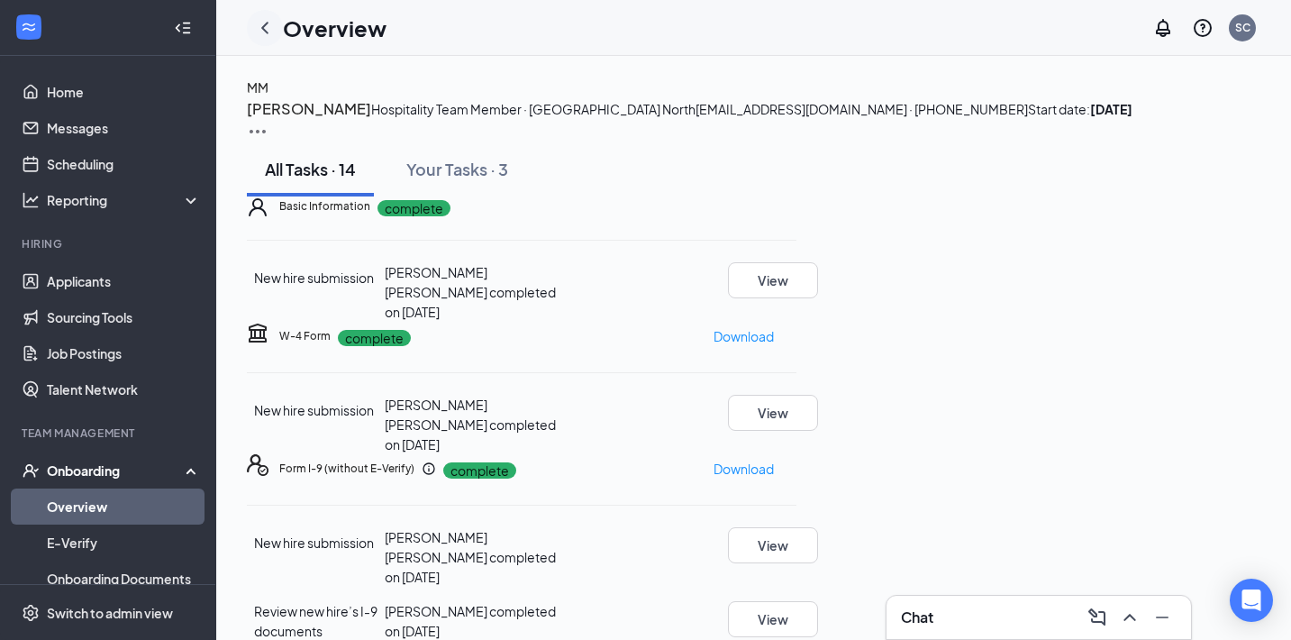
click at [276, 30] on div at bounding box center [265, 28] width 36 height 36
click at [263, 31] on icon "ChevronLeft" at bounding box center [265, 28] width 22 height 22
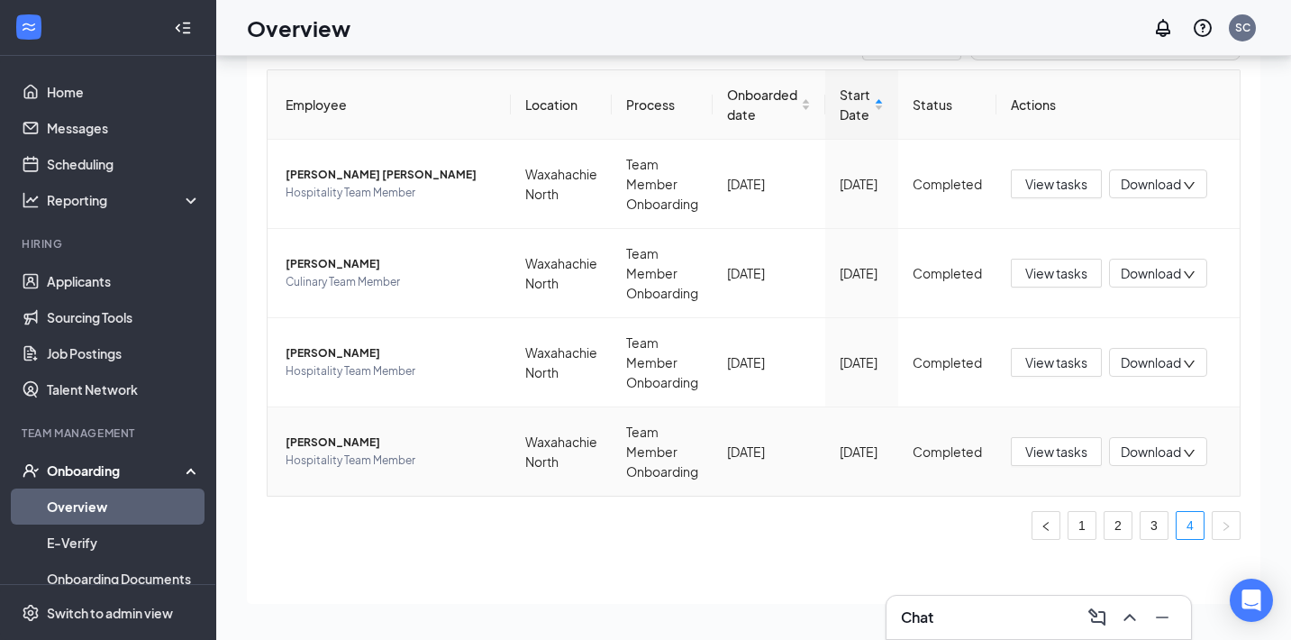
scroll to position [81, 0]
click at [1144, 529] on link "3" at bounding box center [1154, 525] width 27 height 27
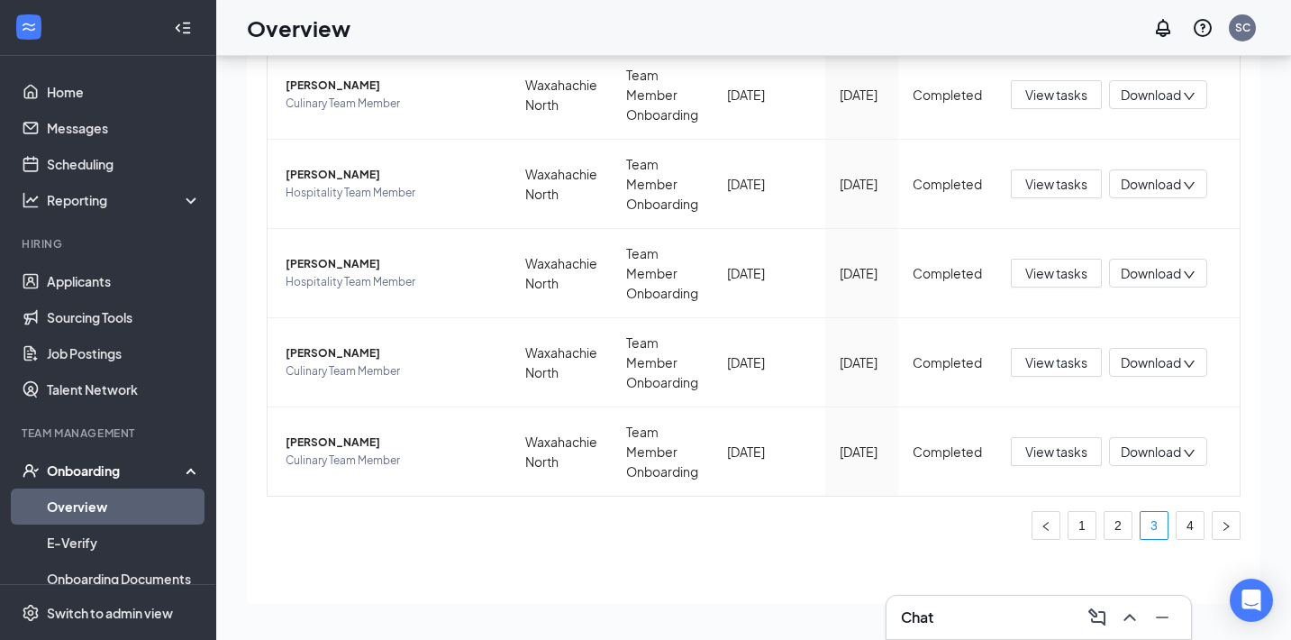
scroll to position [81, 0]
click at [1195, 534] on link "4" at bounding box center [1190, 525] width 27 height 27
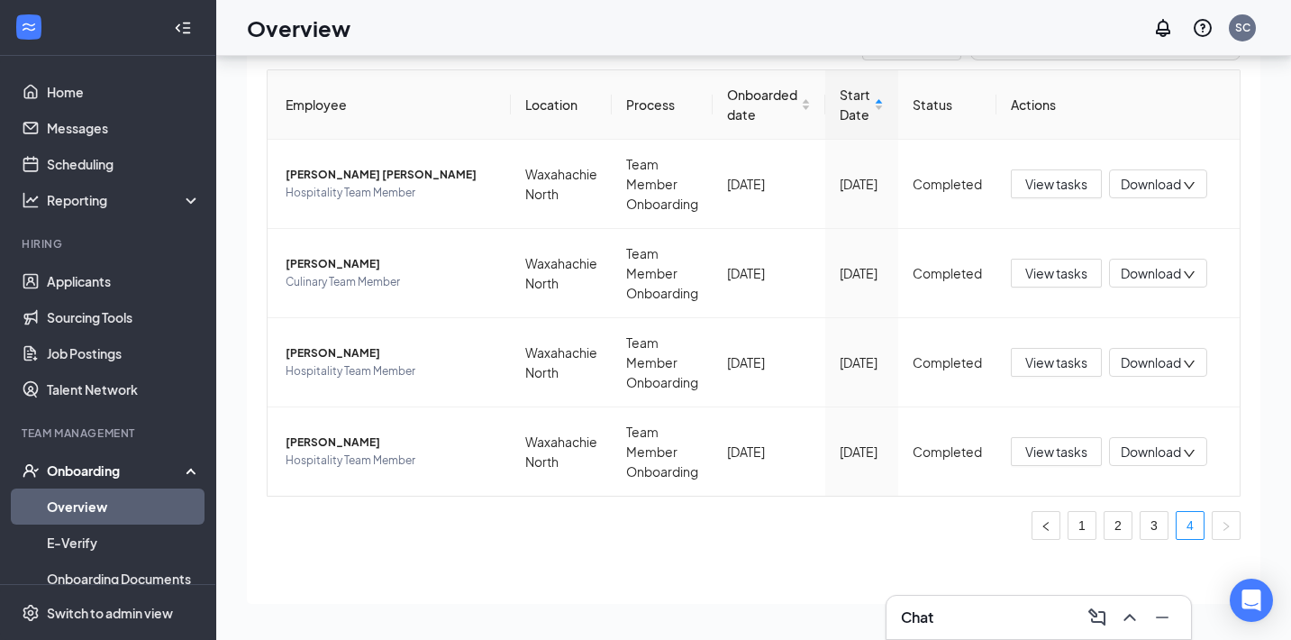
click at [299, 31] on h1 "Overview" at bounding box center [299, 28] width 104 height 31
click at [119, 515] on link "Overview" at bounding box center [124, 506] width 154 height 36
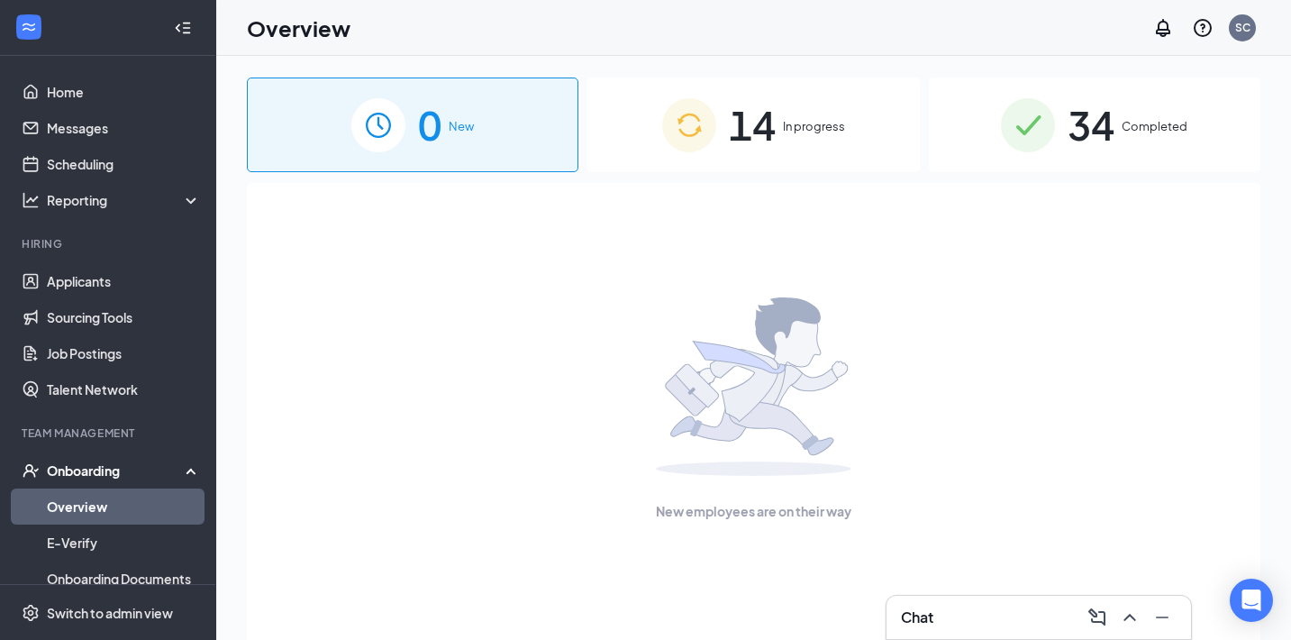
click at [1076, 150] on span "34" at bounding box center [1091, 125] width 47 height 62
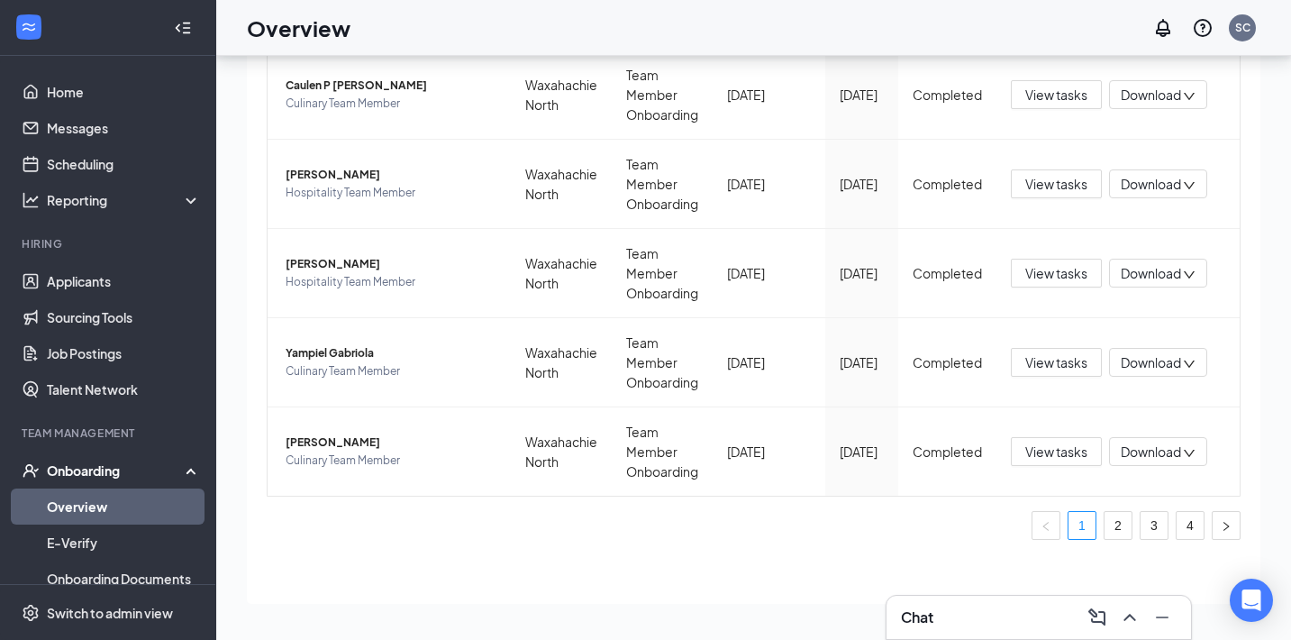
scroll to position [81, 0]
click at [1185, 516] on link "4" at bounding box center [1190, 525] width 27 height 27
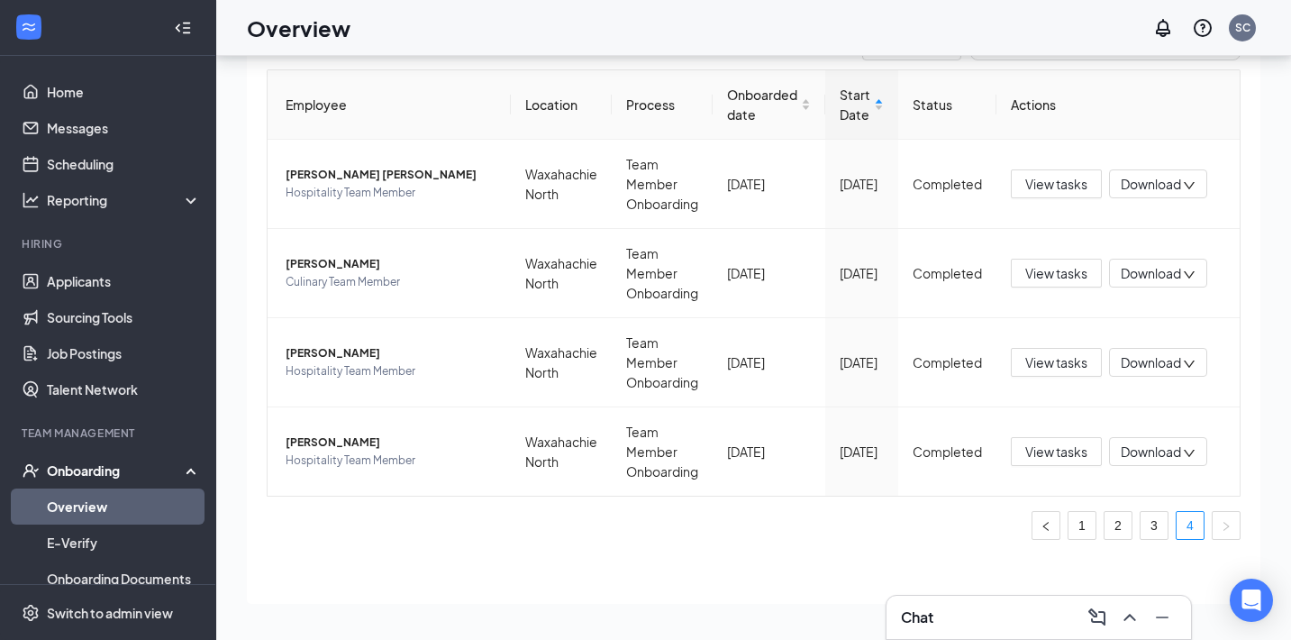
scroll to position [81, 0]
click at [1145, 370] on span "Download" at bounding box center [1151, 362] width 60 height 19
click at [1050, 448] on div "Download files" at bounding box center [1101, 447] width 195 height 22
click at [339, 364] on span "Hospitality Team Member" at bounding box center [391, 371] width 211 height 18
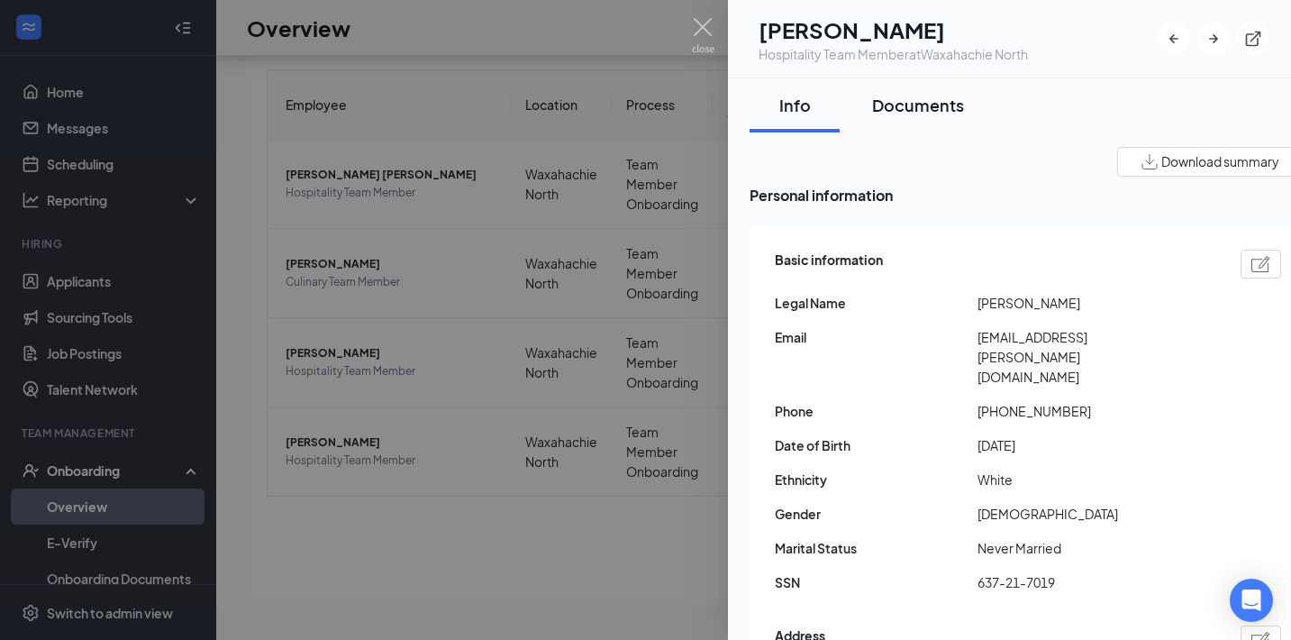
click at [909, 101] on div "Documents" at bounding box center [918, 105] width 92 height 23
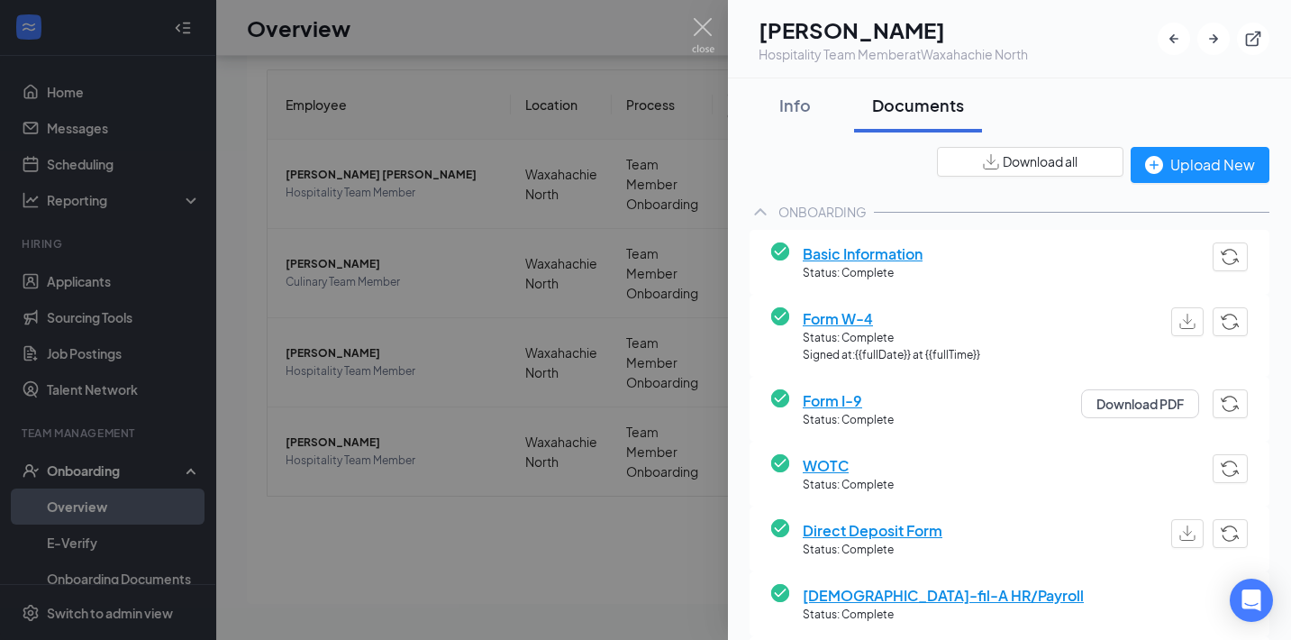
click at [872, 257] on span "Basic Information" at bounding box center [863, 253] width 120 height 23
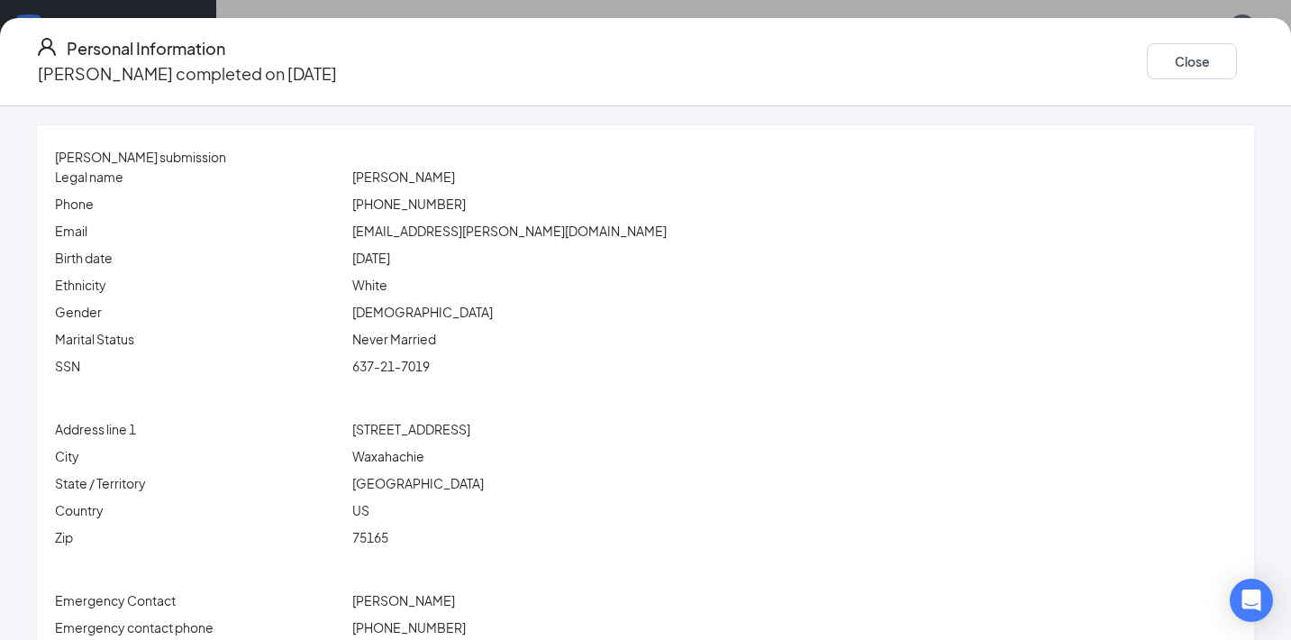
scroll to position [1146, 0]
click at [1255, 61] on icon "Ellipses" at bounding box center [1255, 61] width 0 height 0
click at [794, 223] on div "peyton.saunders@outlook.com" at bounding box center [794, 231] width 891 height 20
click at [1147, 52] on button "Close" at bounding box center [1192, 61] width 90 height 36
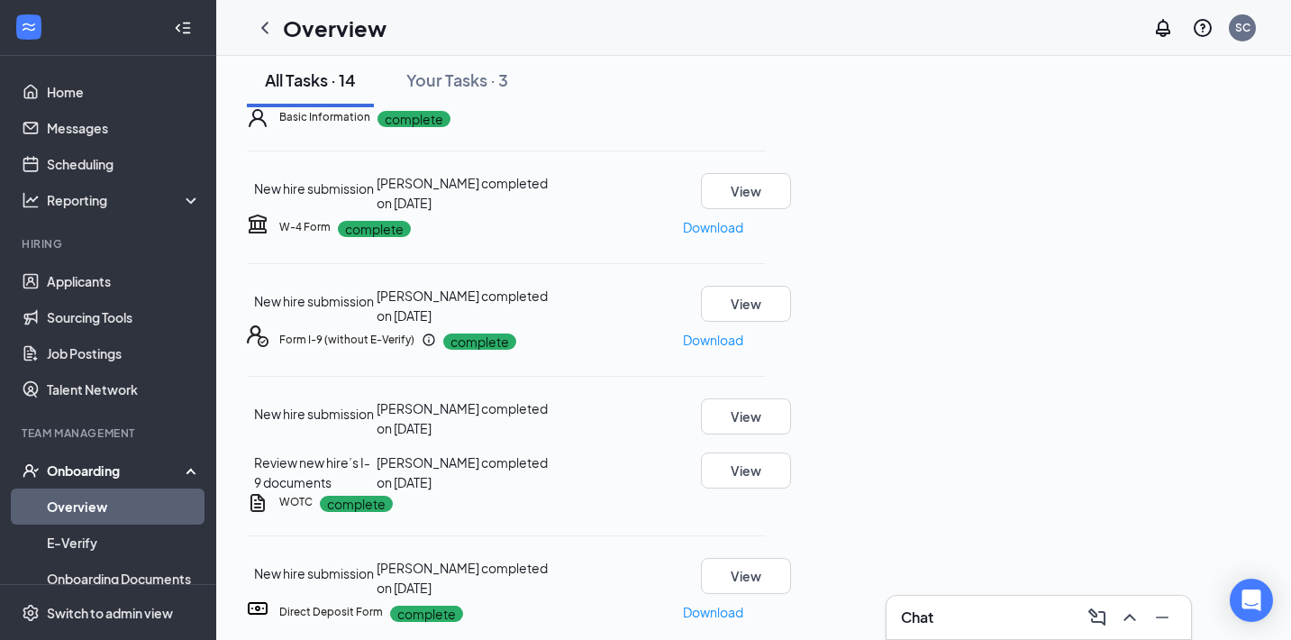
scroll to position [90, 0]
click at [766, 212] on div "Basic Information complete New hire submission Peyton G Saunders completed on A…" at bounding box center [506, 158] width 519 height 105
click at [766, 116] on icon "Ellipses" at bounding box center [766, 116] width 0 height 0
click at [766, 212] on div "New hire submission Peyton G Saunders completed on Aug 6, 2025 View" at bounding box center [506, 192] width 519 height 40
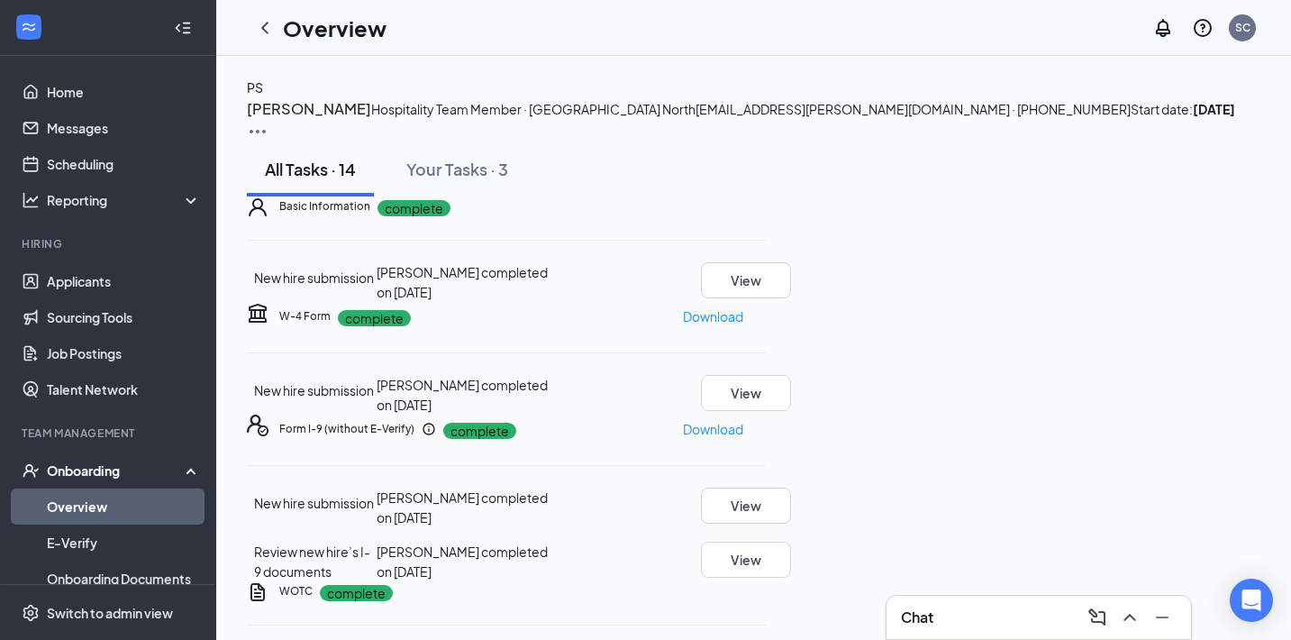
scroll to position [0, 0]
click at [766, 302] on div "Basic Information complete New hire submission Peyton G Saunders completed on A…" at bounding box center [506, 248] width 519 height 105
click at [341, 214] on h5 "Basic Information" at bounding box center [324, 206] width 91 height 16
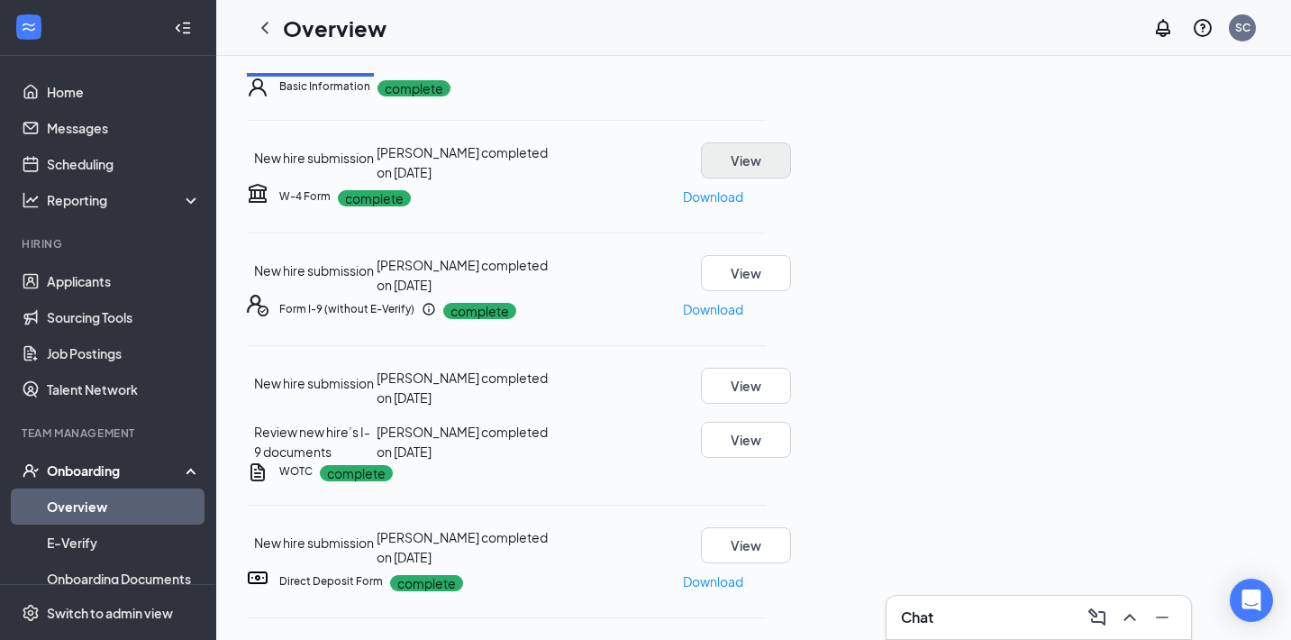
click at [791, 178] on button "View" at bounding box center [746, 160] width 90 height 36
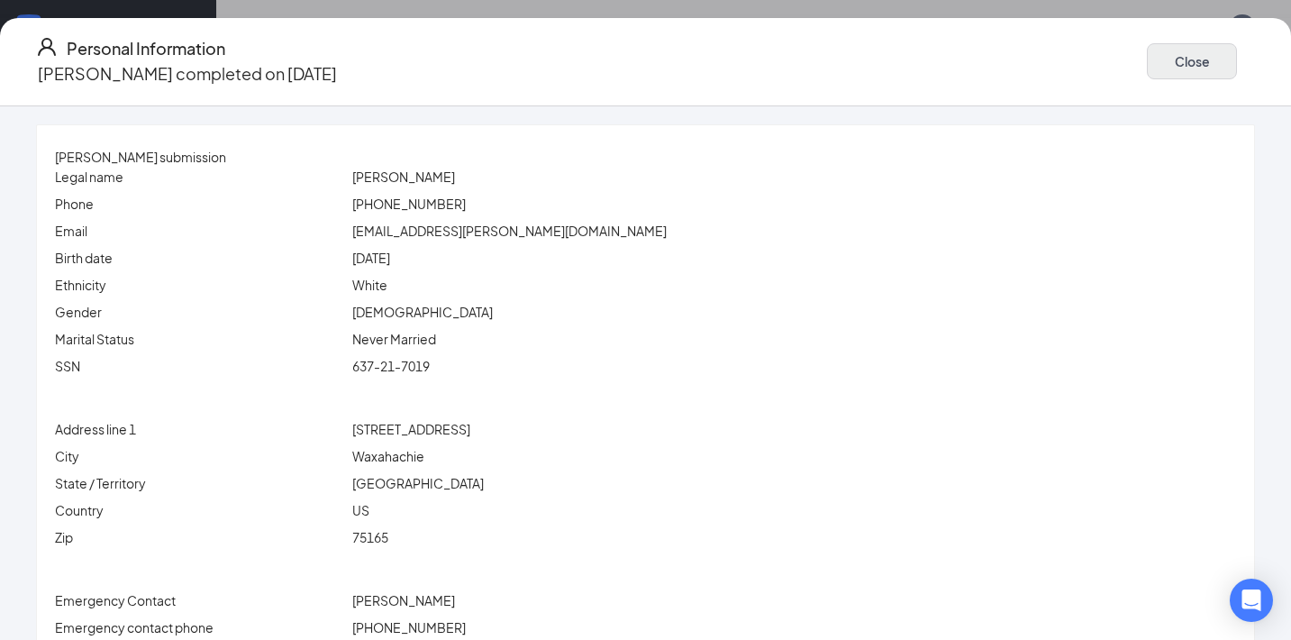
click at [1147, 60] on button "Close" at bounding box center [1192, 61] width 90 height 36
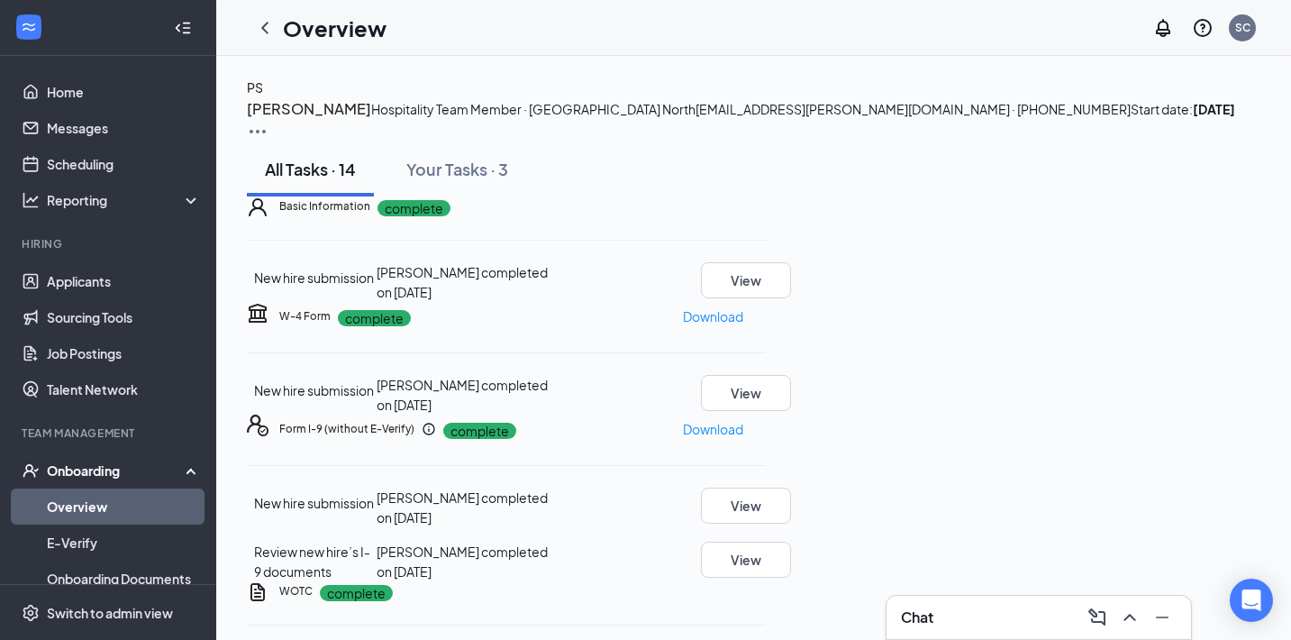
click at [269, 121] on img at bounding box center [258, 132] width 22 height 22
click at [1192, 159] on span "View details" at bounding box center [1214, 150] width 70 height 20
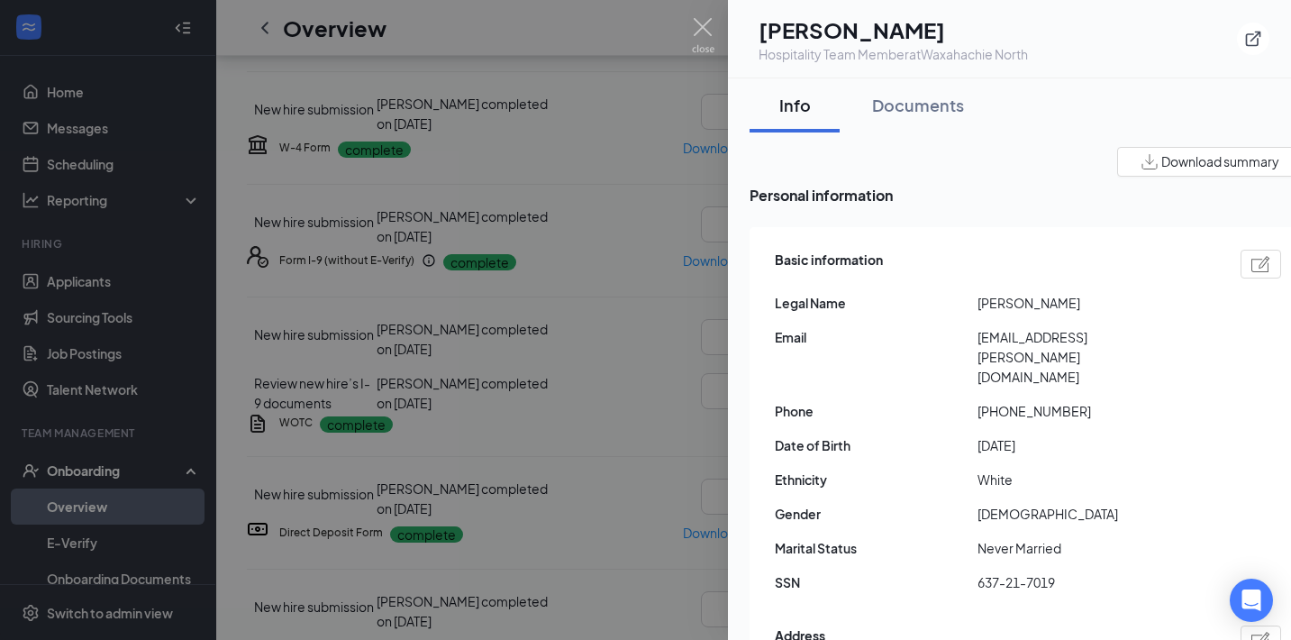
click at [1217, 171] on button "Download summary" at bounding box center [1210, 162] width 187 height 30
click at [1260, 38] on icon "ExternalLink" at bounding box center [1254, 39] width 18 height 18
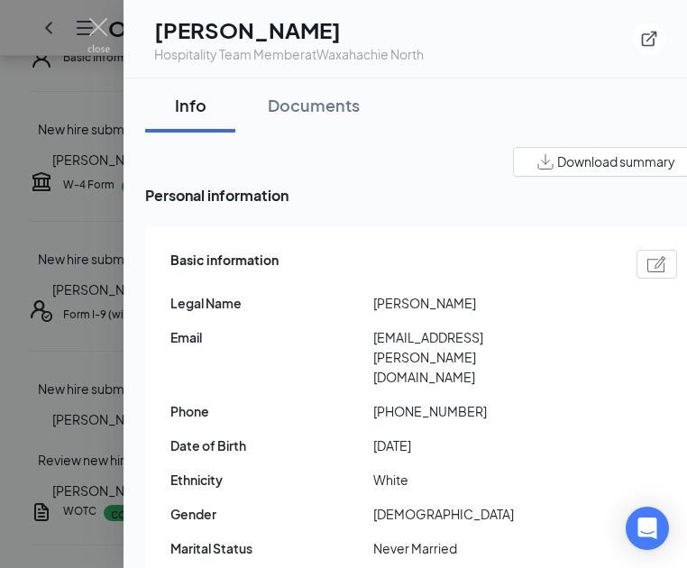
click at [69, 114] on div at bounding box center [343, 284] width 687 height 568
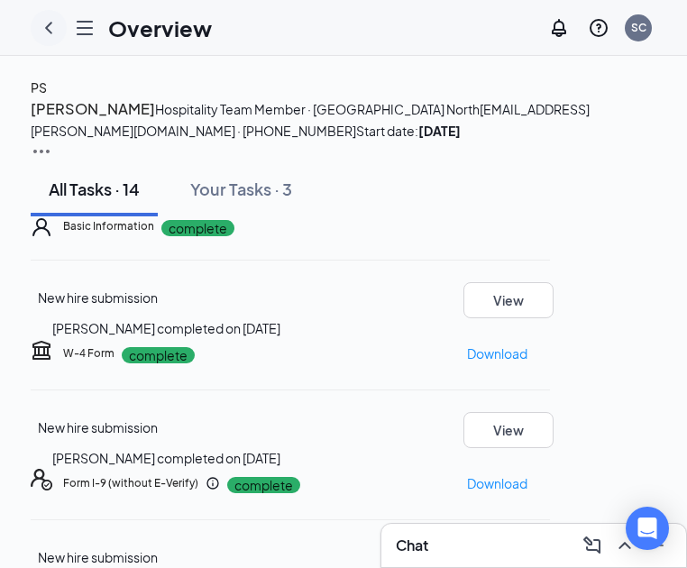
click at [52, 17] on icon "ChevronLeft" at bounding box center [49, 28] width 22 height 22
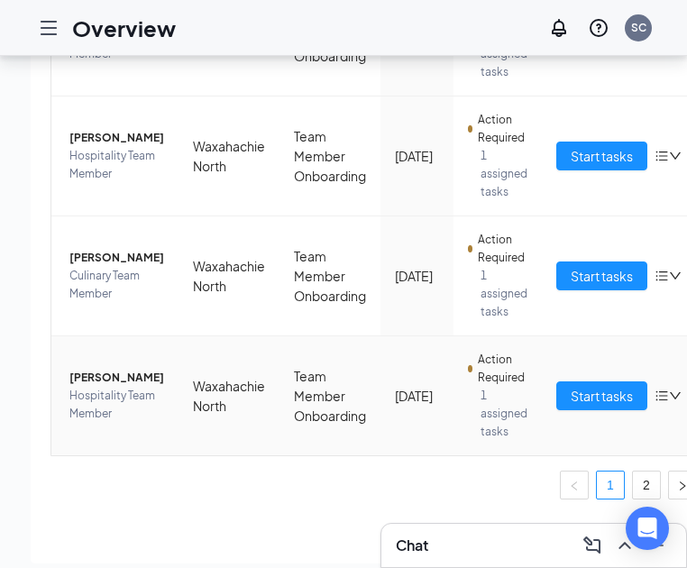
scroll to position [69, 0]
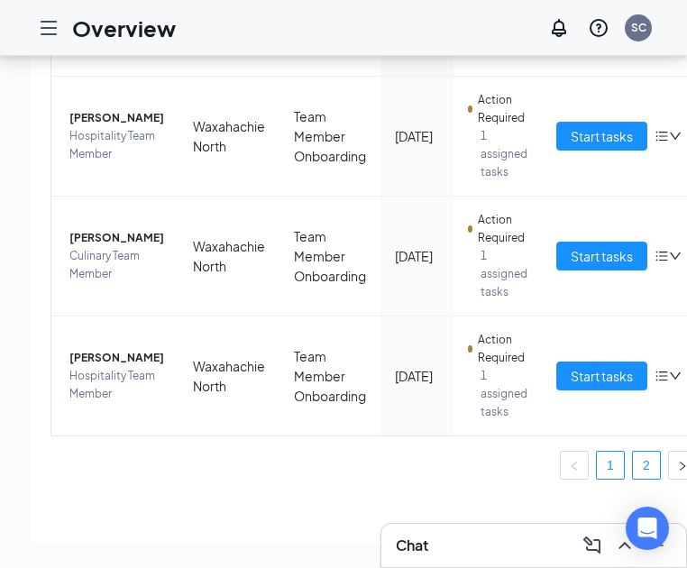
click at [633, 468] on link "2" at bounding box center [646, 465] width 27 height 27
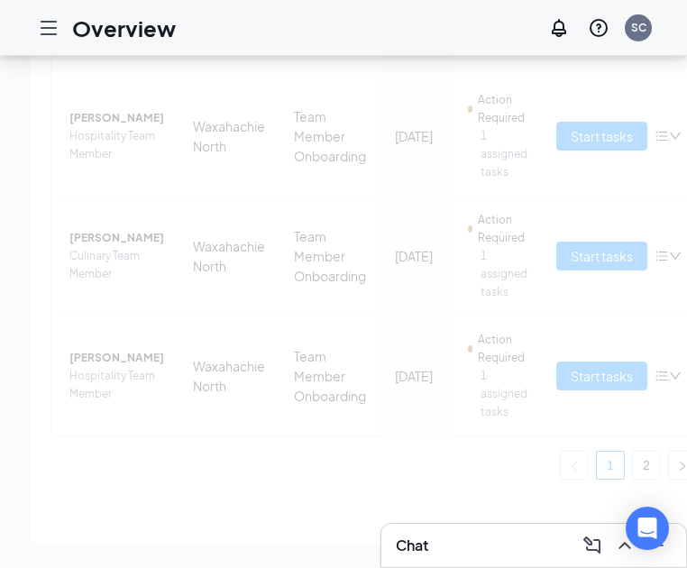
scroll to position [297, 0]
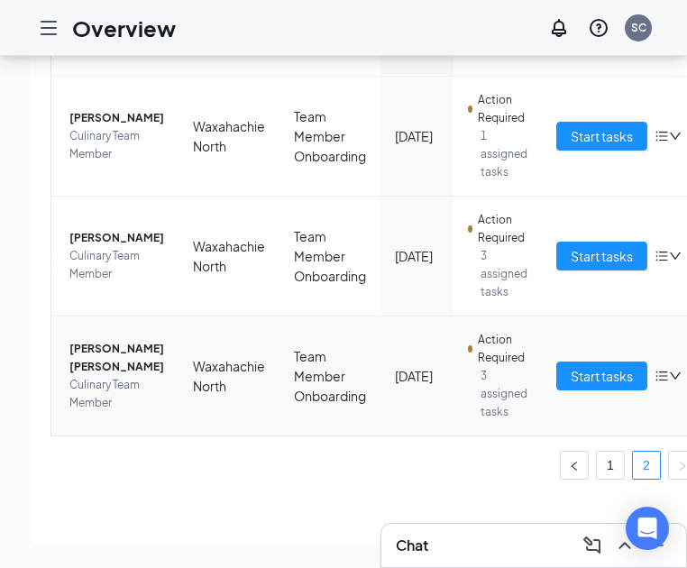
click at [100, 350] on span "Marlie Jo Molina" at bounding box center [116, 358] width 95 height 36
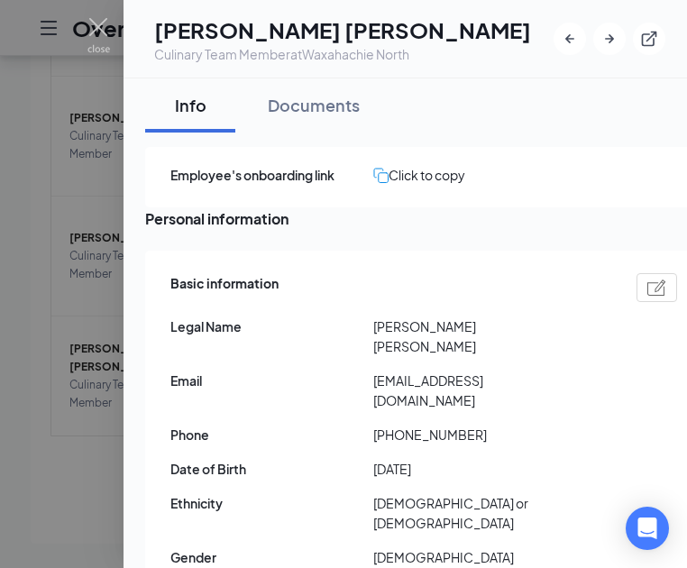
click at [314, 176] on span "Employee's onboarding link" at bounding box center [271, 175] width 203 height 20
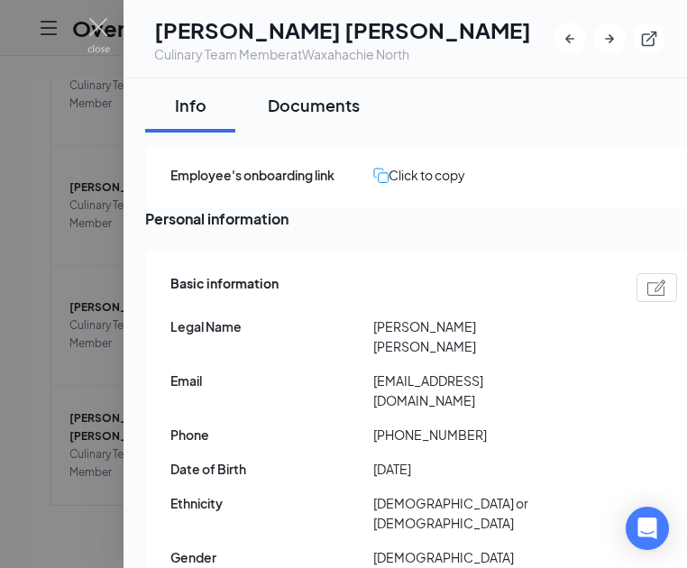
click at [330, 94] on div "Documents" at bounding box center [314, 105] width 92 height 23
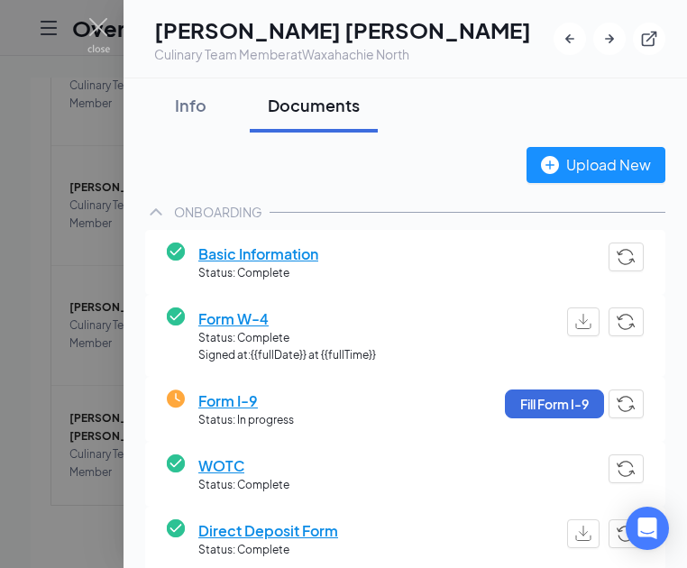
click at [273, 254] on span "Basic Information" at bounding box center [258, 253] width 120 height 23
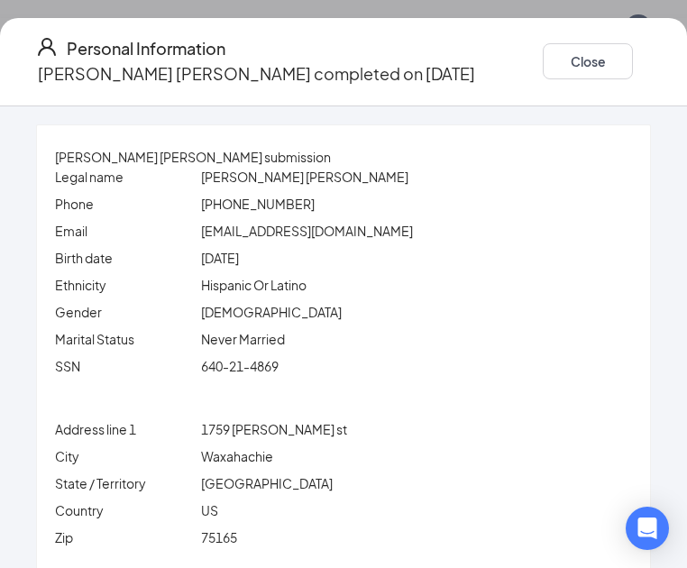
click at [651, 61] on icon "Ellipses" at bounding box center [651, 61] width 0 height 0
click at [502, 171] on div "Marlie Jo Molina" at bounding box center [416, 177] width 438 height 20
click at [543, 56] on button "Close" at bounding box center [588, 61] width 90 height 36
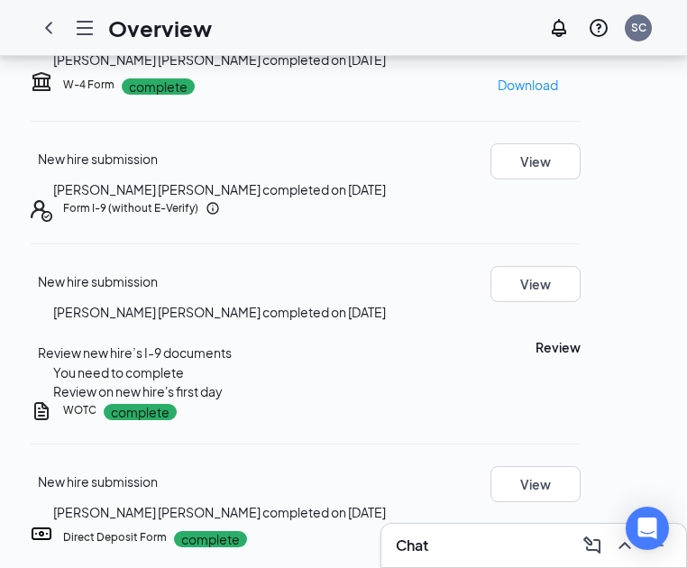
scroll to position [272, 0]
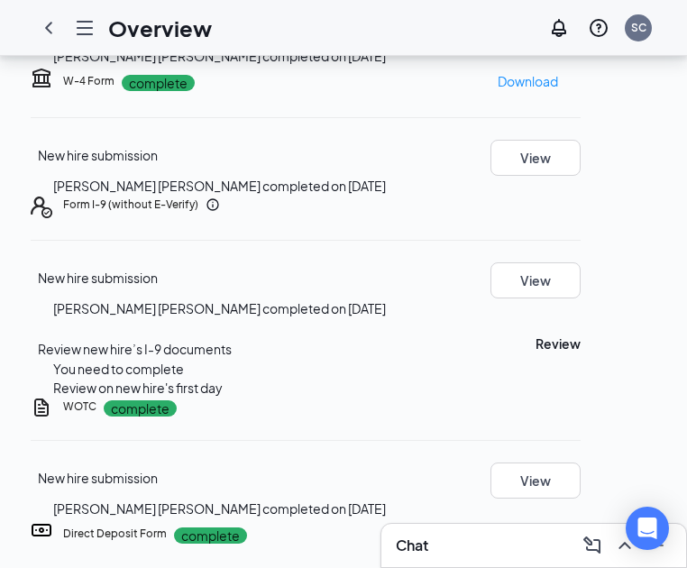
click at [442, 67] on div "New hire submission Marlie Jo Molina completed on Aug 22, 2025 View" at bounding box center [306, 38] width 550 height 57
click at [561, 46] on button "View" at bounding box center [535, 28] width 90 height 36
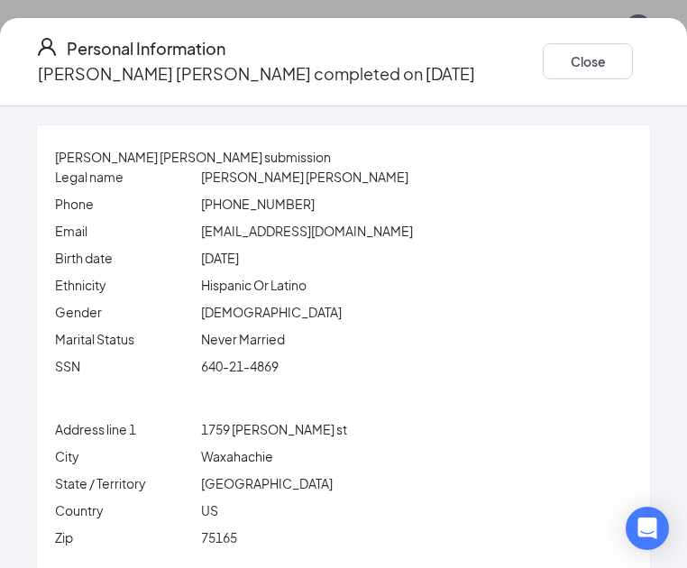
scroll to position [0, 0]
click at [543, 59] on button "Close" at bounding box center [588, 61] width 90 height 36
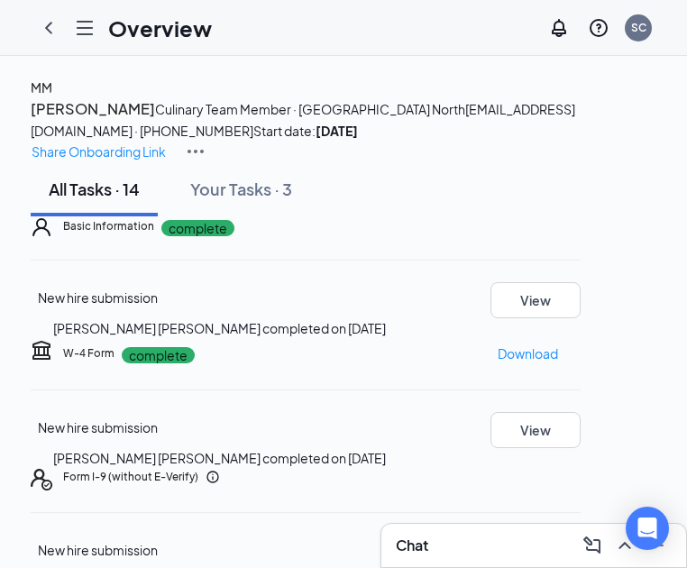
click at [206, 141] on img at bounding box center [196, 152] width 22 height 22
click at [608, 147] on span "View details" at bounding box center [606, 150] width 70 height 20
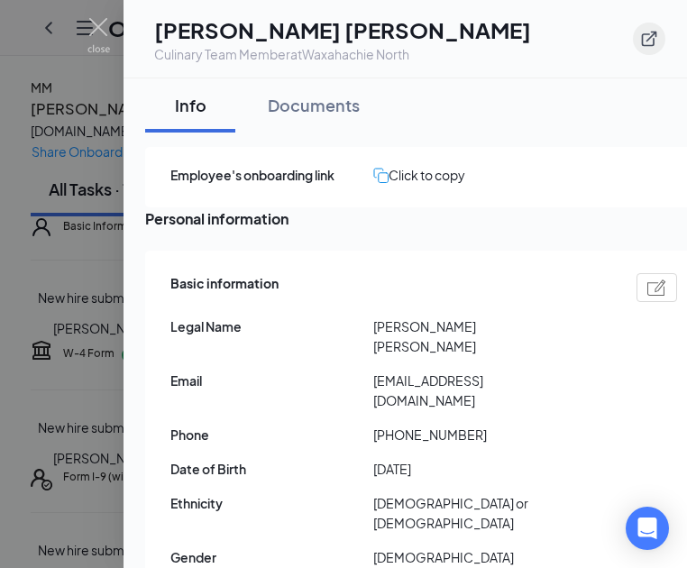
click at [654, 35] on icon "ExternalLink" at bounding box center [649, 39] width 18 height 18
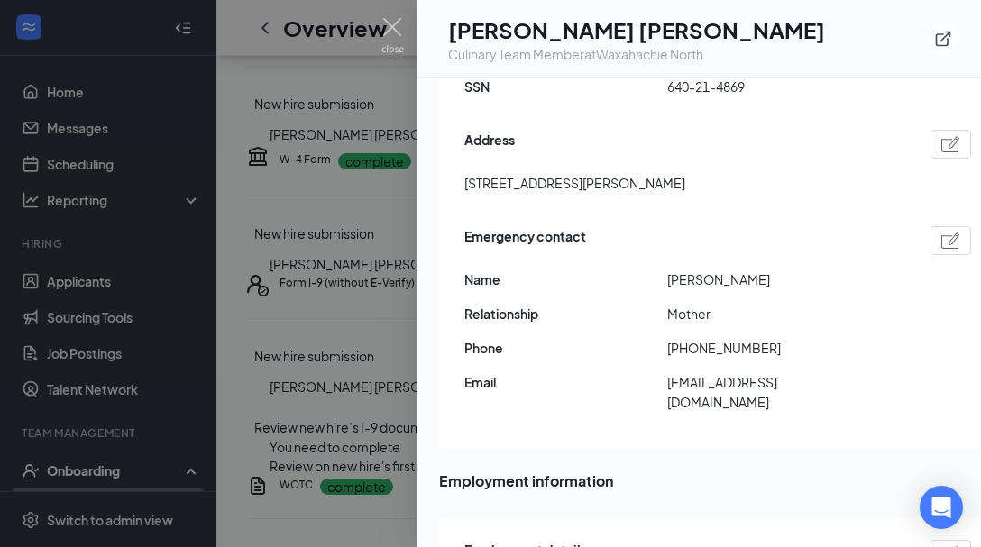
scroll to position [593, 0]
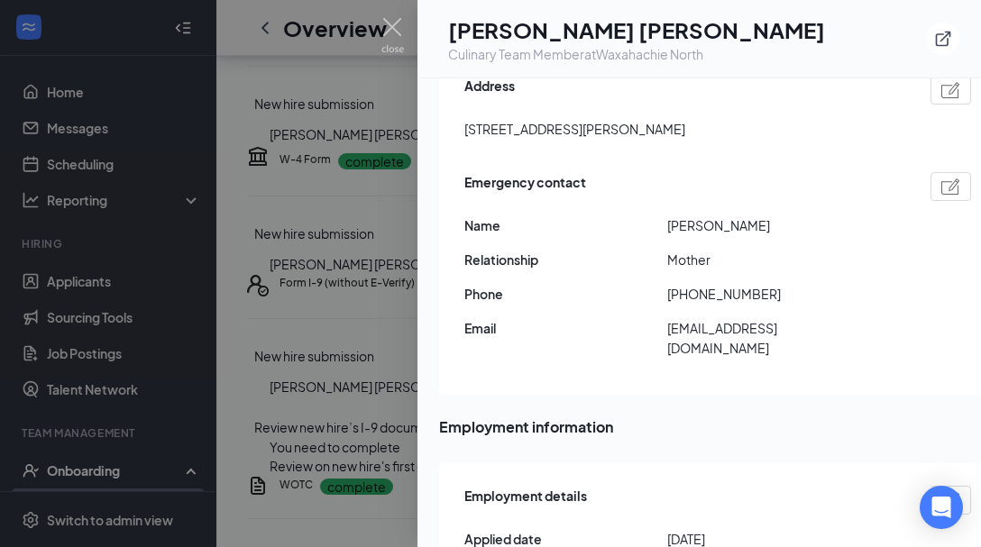
click at [314, 245] on div at bounding box center [490, 273] width 981 height 547
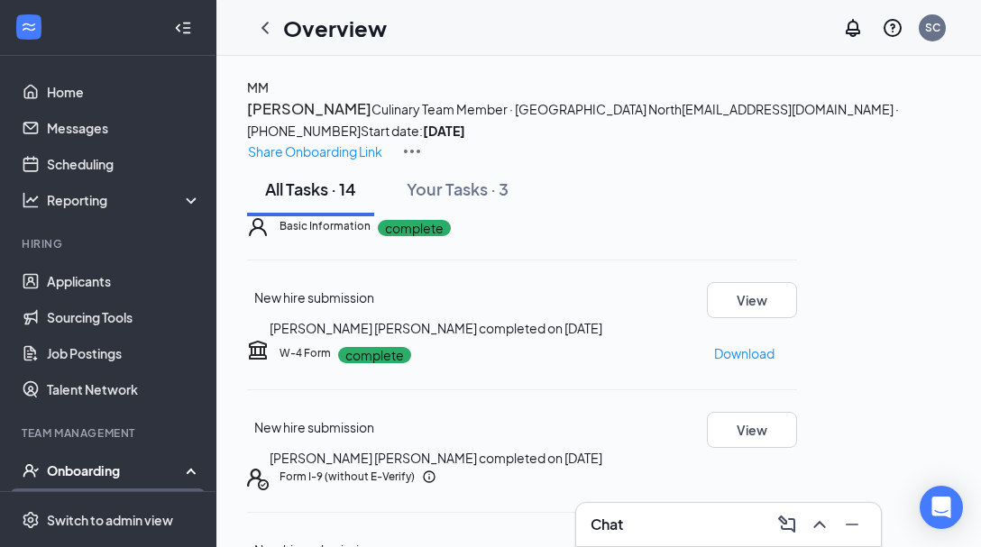
scroll to position [0, 0]
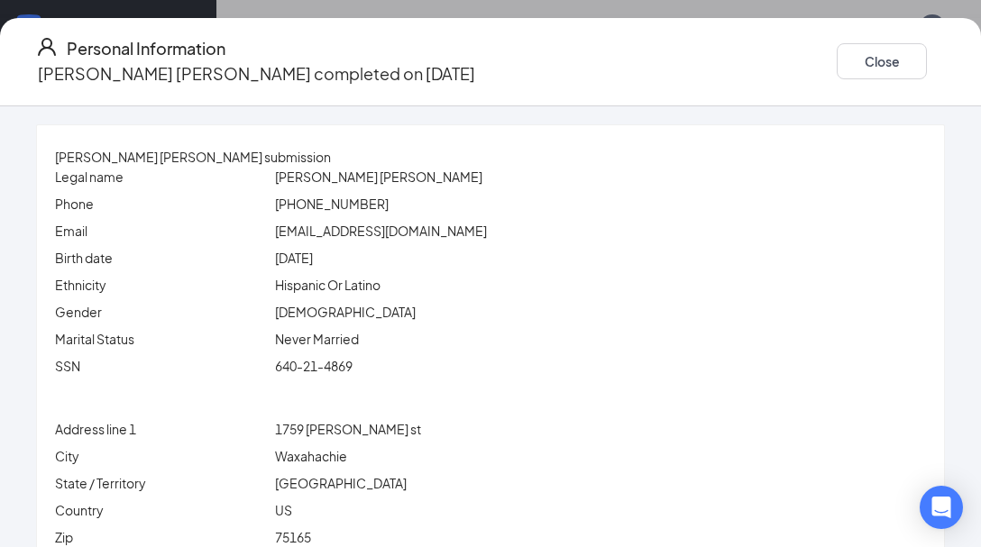
click at [857, 75] on div "Close" at bounding box center [890, 61] width 108 height 51
click at [836, 50] on button "Close" at bounding box center [881, 61] width 90 height 36
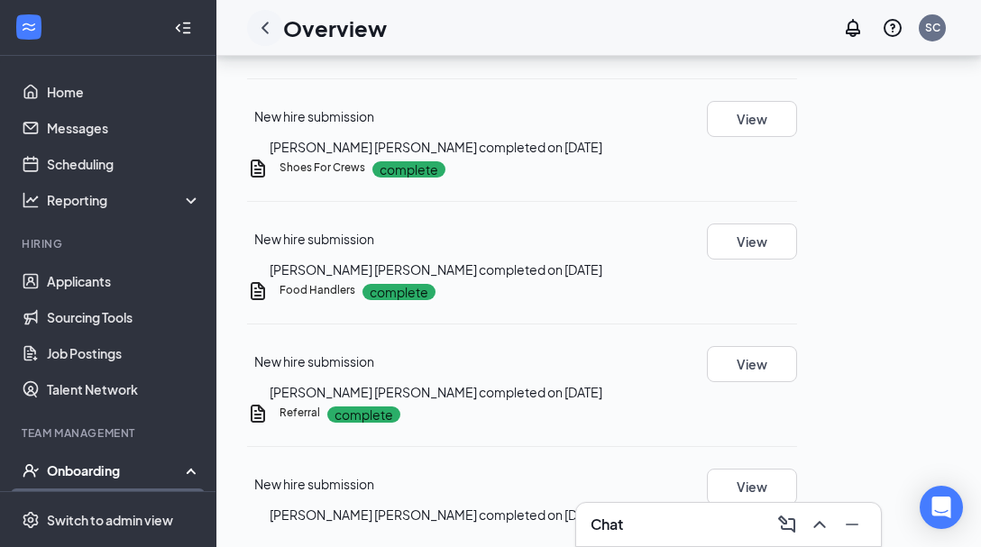
click at [267, 25] on icon "ChevronLeft" at bounding box center [265, 28] width 22 height 22
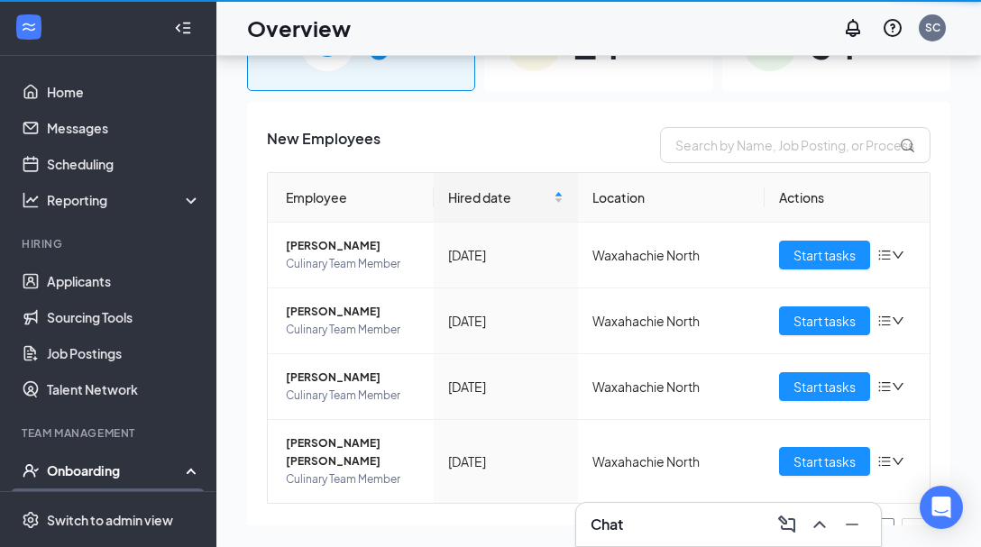
scroll to position [81, 0]
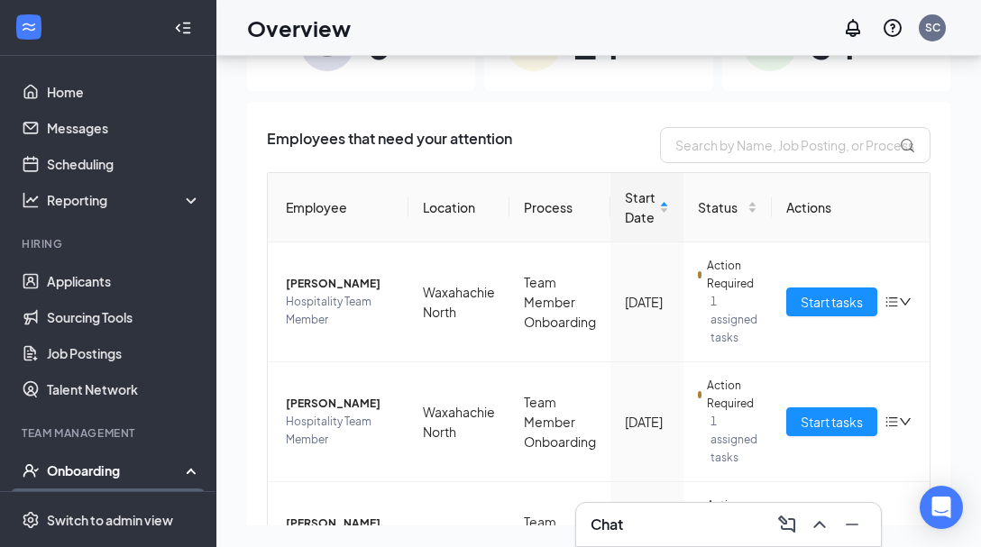
click at [853, 63] on span "34" at bounding box center [832, 44] width 47 height 62
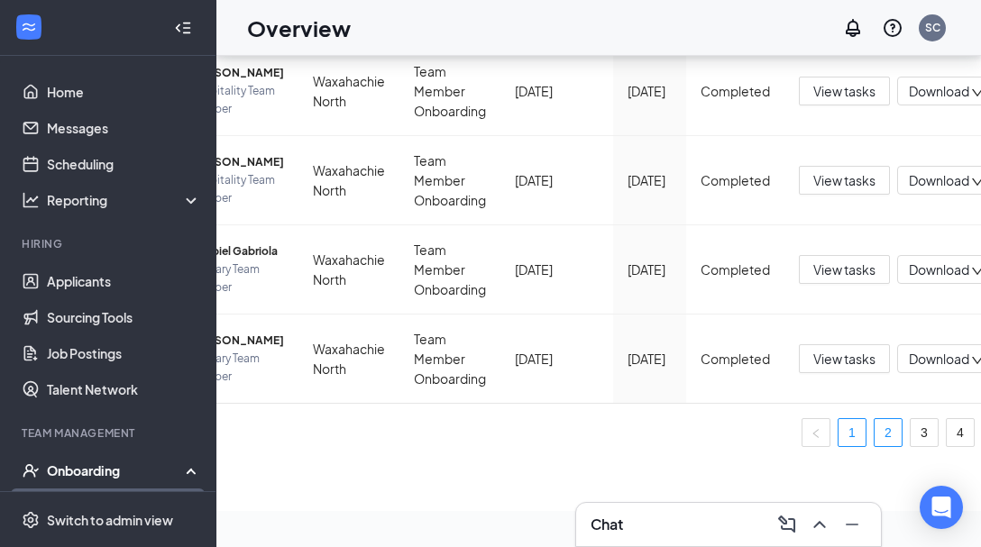
scroll to position [0, 106]
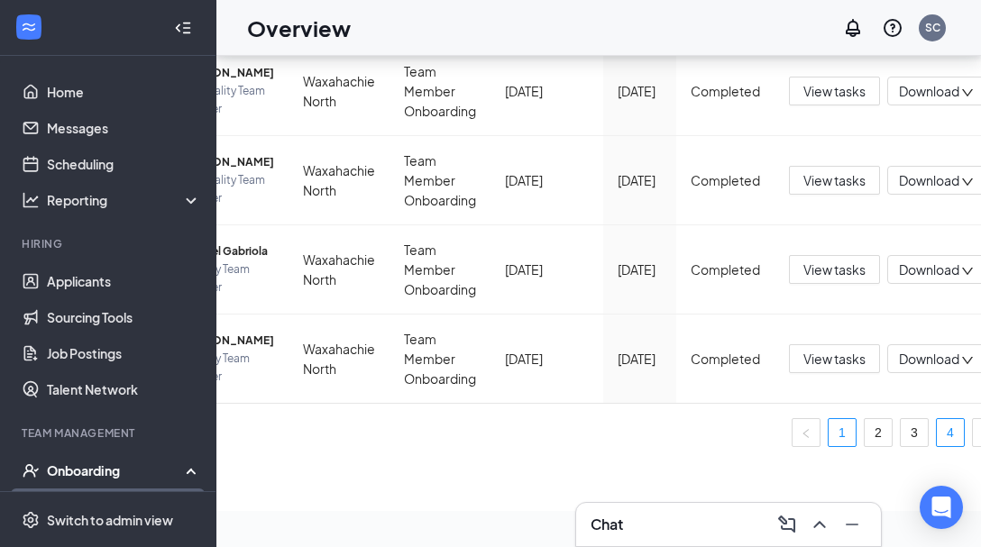
click at [936, 438] on link "4" at bounding box center [949, 432] width 27 height 27
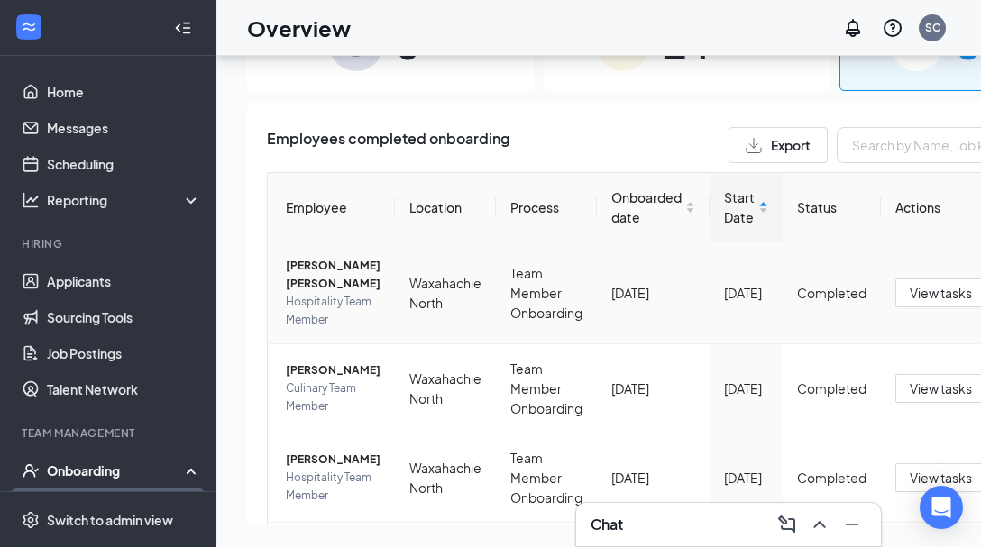
click at [321, 293] on span "Madelyn A Montoya Campos" at bounding box center [333, 275] width 95 height 36
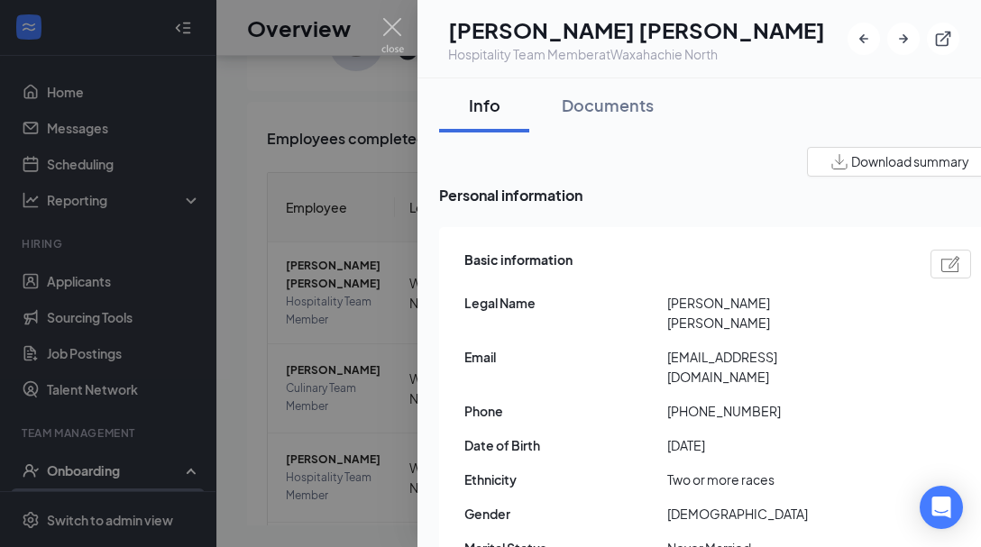
click at [879, 162] on span "Download summary" at bounding box center [910, 161] width 118 height 19
click at [361, 287] on div at bounding box center [490, 273] width 981 height 547
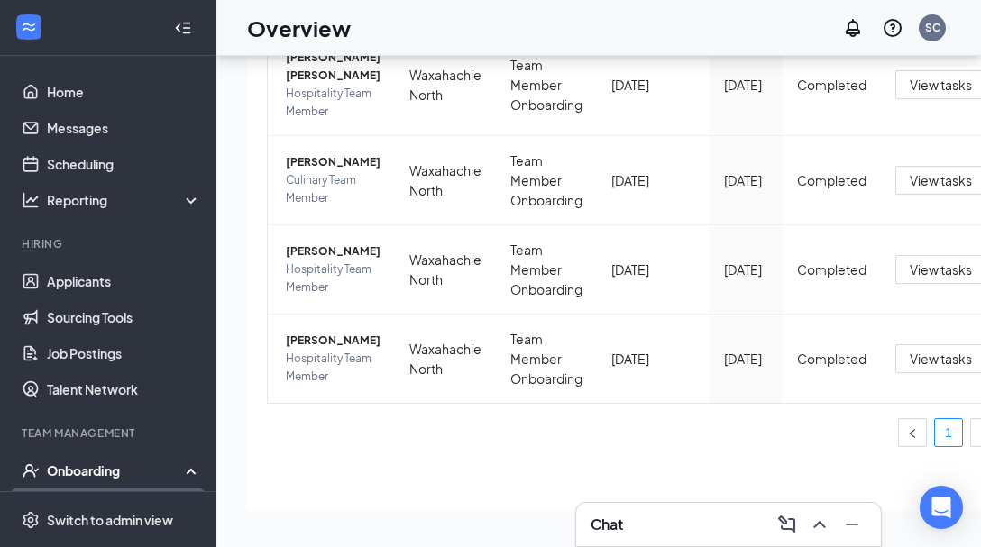
click at [935, 433] on link "1" at bounding box center [948, 432] width 27 height 27
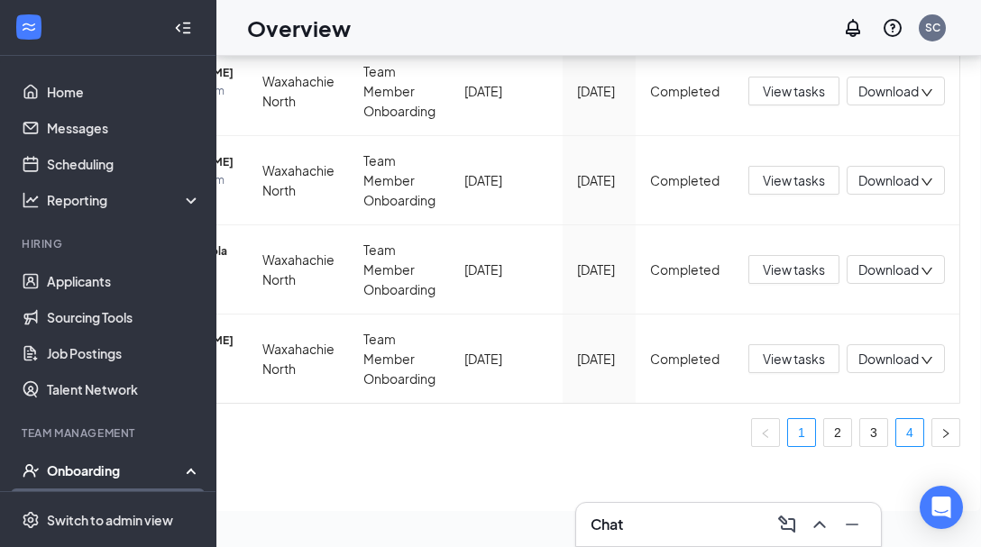
scroll to position [1037, 0]
click at [860, 423] on link "3" at bounding box center [873, 432] width 27 height 27
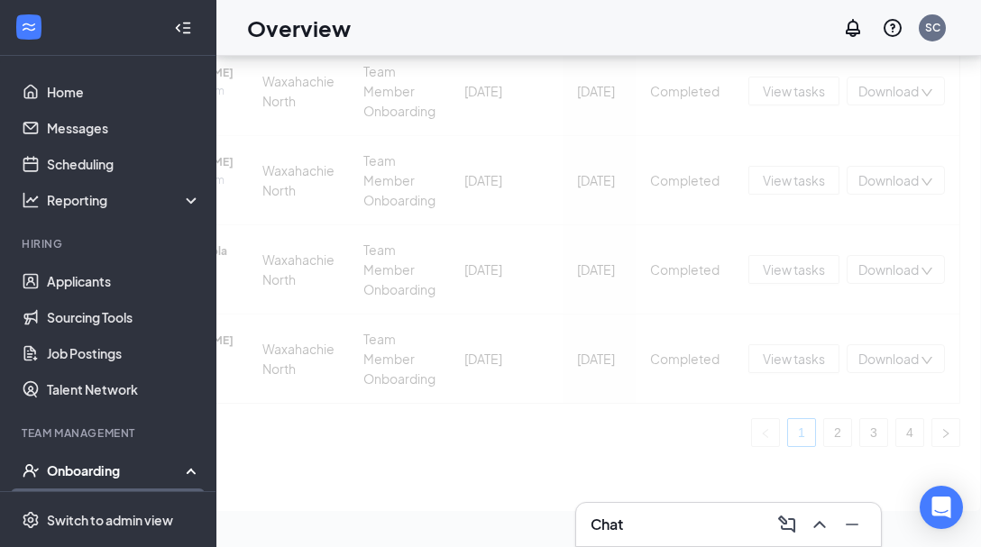
scroll to position [1019, 0]
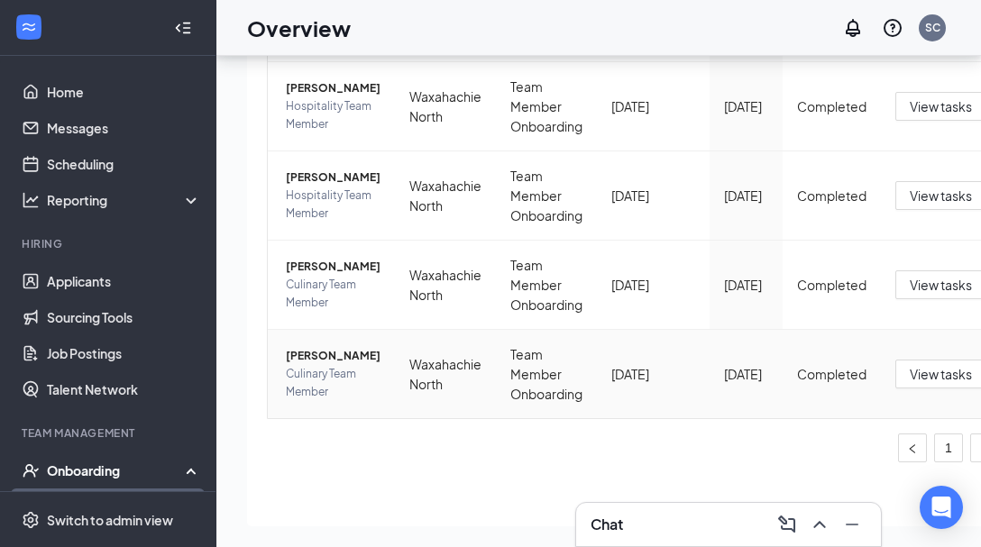
click at [306, 347] on span "Cameron G Reardon" at bounding box center [333, 356] width 95 height 18
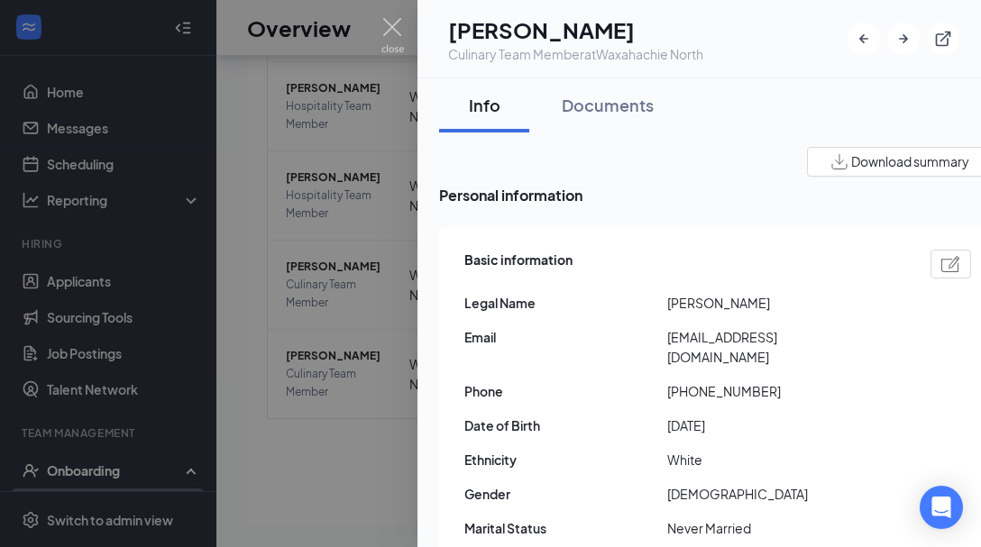
click at [877, 167] on span "Download summary" at bounding box center [910, 161] width 118 height 19
click at [348, 269] on div at bounding box center [490, 273] width 981 height 547
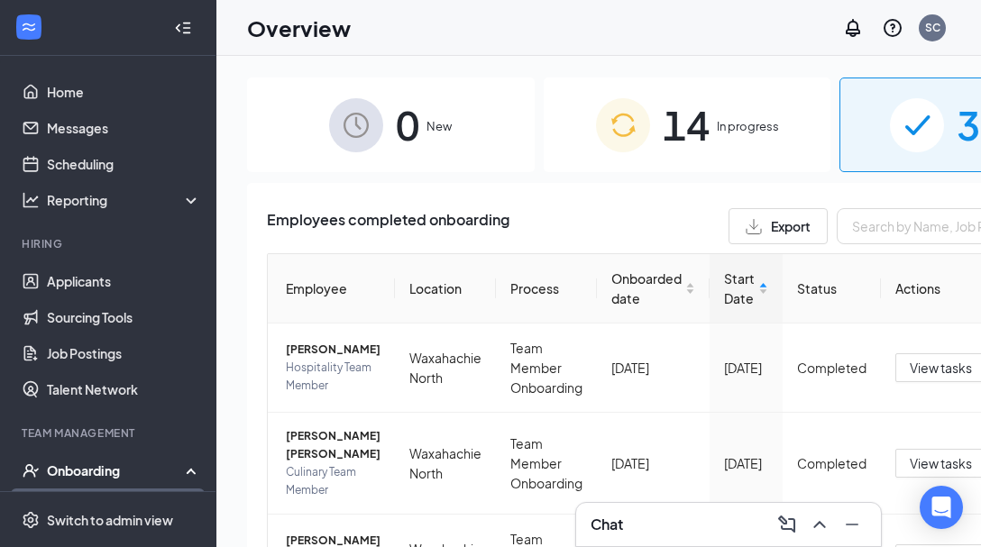
click at [718, 122] on span "In progress" at bounding box center [747, 126] width 62 height 18
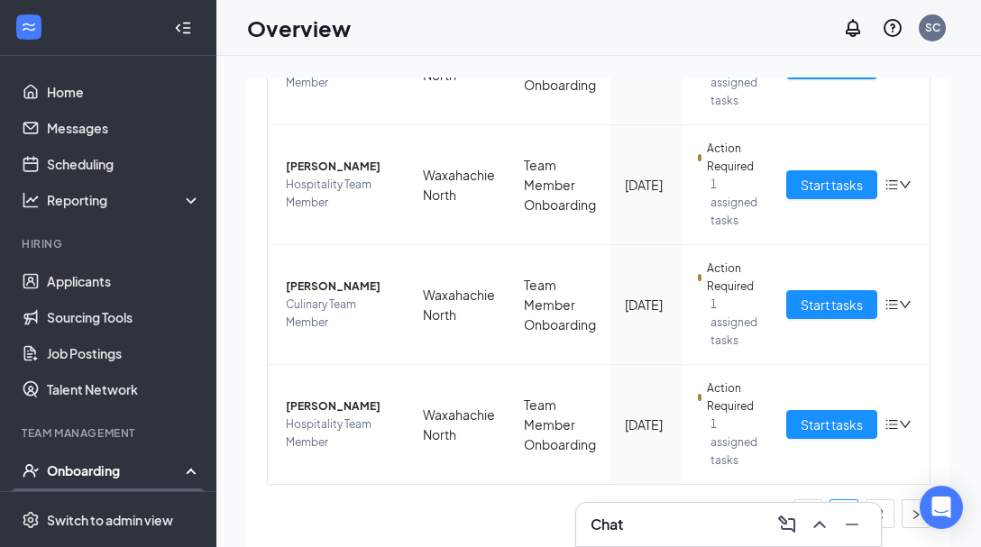
scroll to position [1037, 0]
click at [887, 508] on link "2" at bounding box center [879, 513] width 27 height 27
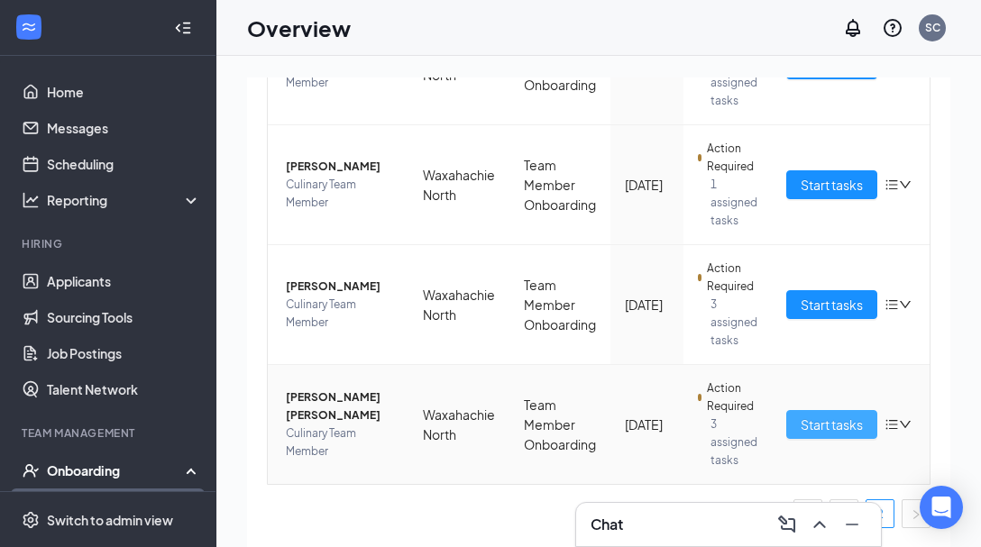
click at [807, 429] on span "Start tasks" at bounding box center [831, 425] width 62 height 20
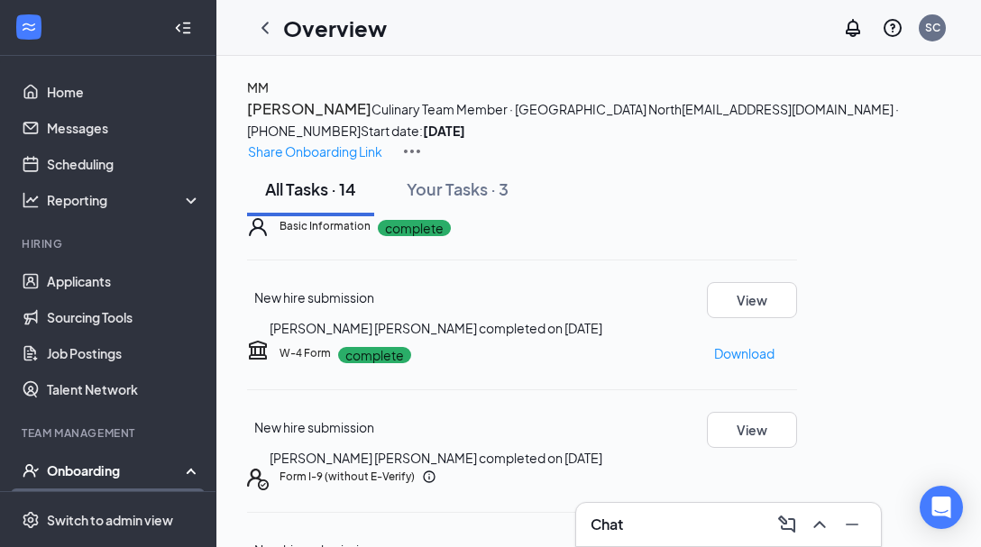
click at [797, 339] on div "Basic Information complete New hire submission Marlie Jo Molina completed on Au…" at bounding box center [522, 277] width 550 height 123
click at [797, 318] on button "View" at bounding box center [752, 300] width 90 height 36
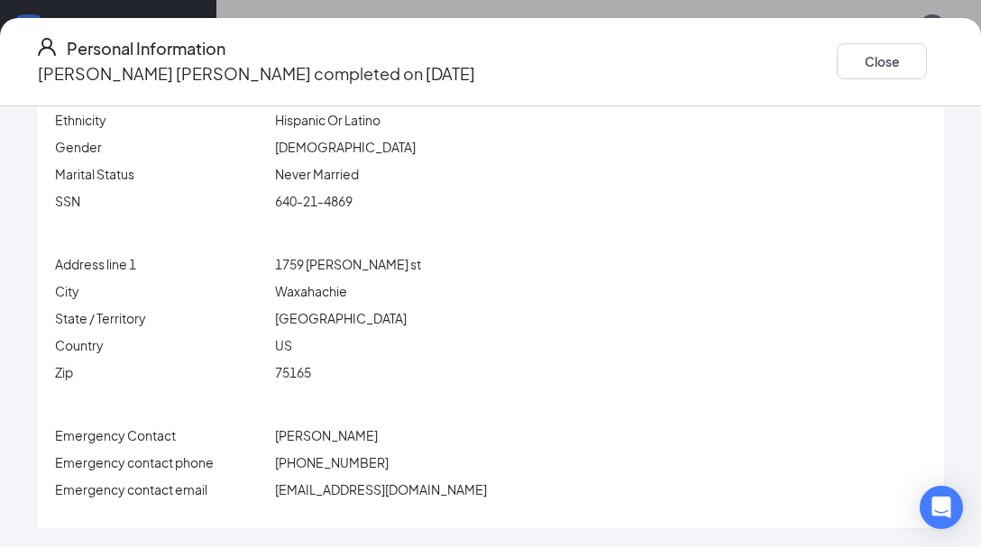
scroll to position [937, 0]
click at [836, 57] on button "Close" at bounding box center [881, 61] width 90 height 36
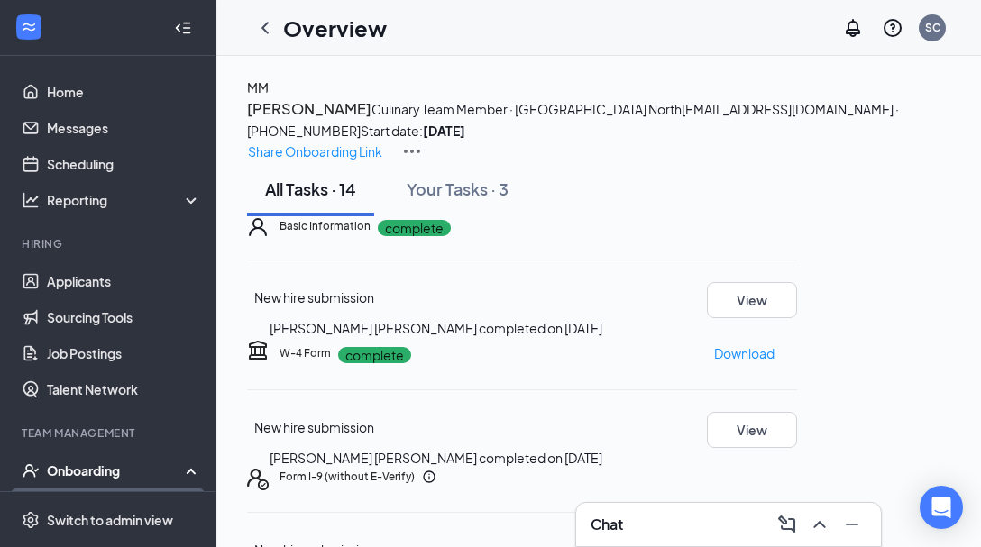
scroll to position [0, 0]
click at [268, 32] on icon "ChevronLeft" at bounding box center [264, 28] width 7 height 12
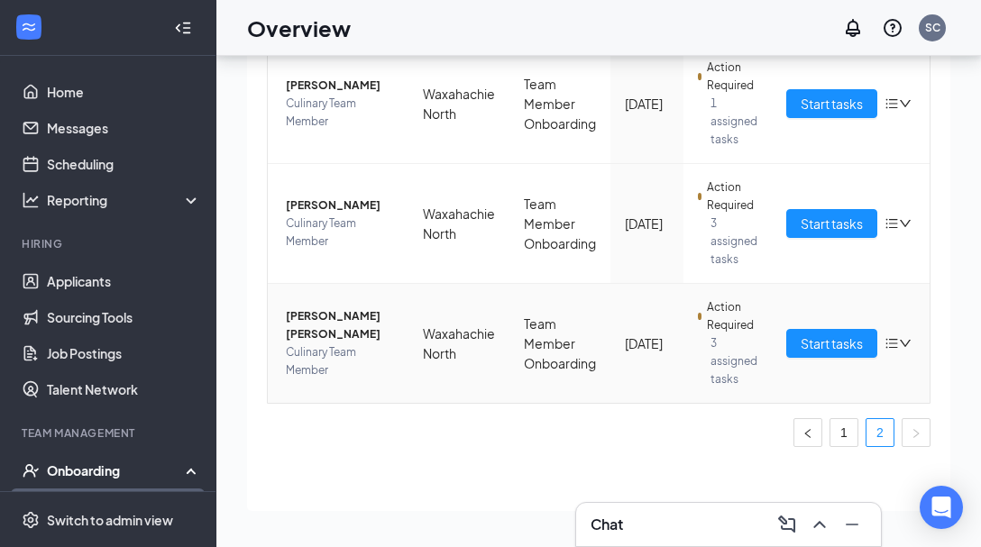
scroll to position [81, 0]
click at [340, 330] on span "Marlie Jo Molina" at bounding box center [340, 325] width 108 height 36
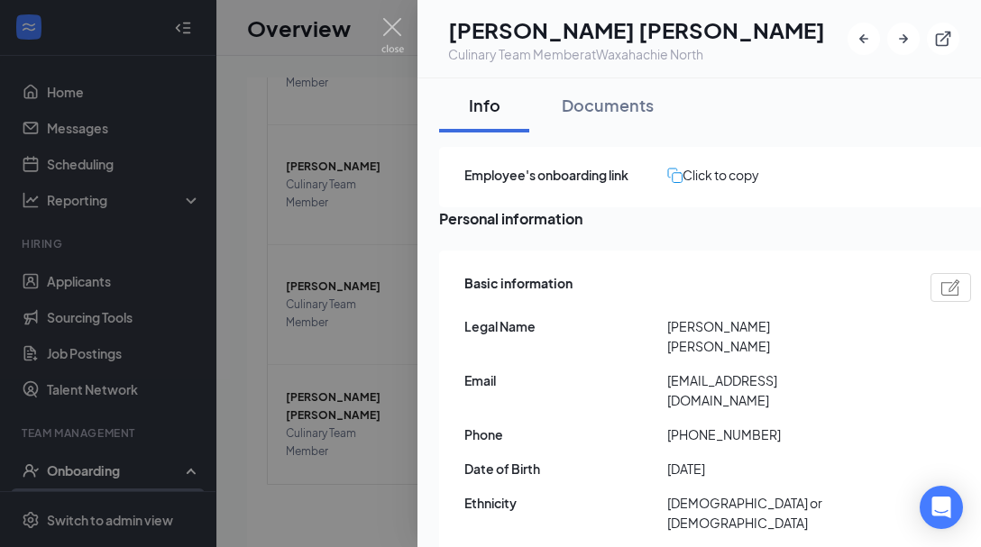
scroll to position [-2, 0]
click at [707, 172] on div "Click to copy" at bounding box center [713, 175] width 92 height 20
click at [624, 107] on div "Documents" at bounding box center [607, 105] width 92 height 23
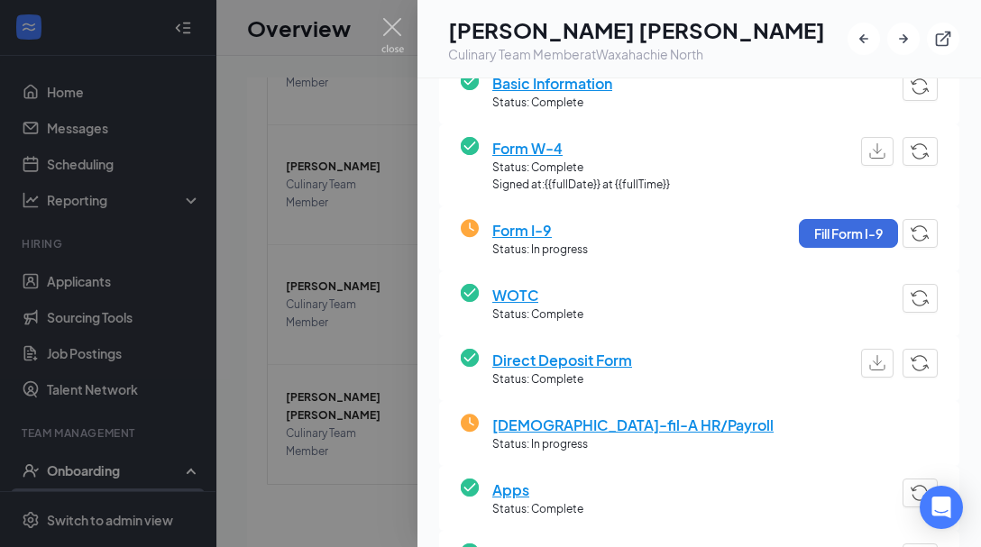
scroll to position [168, 0]
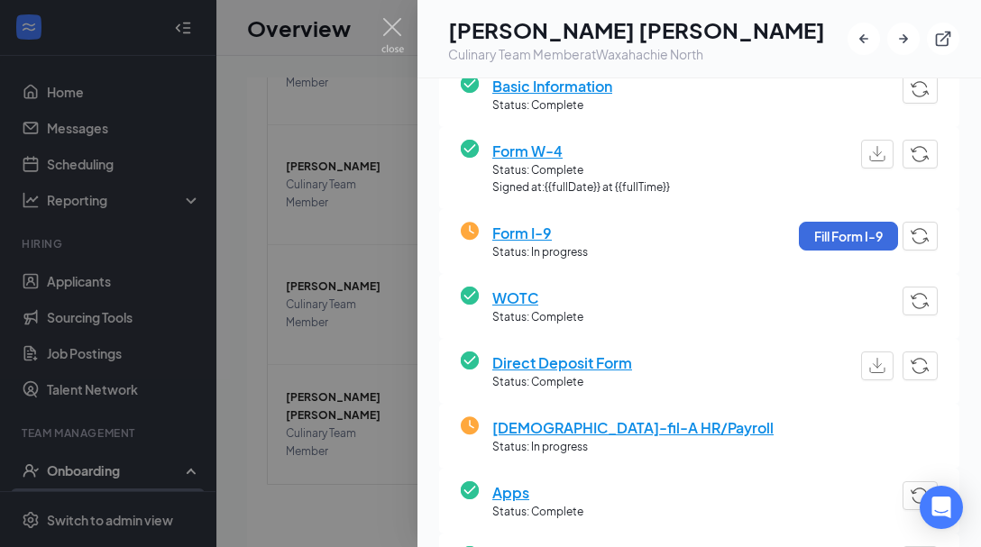
click at [568, 427] on span "Chick-fil-A HR/Payroll" at bounding box center [632, 427] width 281 height 23
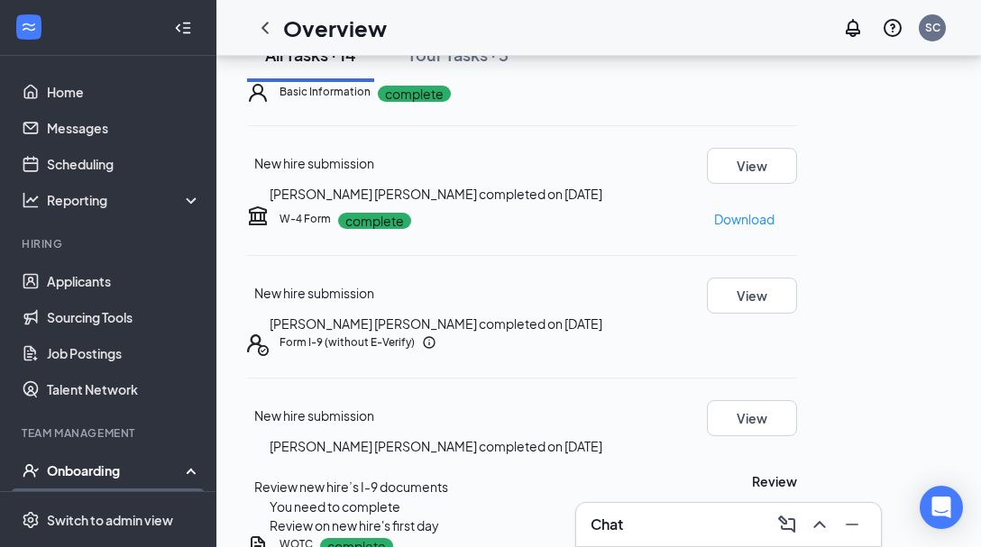
scroll to position [136, 0]
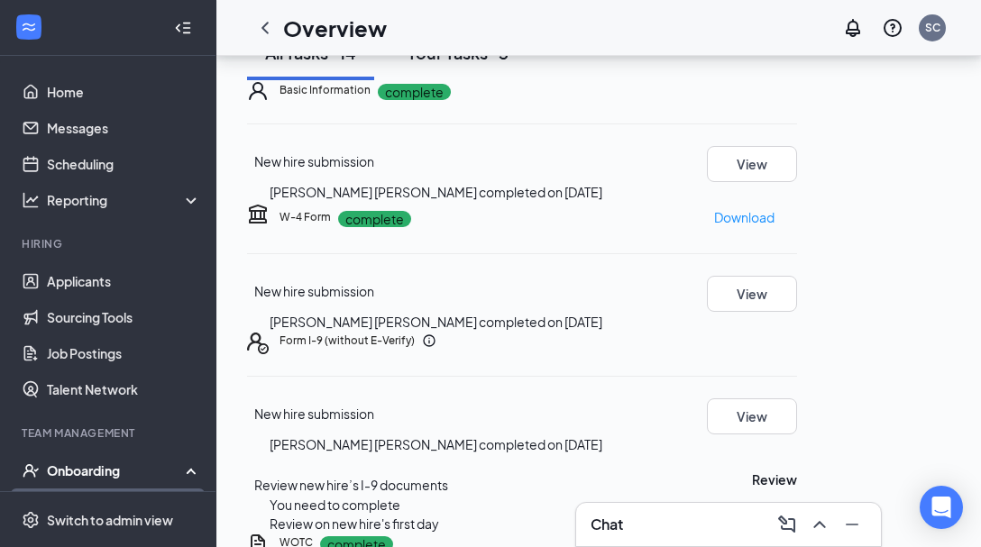
click at [468, 64] on div "Your Tasks · 3" at bounding box center [457, 52] width 102 height 23
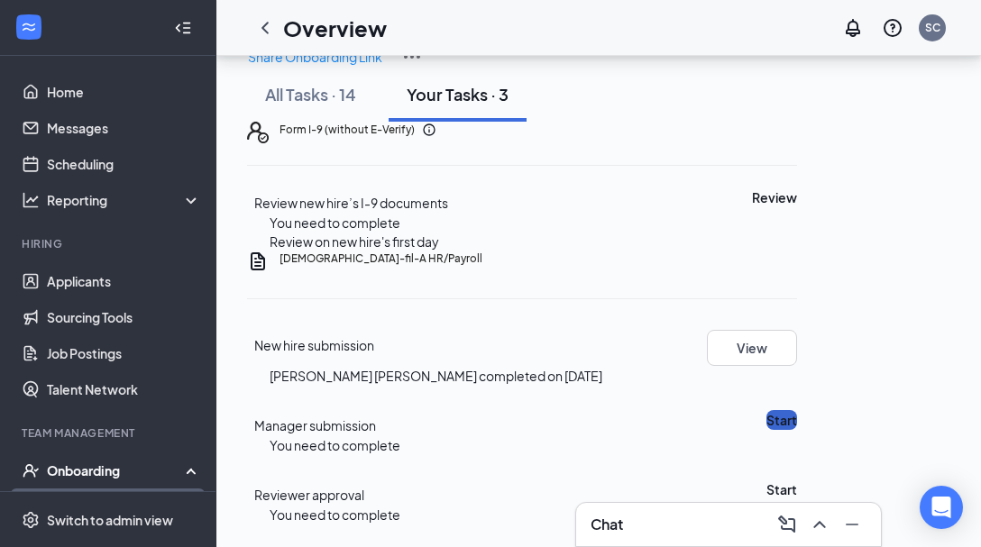
scroll to position [305, 0]
click at [797, 410] on button "Start" at bounding box center [781, 420] width 31 height 20
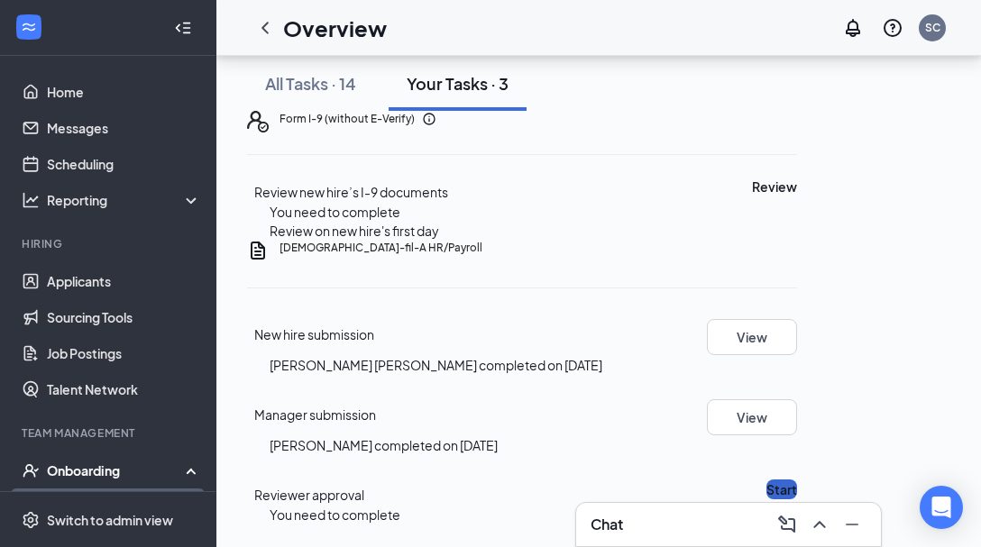
click at [797, 479] on button "Start" at bounding box center [781, 489] width 31 height 20
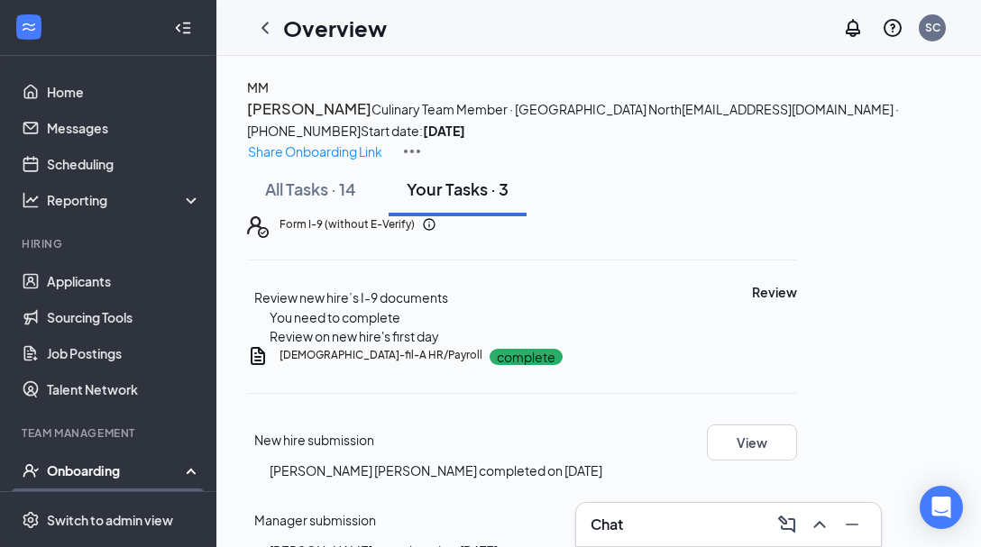
scroll to position [0, 0]
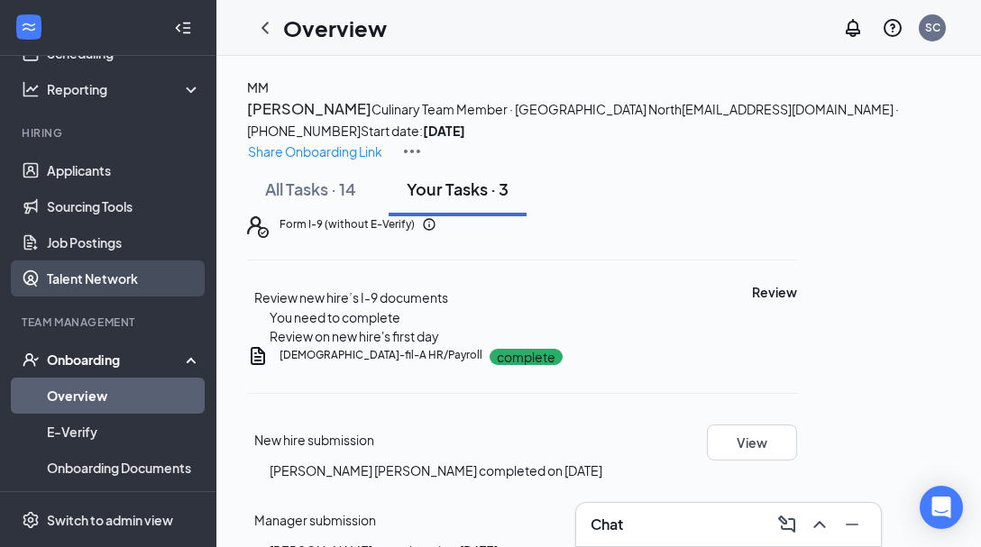
scroll to position [112, 0]
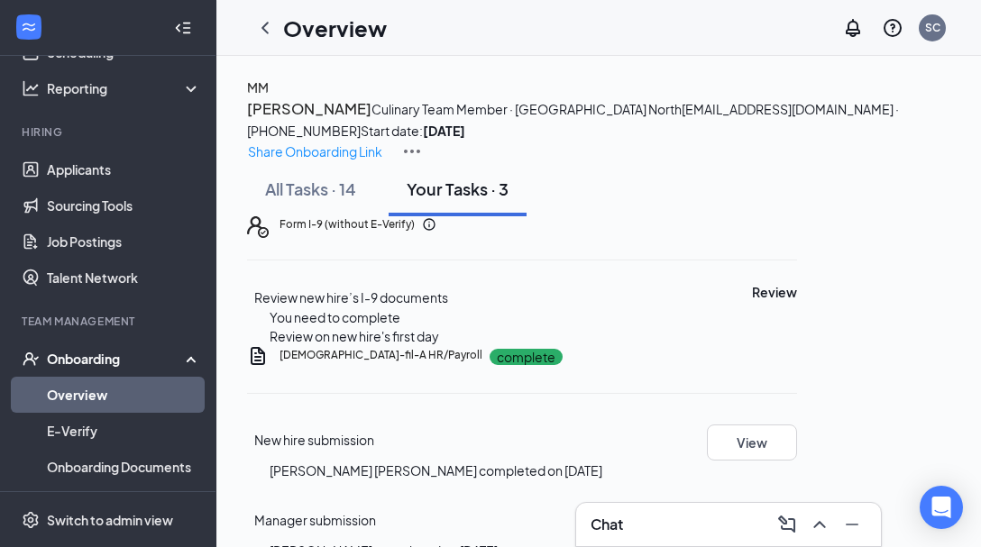
click at [133, 384] on link "Overview" at bounding box center [124, 395] width 154 height 36
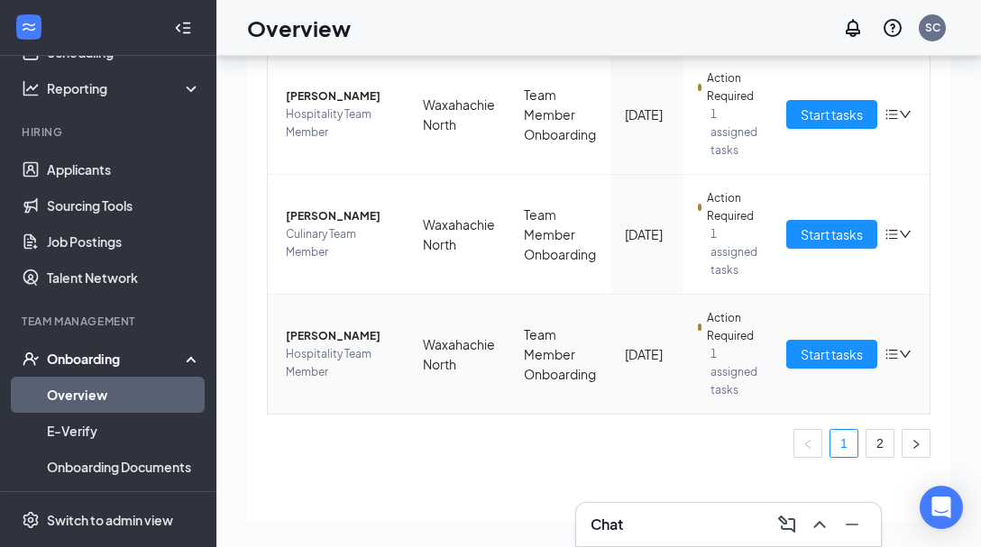
scroll to position [73, 0]
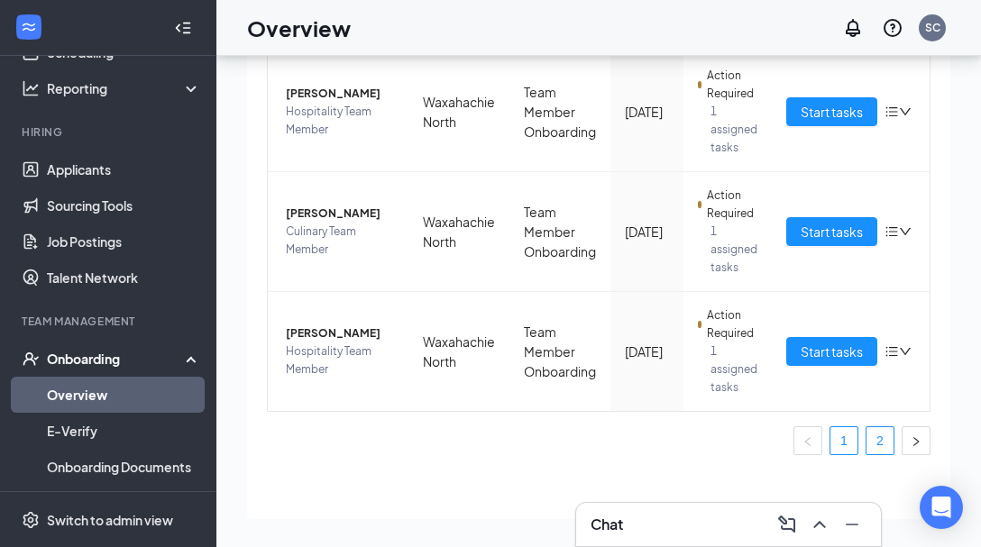
click at [878, 438] on link "2" at bounding box center [879, 440] width 27 height 27
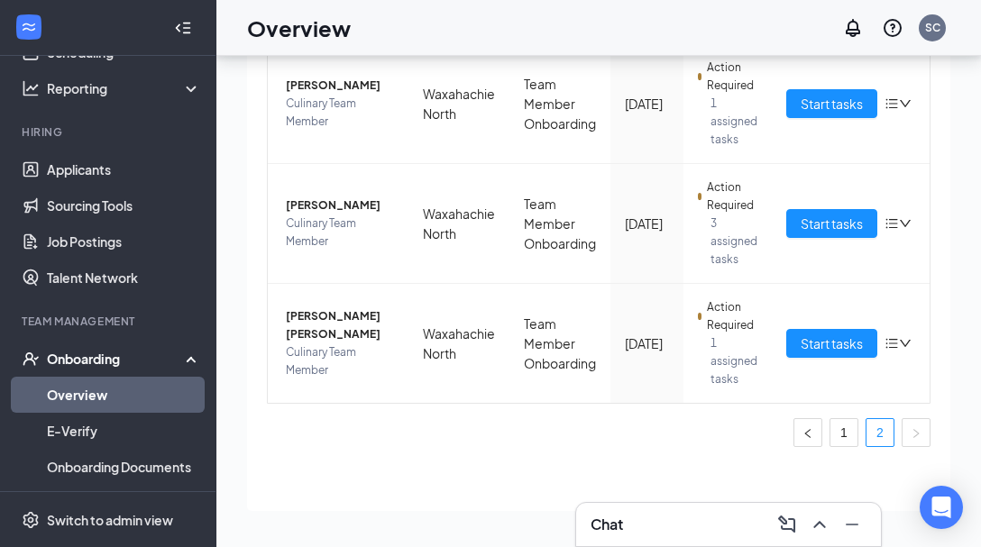
scroll to position [81, 0]
click at [303, 343] on span "Culinary Team Member" at bounding box center [340, 361] width 108 height 36
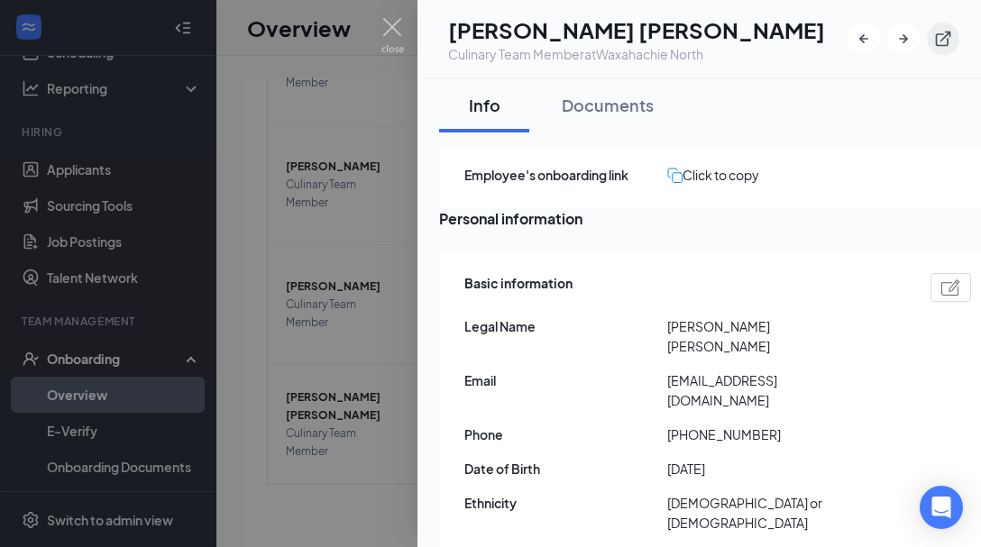
click at [943, 37] on icon "ExternalLink" at bounding box center [943, 39] width 18 height 18
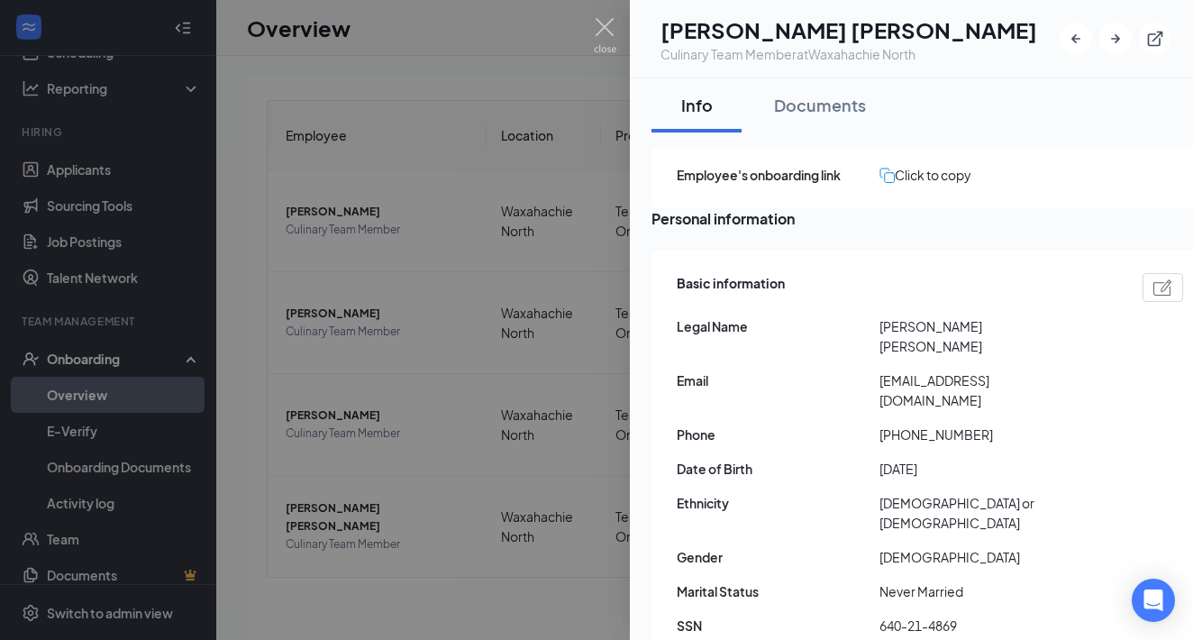
click at [559, 151] on div at bounding box center [596, 320] width 1193 height 640
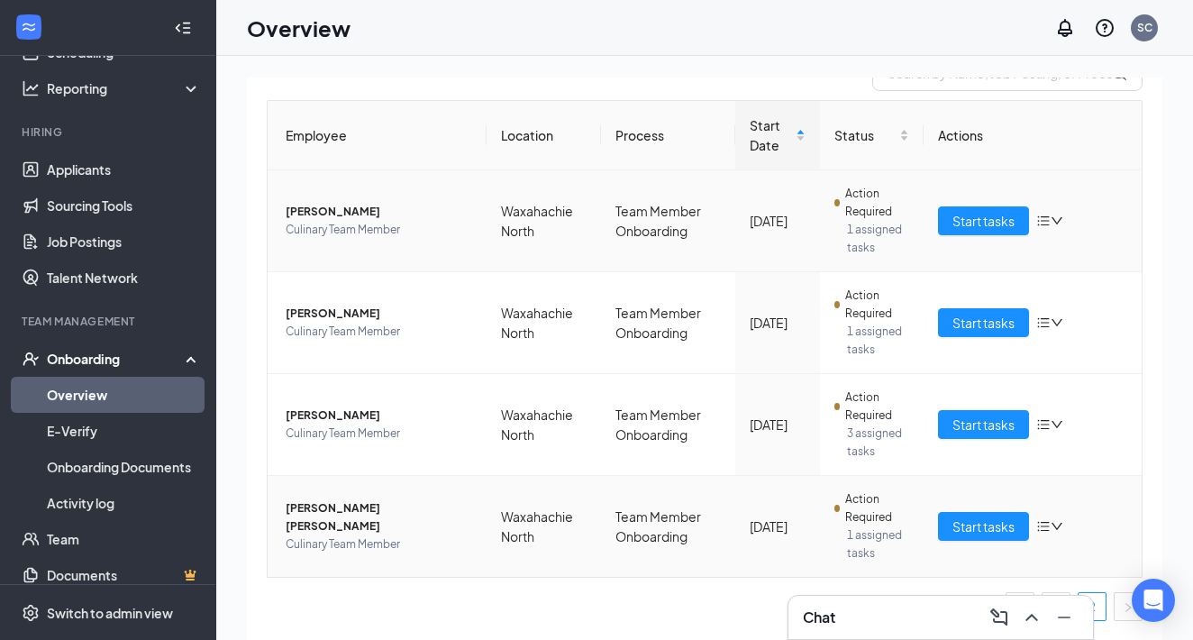
scroll to position [154, 0]
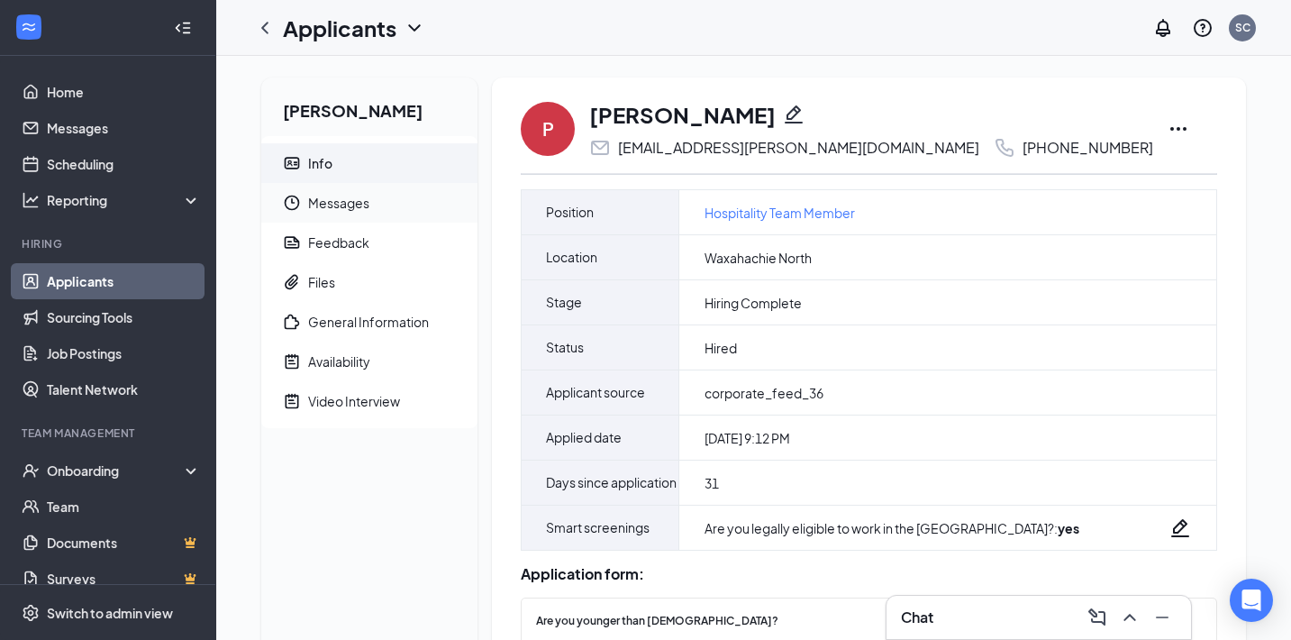
click at [350, 204] on span "Messages" at bounding box center [385, 203] width 155 height 40
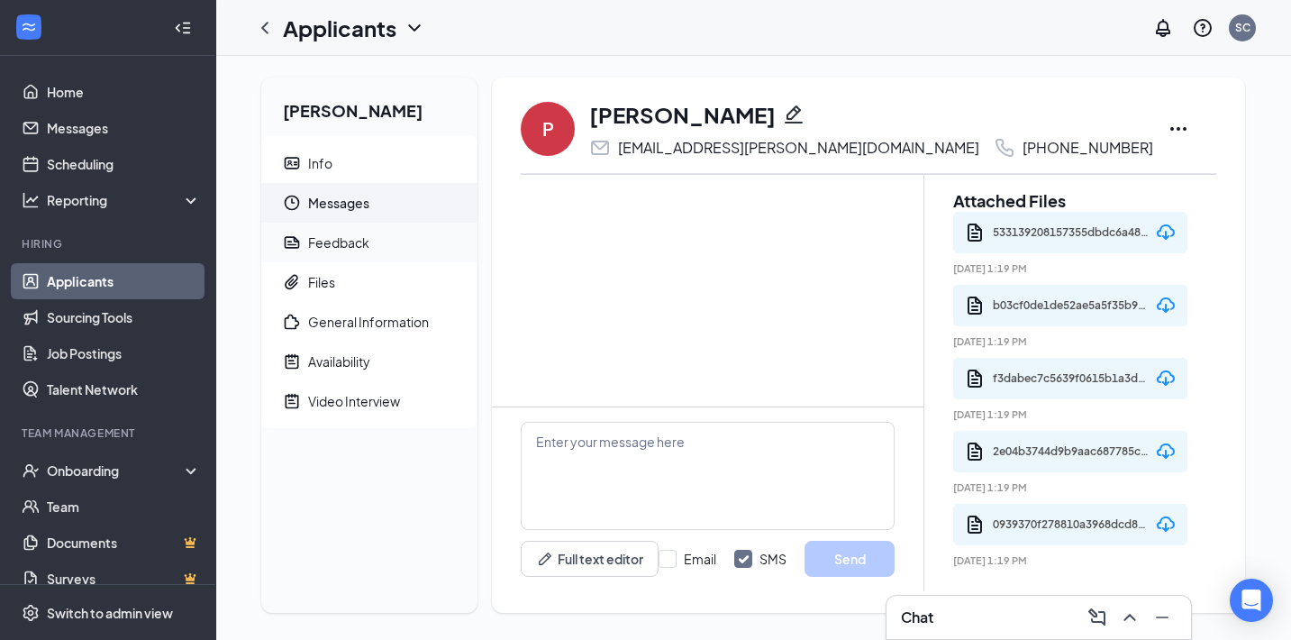
scroll to position [9, 0]
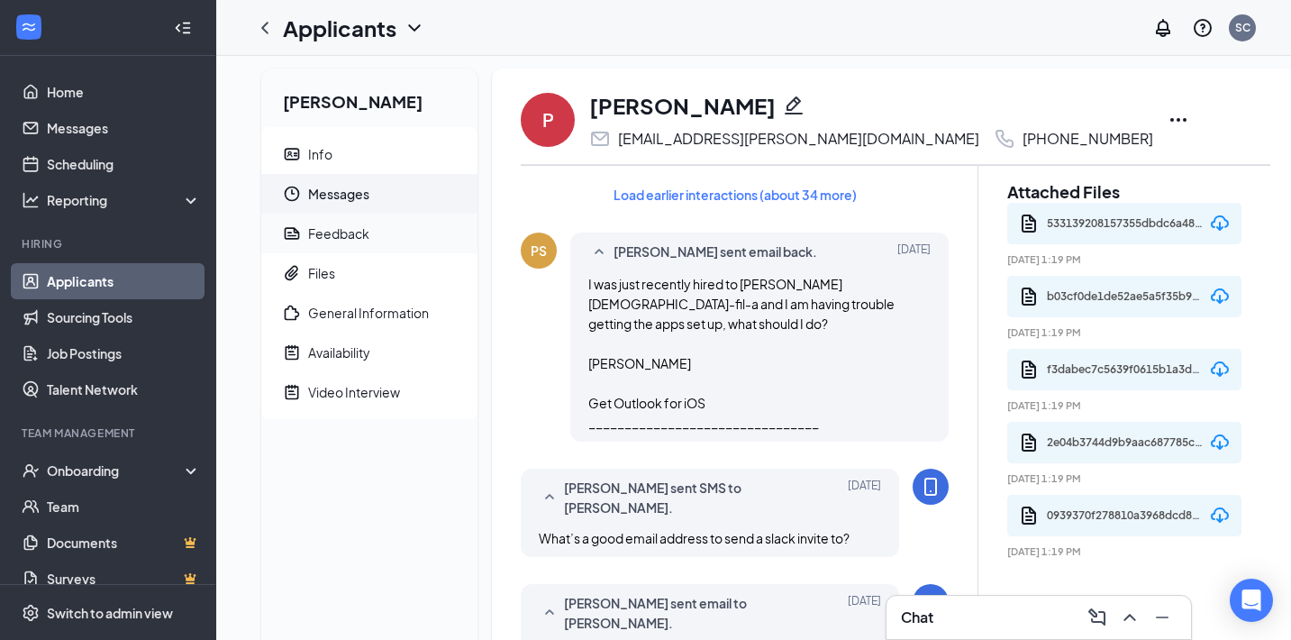
click at [360, 244] on span "Feedback" at bounding box center [385, 234] width 155 height 40
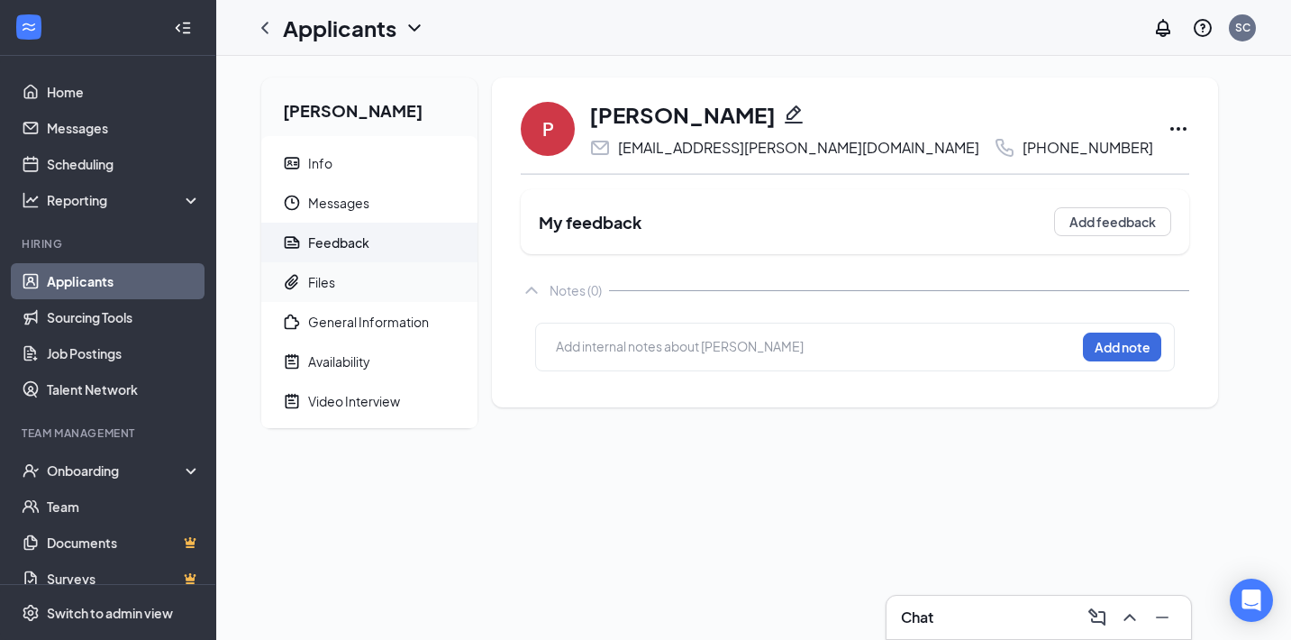
click at [338, 287] on span "Files" at bounding box center [385, 282] width 155 height 40
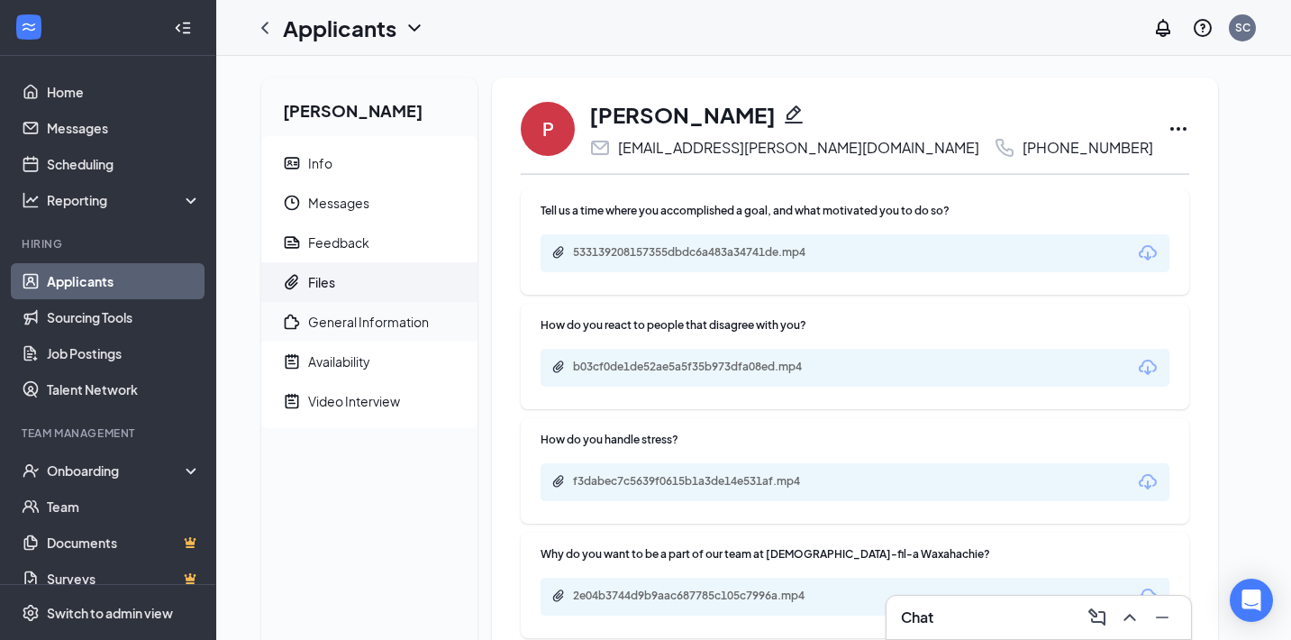
click at [353, 317] on div "General Information" at bounding box center [368, 322] width 121 height 18
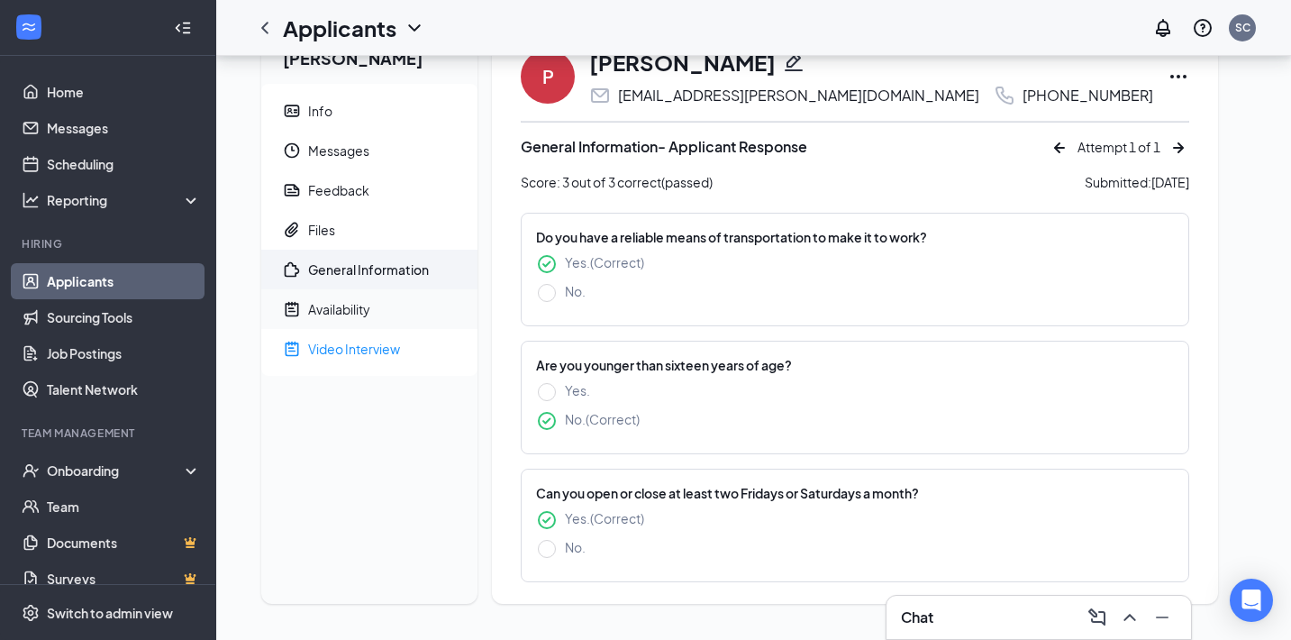
scroll to position [52, 0]
click at [360, 309] on div "Availability" at bounding box center [339, 309] width 62 height 18
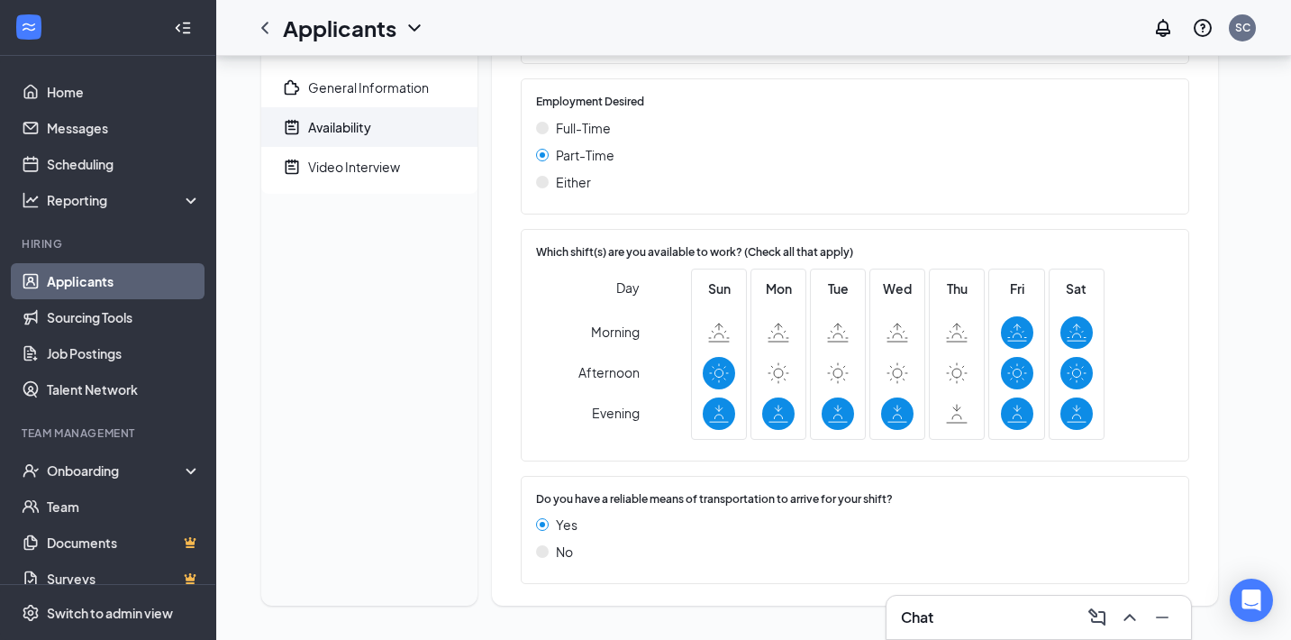
scroll to position [233, 0]
click at [390, 175] on div "Video Interview" at bounding box center [354, 168] width 92 height 18
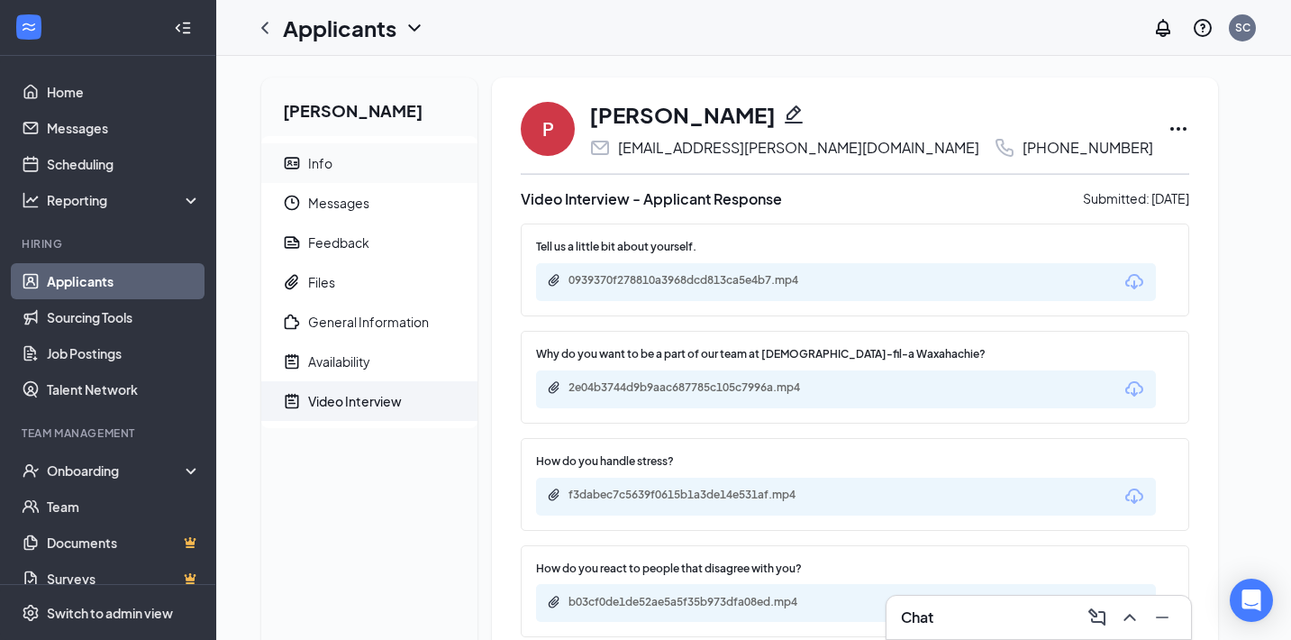
click at [335, 161] on span "Info" at bounding box center [385, 163] width 155 height 40
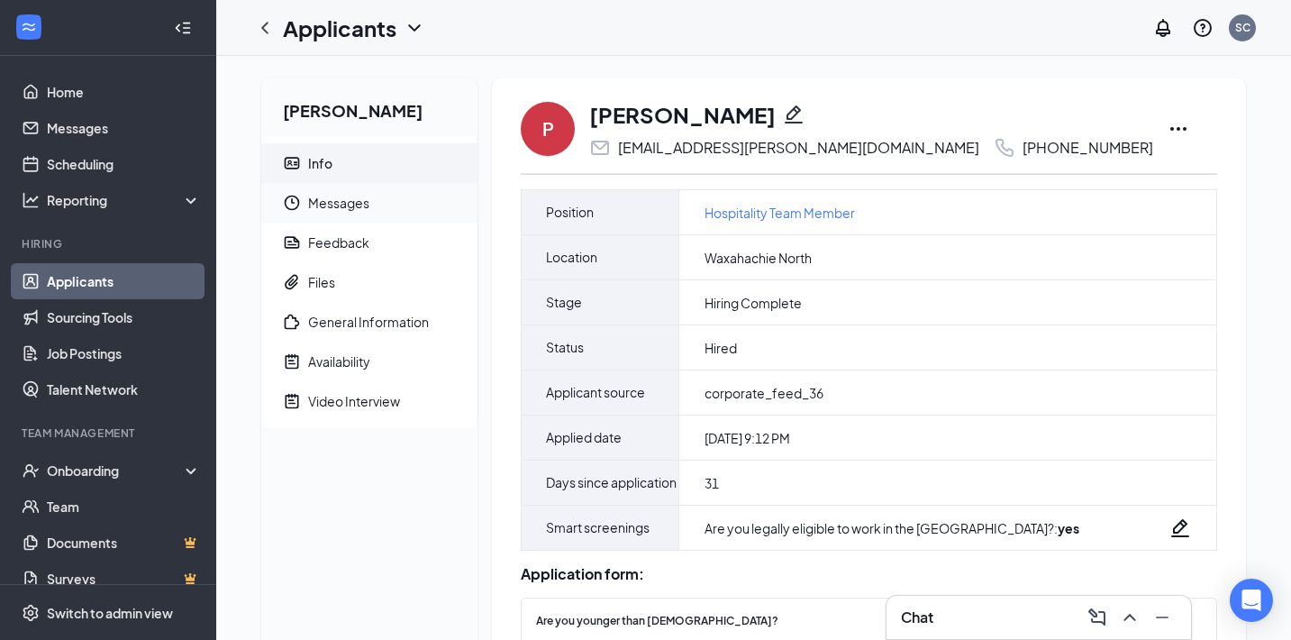
click at [349, 206] on span "Messages" at bounding box center [385, 203] width 155 height 40
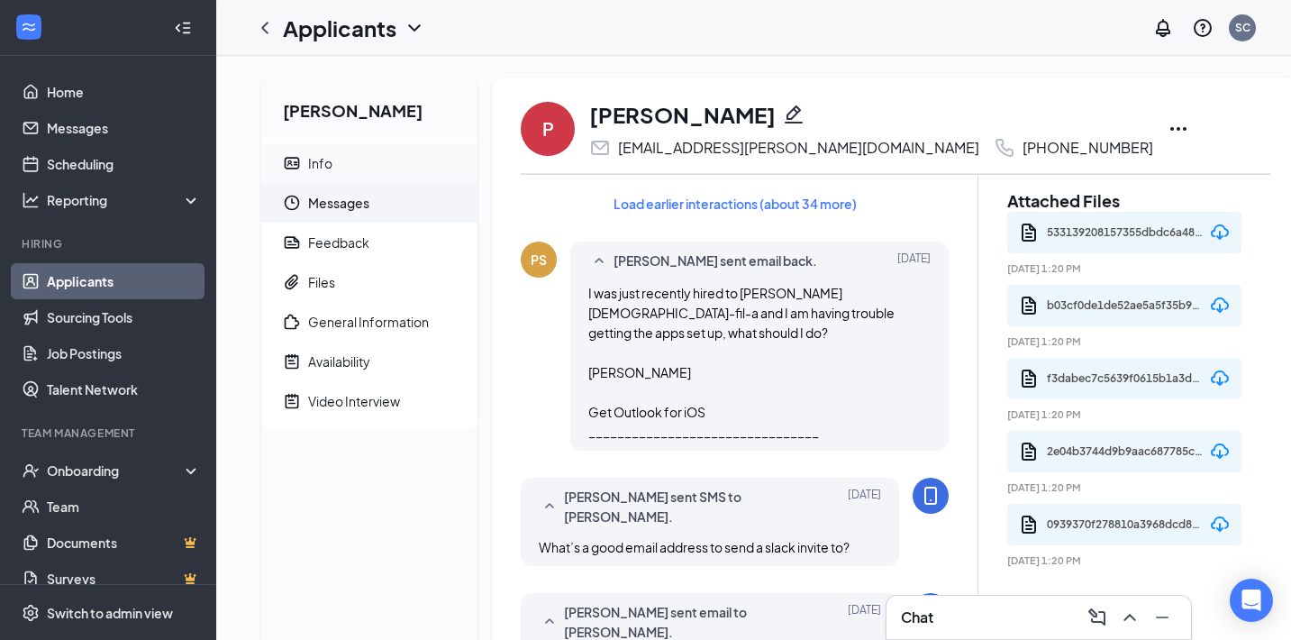
click at [333, 160] on span "Info" at bounding box center [385, 163] width 155 height 40
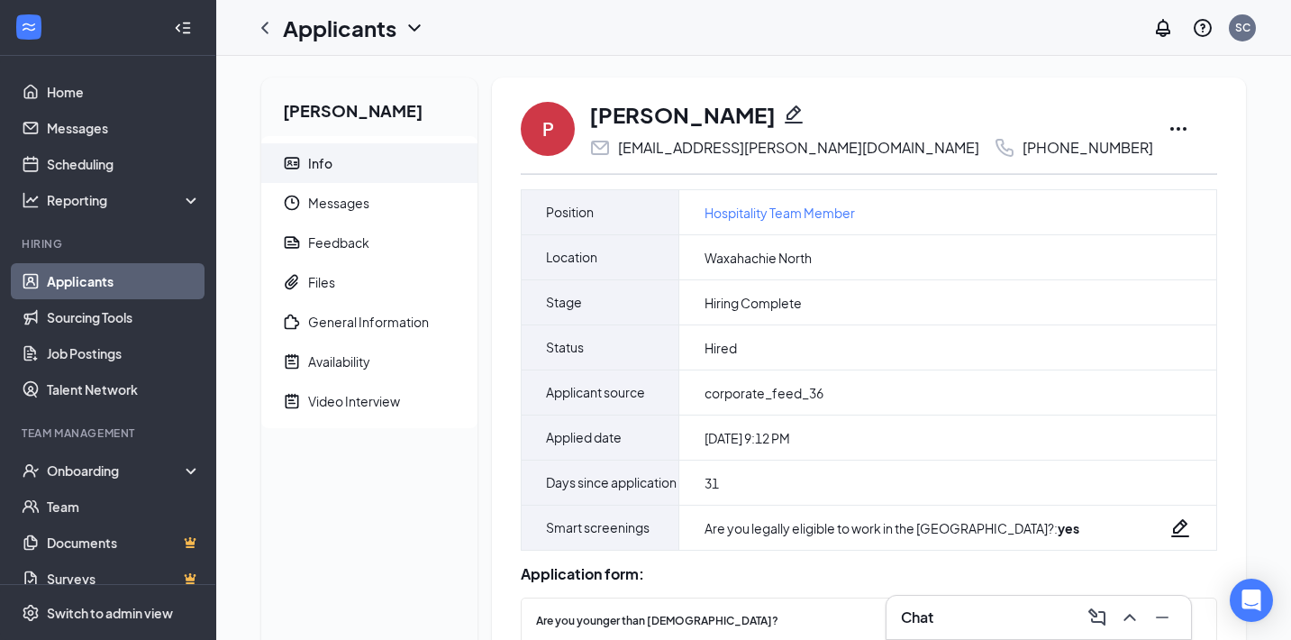
click at [1171, 130] on icon "Ellipses" at bounding box center [1179, 129] width 16 height 4
click at [1128, 123] on div "P Peyton Saunders peyton.saunders@outlook.com +1 (972) 903-9112 Mark not hired …" at bounding box center [869, 128] width 697 height 59
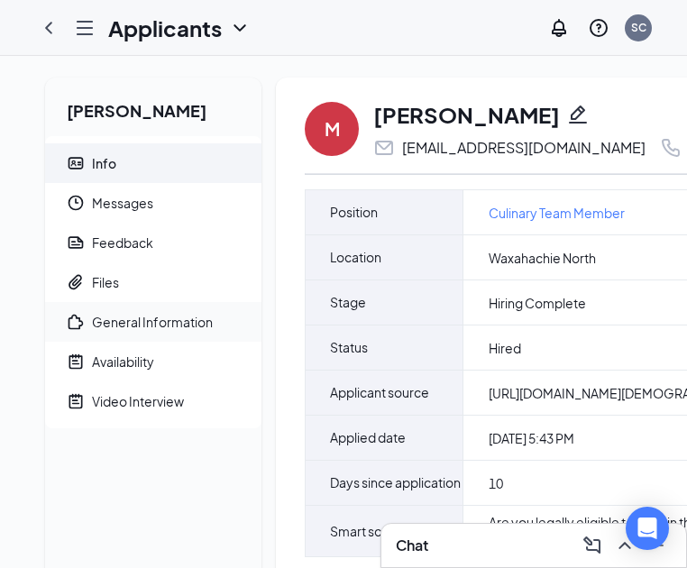
click at [161, 334] on span "General Information" at bounding box center [169, 322] width 155 height 40
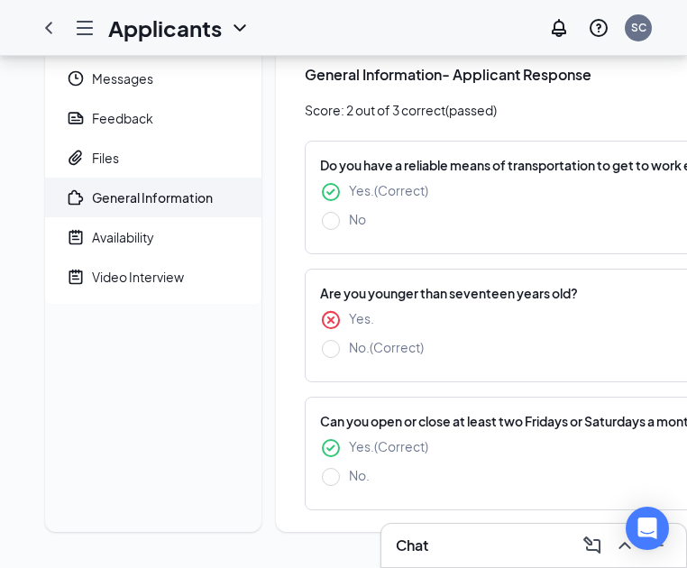
scroll to position [142, 0]
click at [141, 138] on span "Files" at bounding box center [169, 158] width 155 height 40
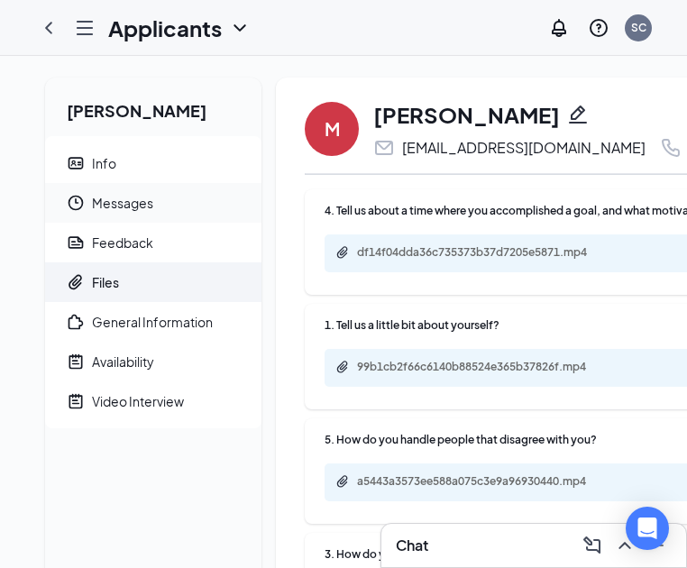
click at [101, 193] on span "Messages" at bounding box center [169, 203] width 155 height 40
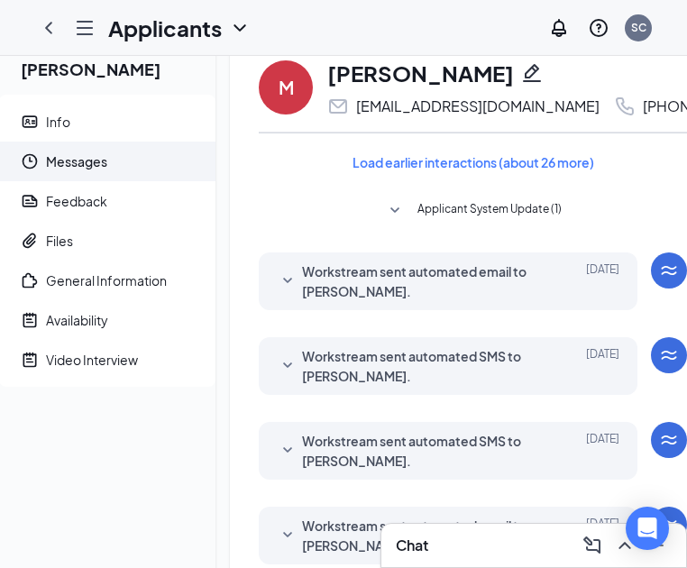
scroll to position [40, 0]
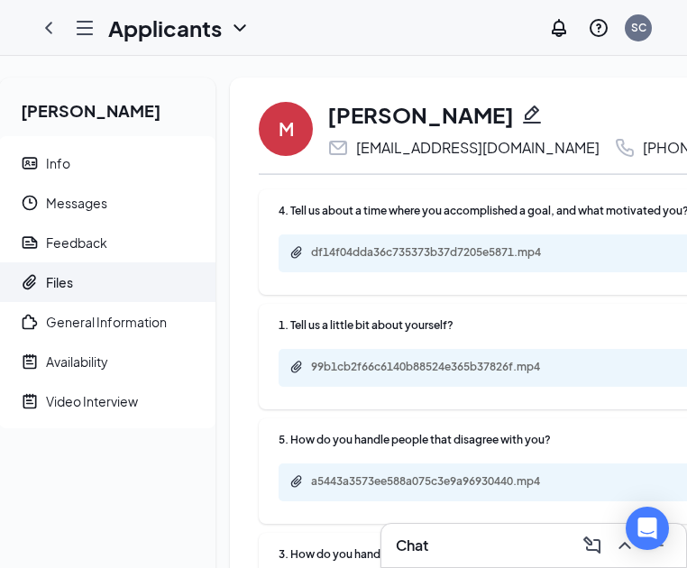
scroll to position [142, 0]
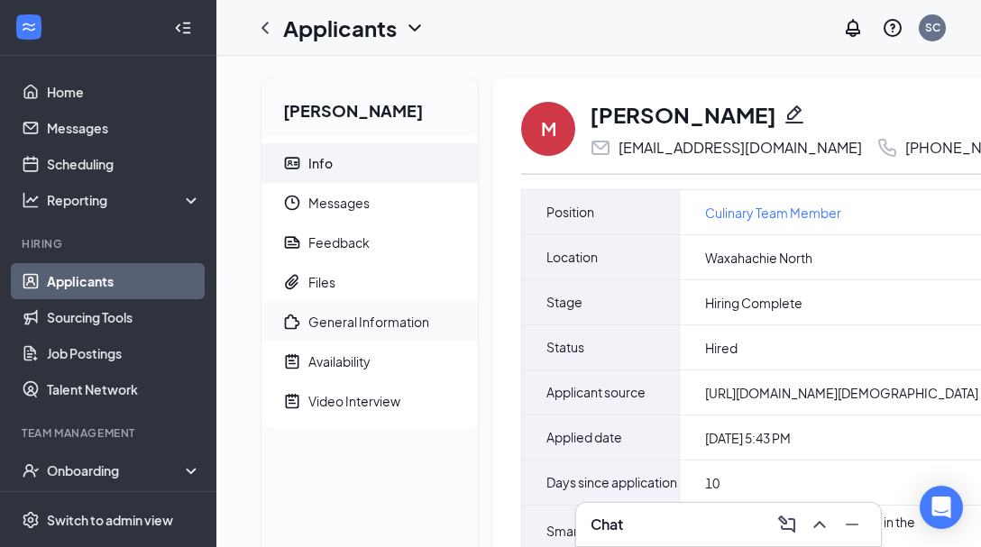
click at [339, 326] on div "General Information" at bounding box center [368, 322] width 121 height 18
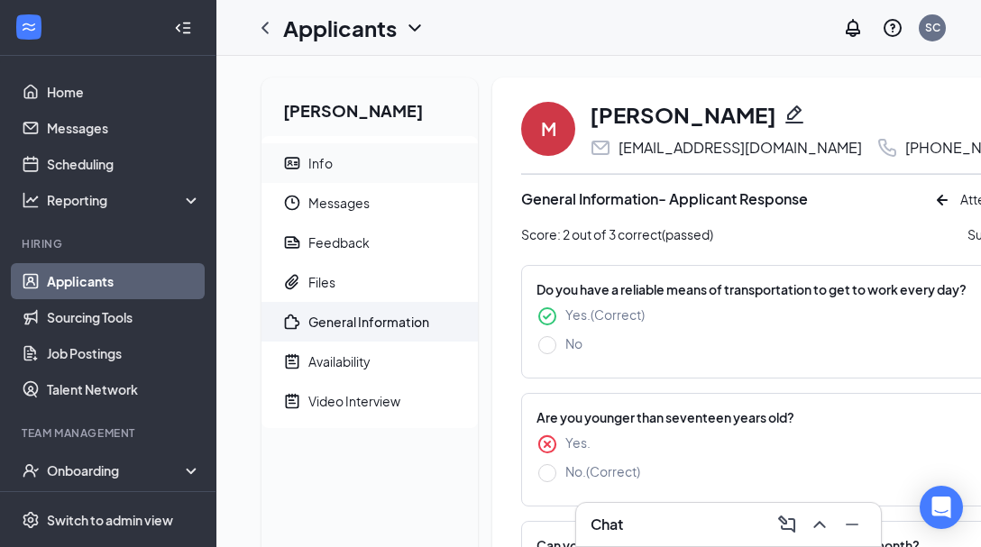
click at [359, 175] on span "Info" at bounding box center [385, 163] width 155 height 40
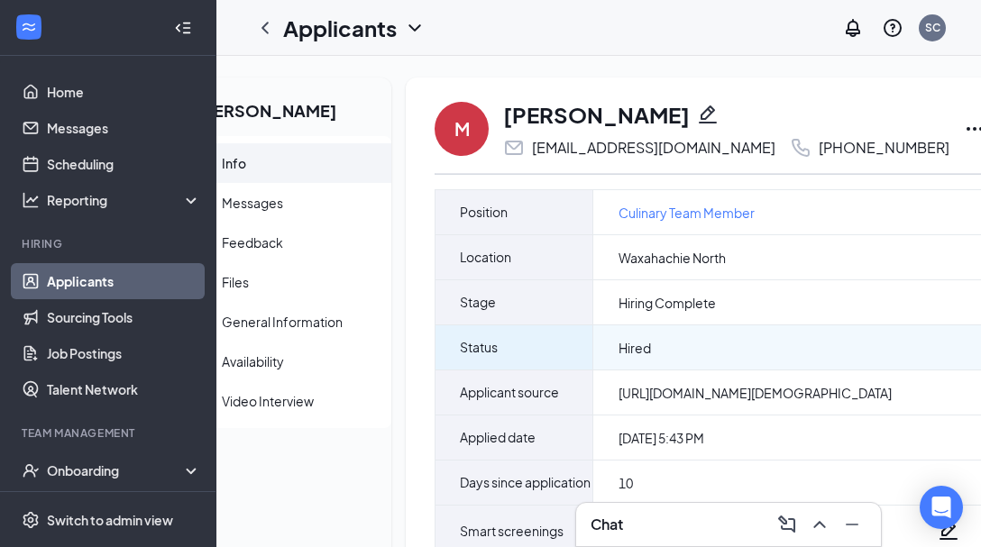
scroll to position [0, 86]
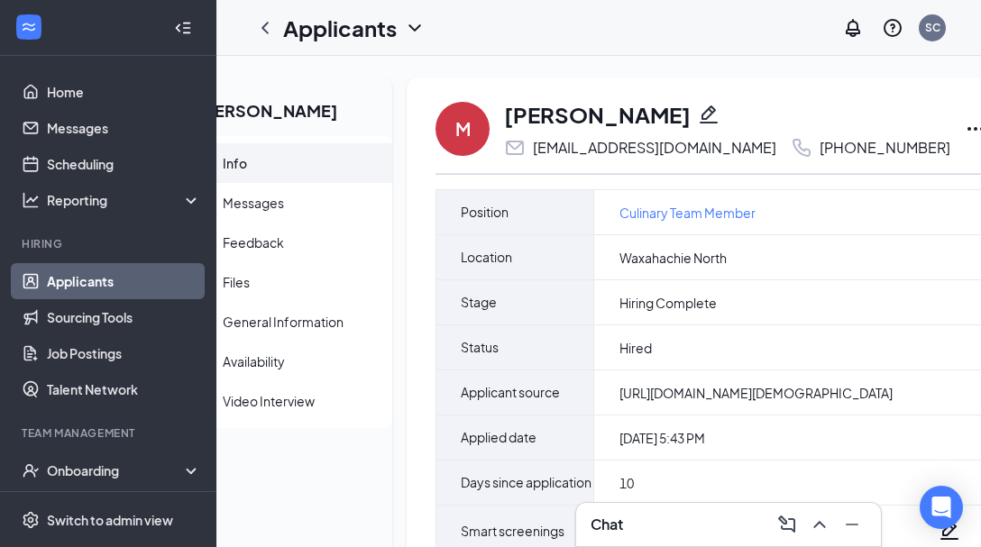
click at [964, 132] on icon "Ellipses" at bounding box center [975, 129] width 22 height 22
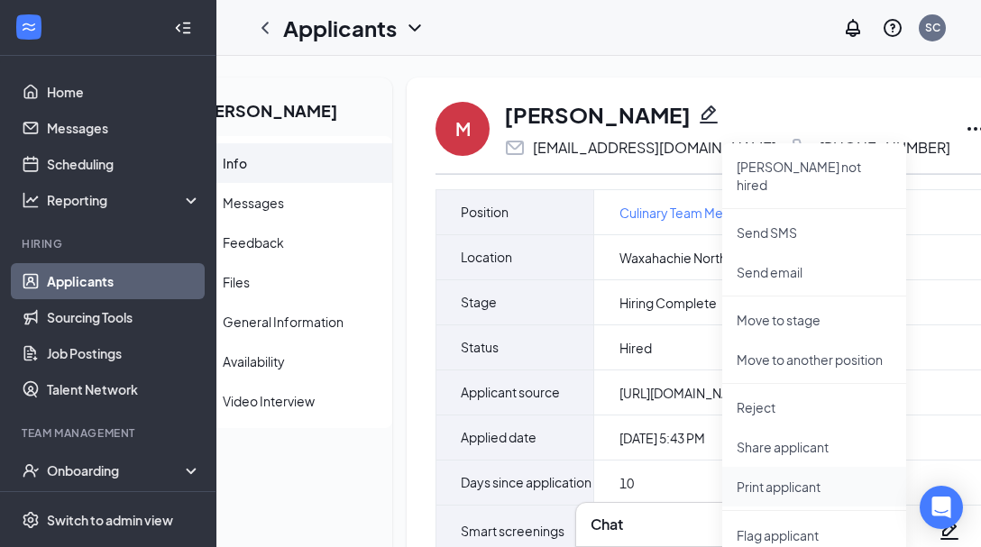
click at [816, 478] on p "Print applicant" at bounding box center [813, 487] width 155 height 18
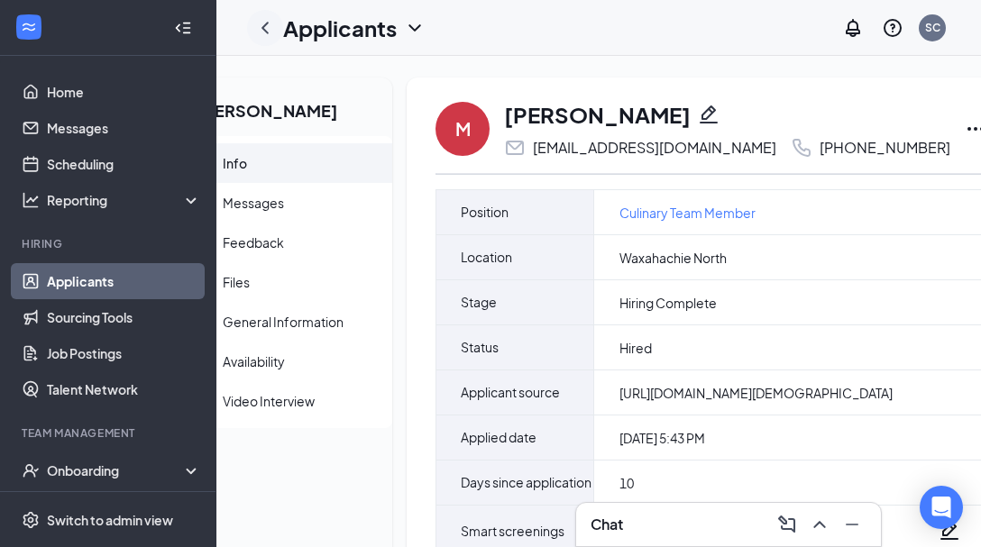
click at [267, 27] on icon "ChevronLeft" at bounding box center [265, 28] width 22 height 22
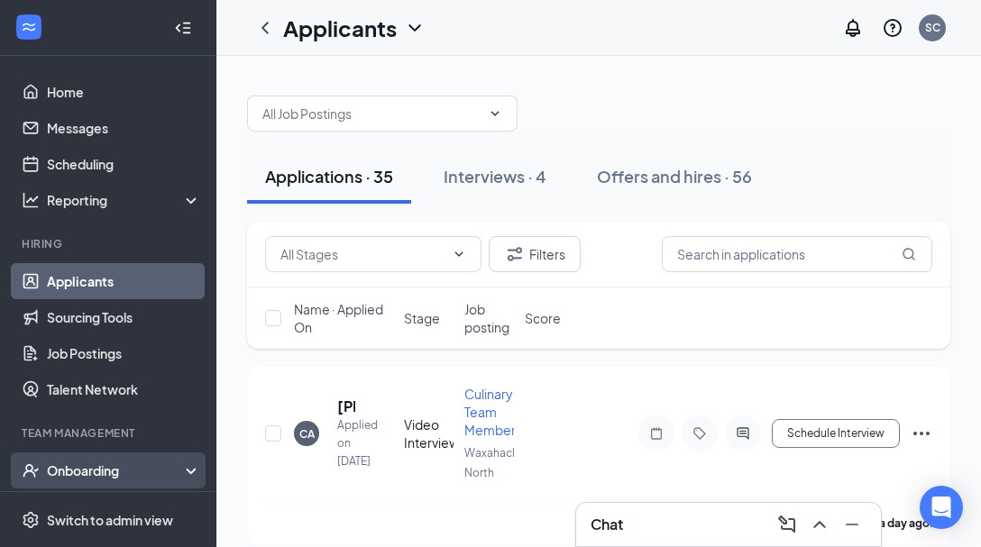
click at [101, 461] on div "Onboarding" at bounding box center [116, 470] width 139 height 18
click at [99, 479] on div "Onboarding" at bounding box center [116, 470] width 139 height 18
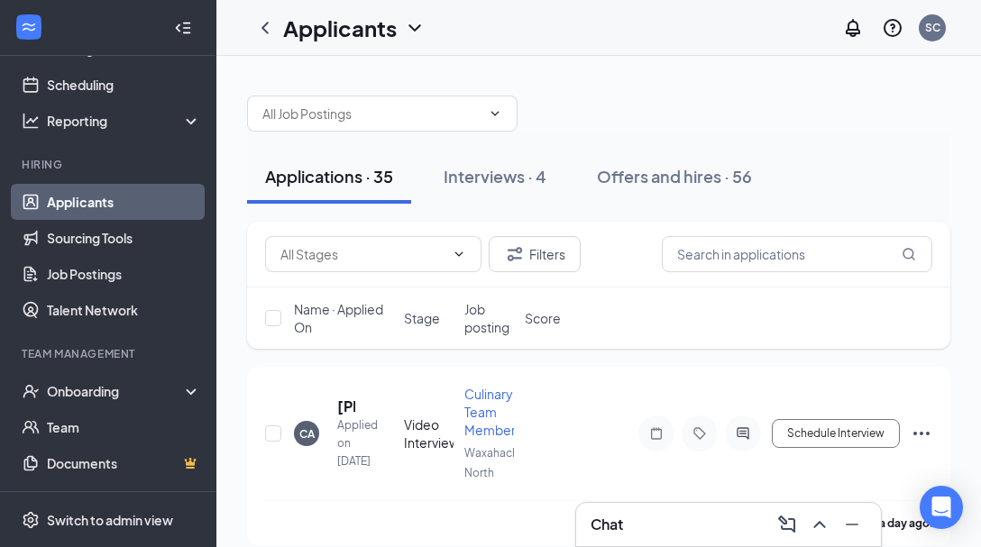
scroll to position [101, 0]
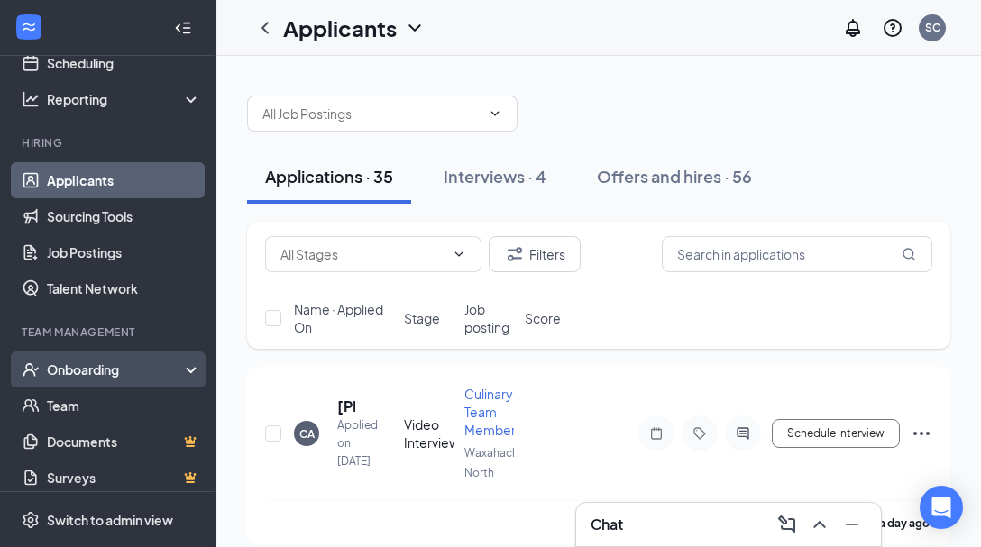
click at [128, 375] on div "Onboarding" at bounding box center [116, 369] width 139 height 18
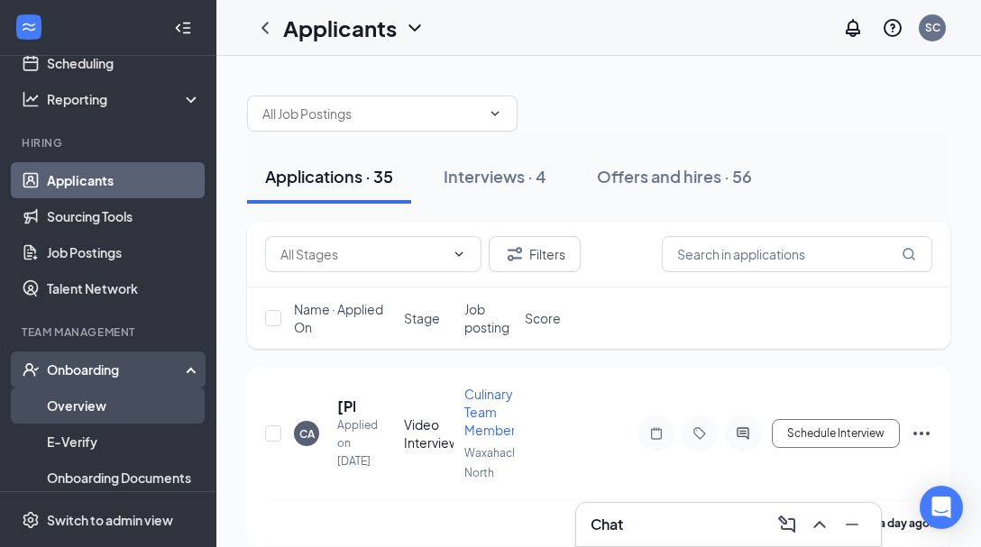
click at [123, 410] on link "Overview" at bounding box center [124, 406] width 154 height 36
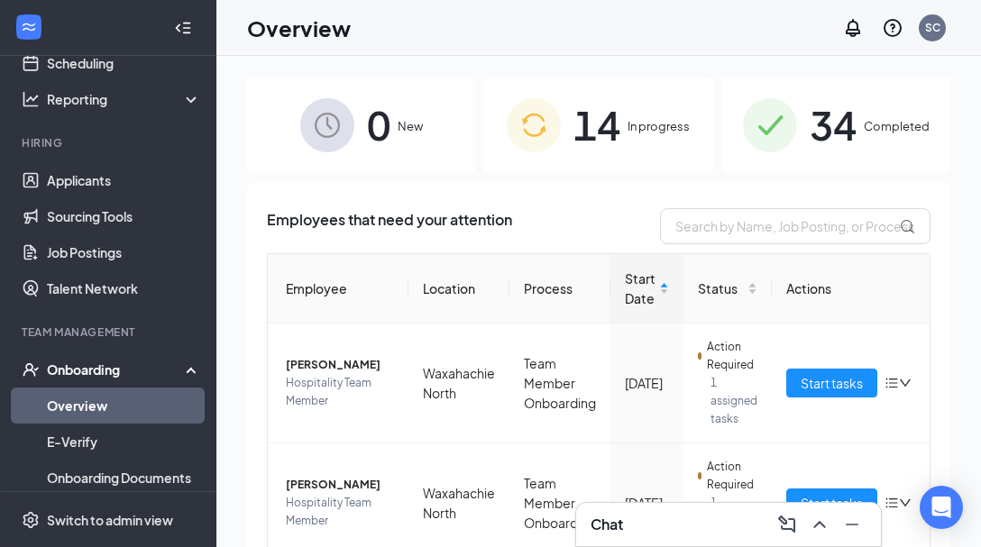
click at [597, 132] on span "14" at bounding box center [596, 125] width 47 height 62
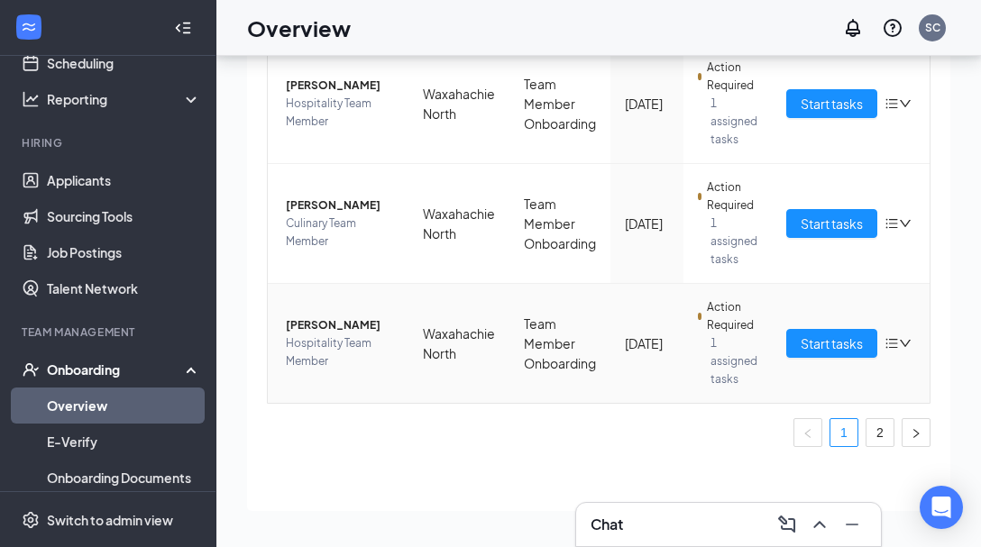
scroll to position [81, 0]
click at [879, 433] on link "2" at bounding box center [879, 432] width 27 height 27
click at [342, 205] on span "Destiny J Wilson" at bounding box center [340, 205] width 108 height 18
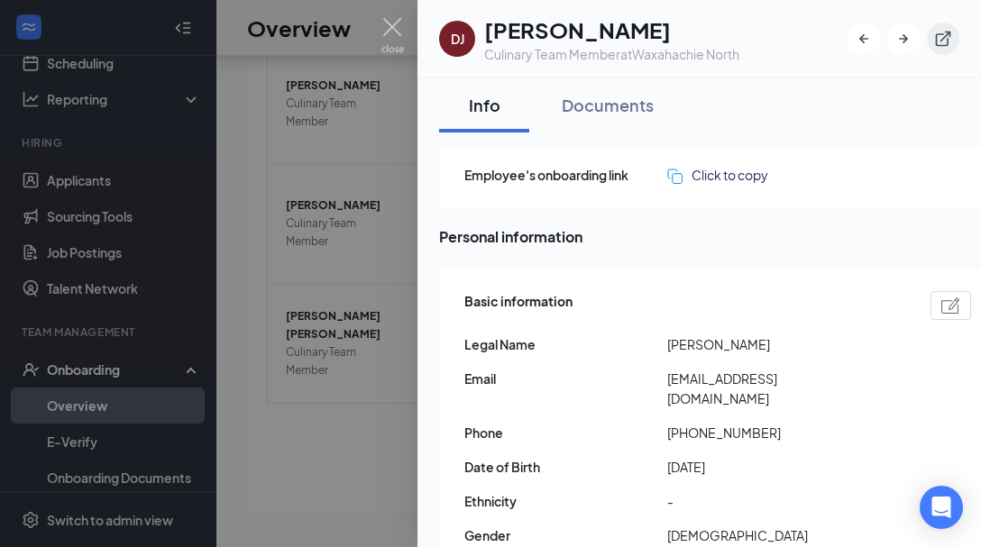
click at [935, 39] on icon "ExternalLink" at bounding box center [942, 39] width 15 height 15
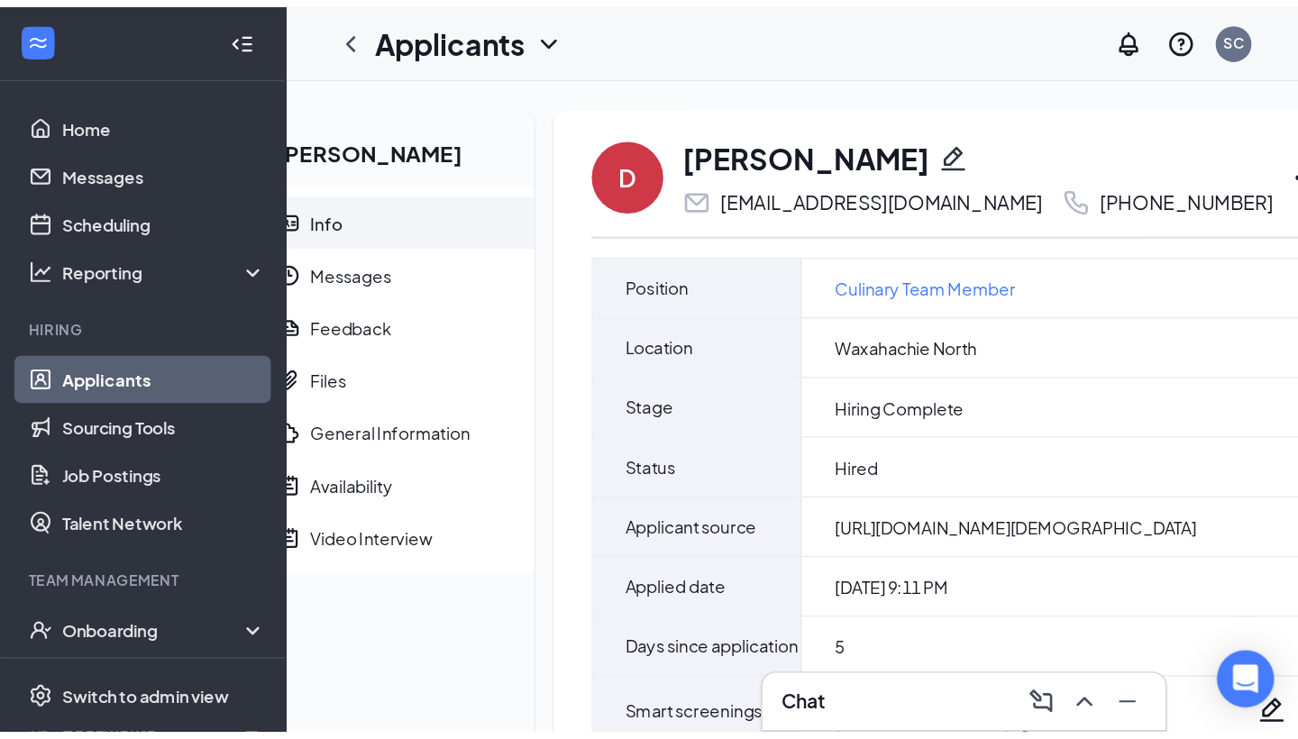
scroll to position [0, 73]
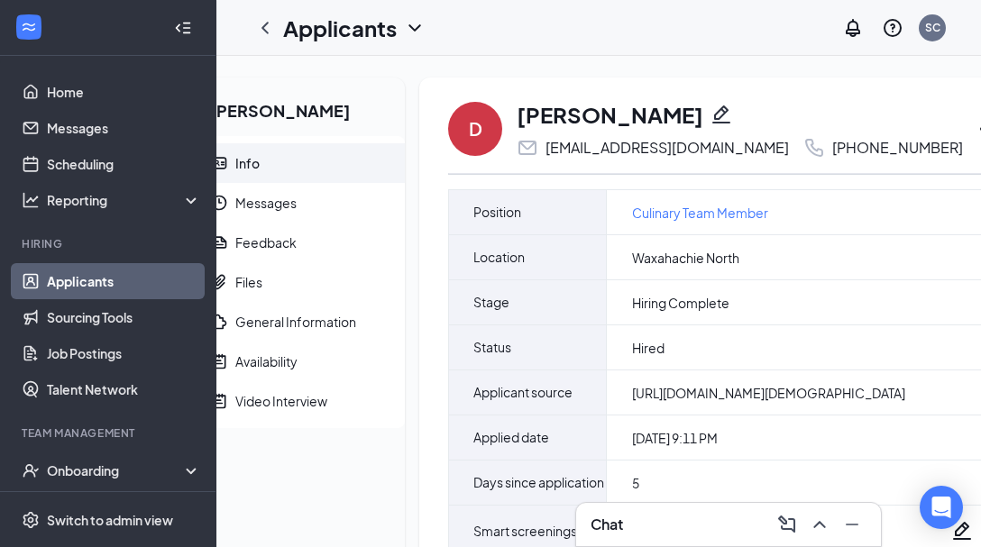
click at [977, 124] on icon "Ellipses" at bounding box center [988, 129] width 22 height 22
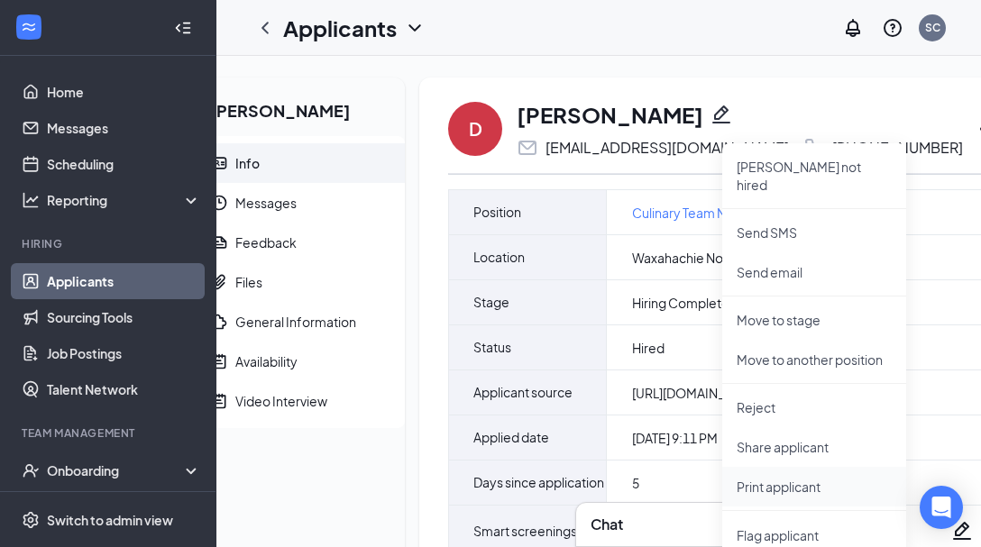
click at [784, 478] on p "Print applicant" at bounding box center [813, 487] width 155 height 18
